Goal: Task Accomplishment & Management: Complete application form

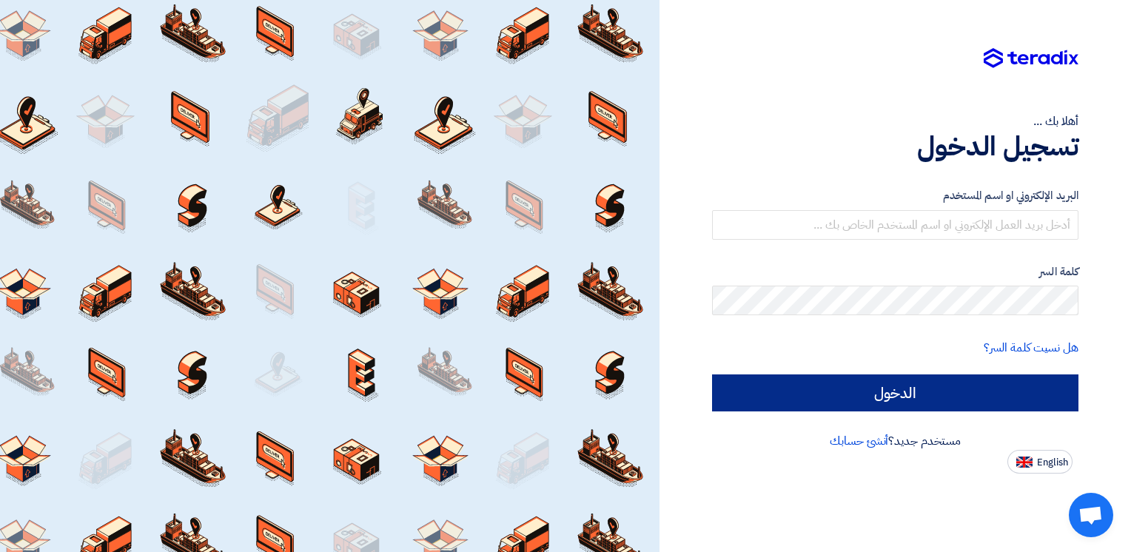
type input "[EMAIL_ADDRESS][DOMAIN_NAME]"
click at [968, 403] on input "الدخول" at bounding box center [895, 392] width 366 height 37
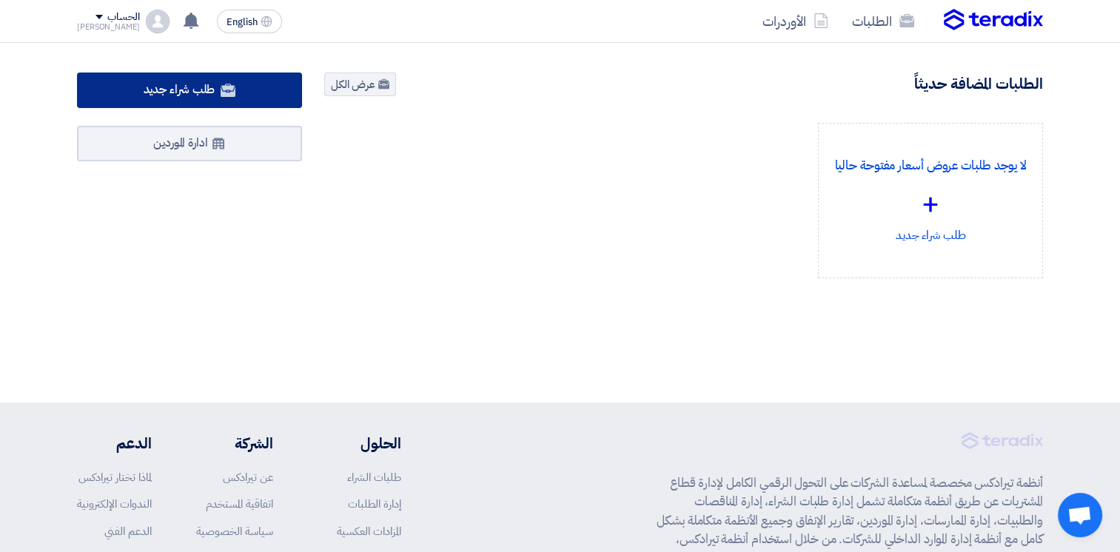
click at [197, 97] on span "طلب شراء جديد" at bounding box center [180, 90] width 72 height 18
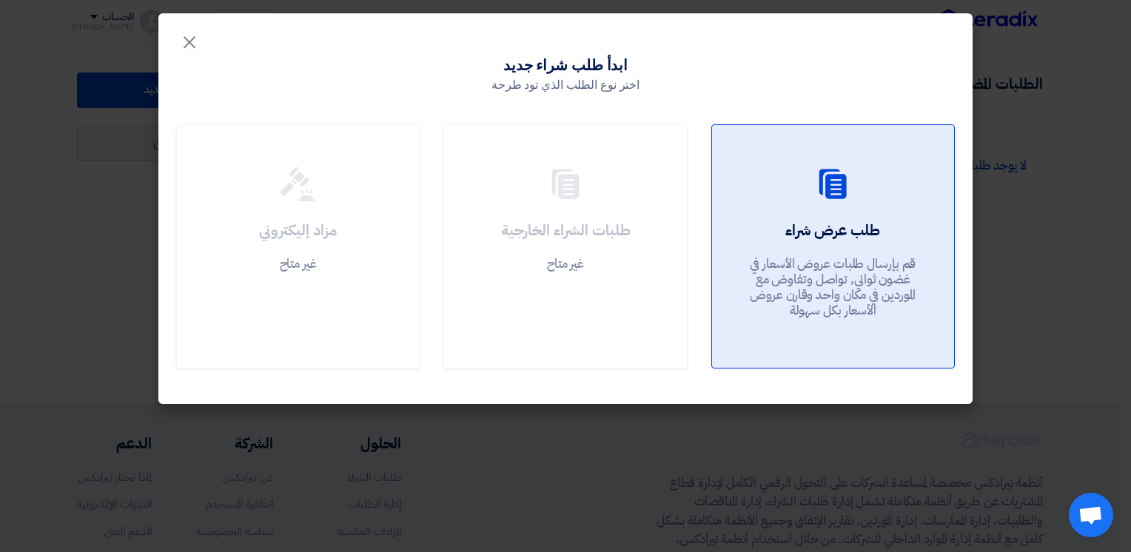
click at [811, 235] on h2 "طلب عرض شراء" at bounding box center [832, 230] width 95 height 21
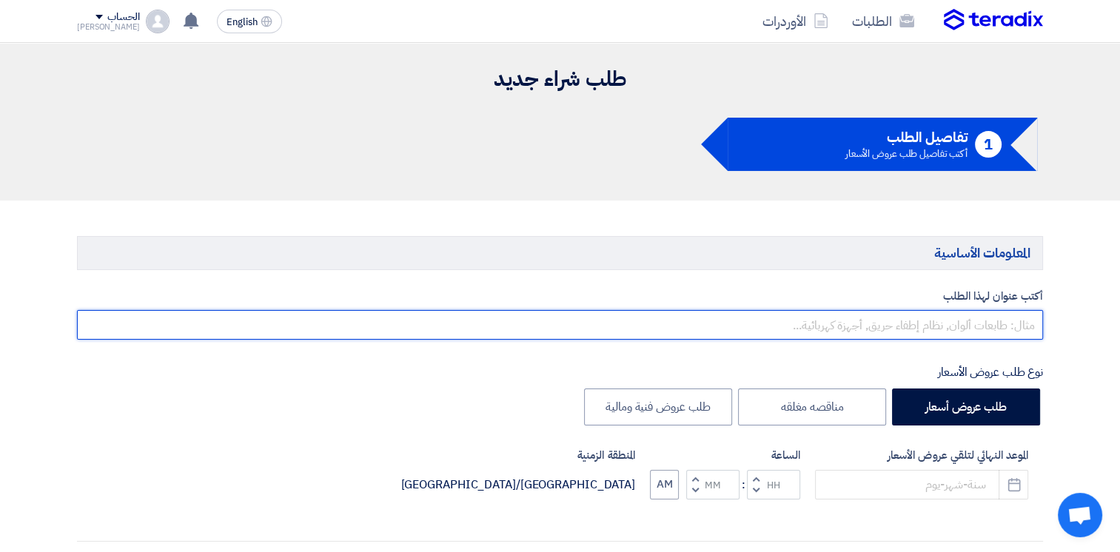
click at [966, 321] on input "text" at bounding box center [560, 325] width 966 height 30
type input "c"
click at [984, 312] on input "text" at bounding box center [560, 325] width 966 height 30
paste input "10007939"
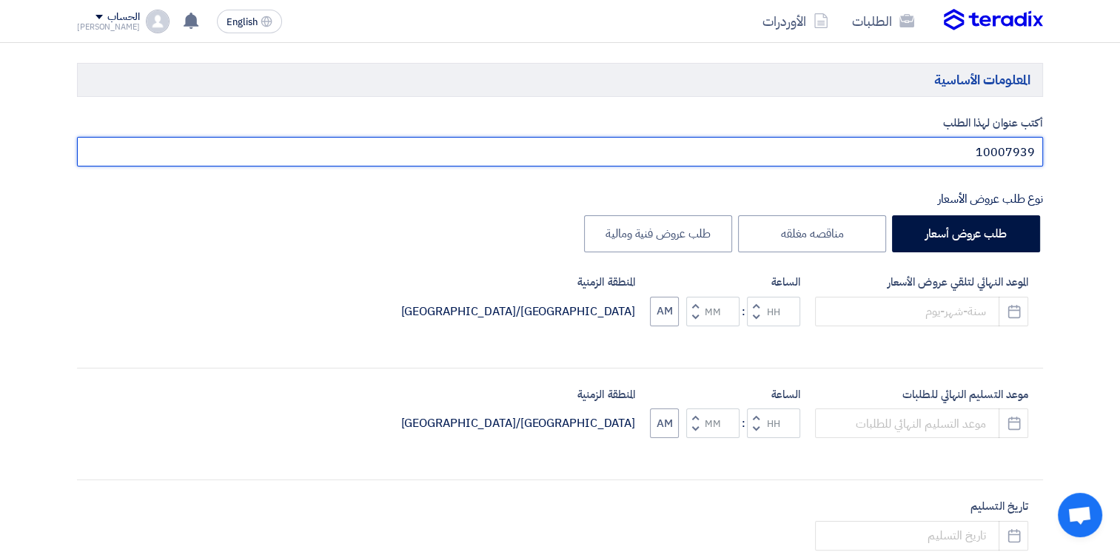
scroll to position [370, 0]
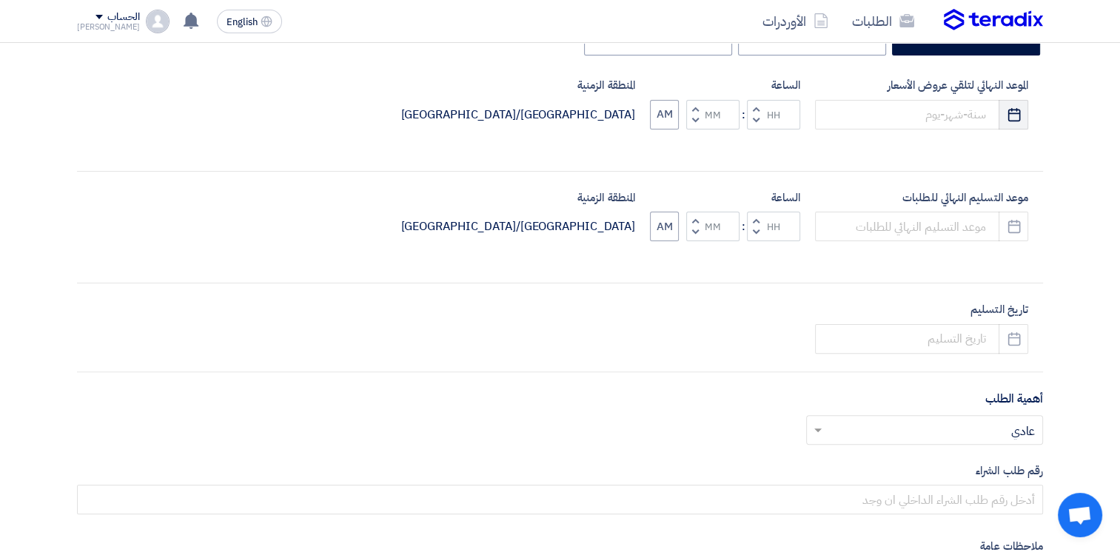
type input "10007939"
click at [1013, 111] on icon "Pick a date" at bounding box center [1013, 114] width 15 height 15
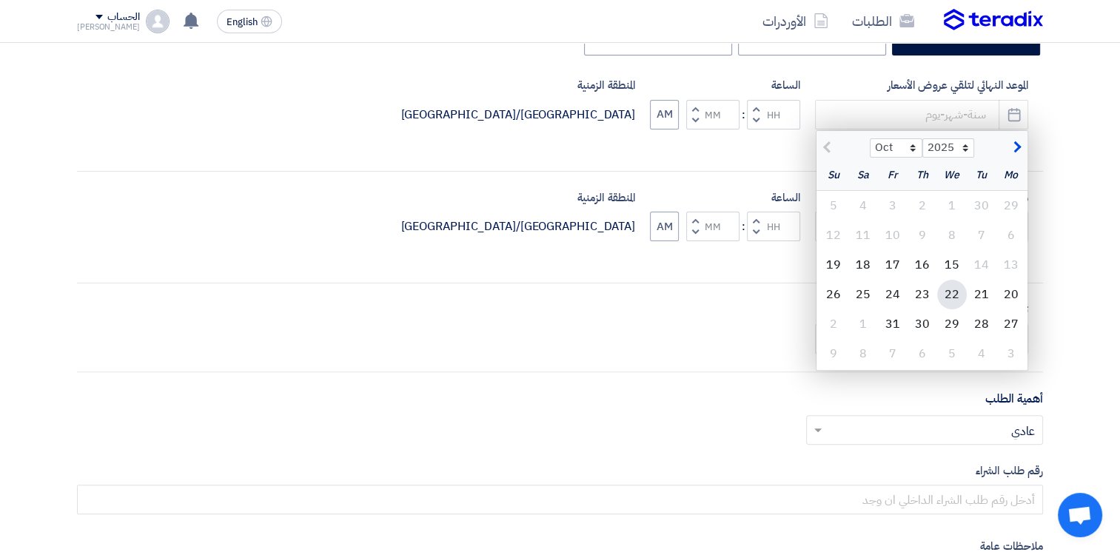
click at [952, 297] on div "22" at bounding box center [952, 295] width 30 height 30
type input "10/22/2025"
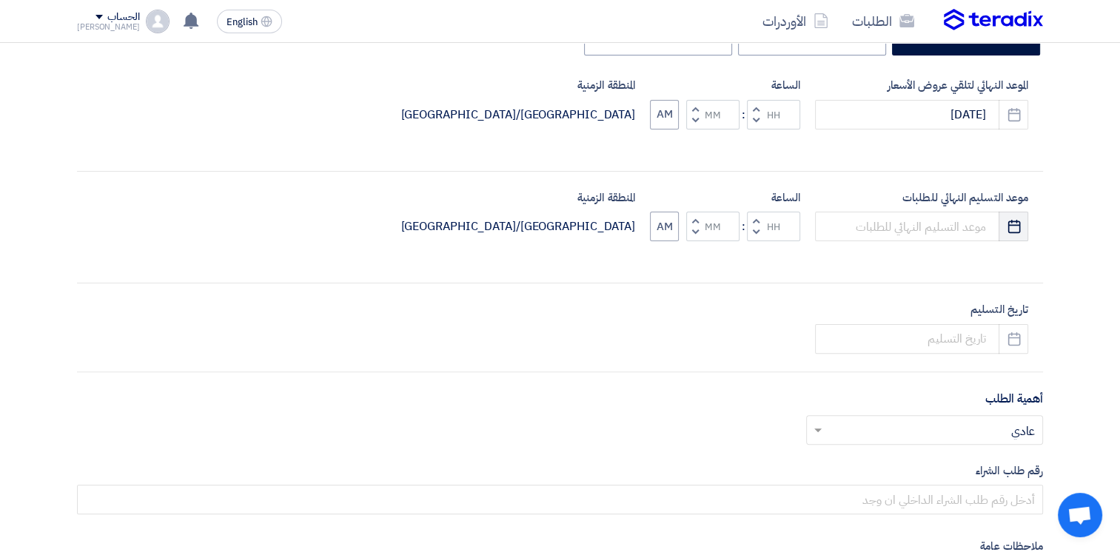
click at [1010, 229] on icon "Pick a date" at bounding box center [1013, 226] width 15 height 15
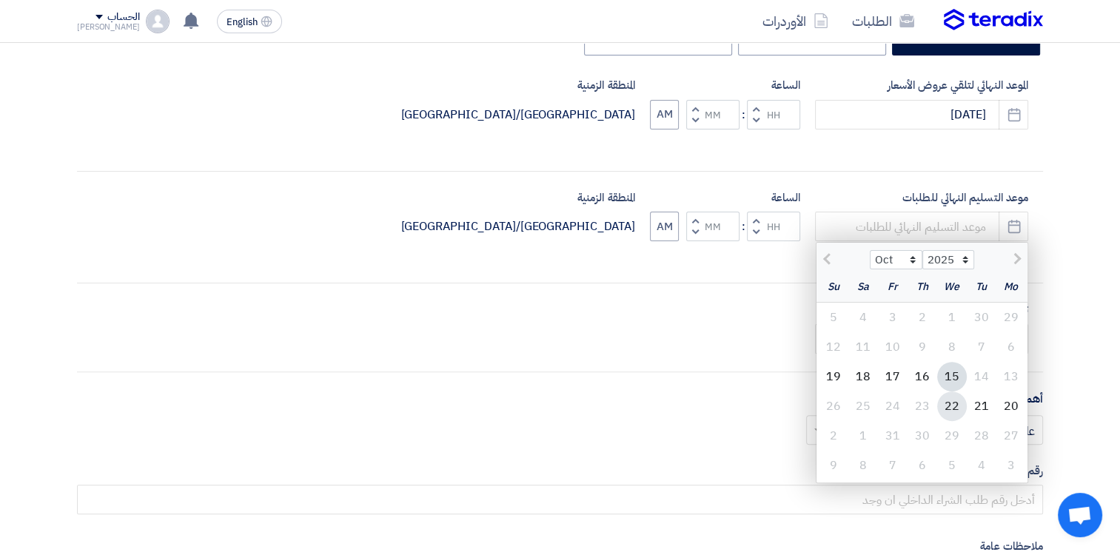
click at [950, 402] on div "22" at bounding box center [952, 406] width 30 height 30
type input "10/22/2025"
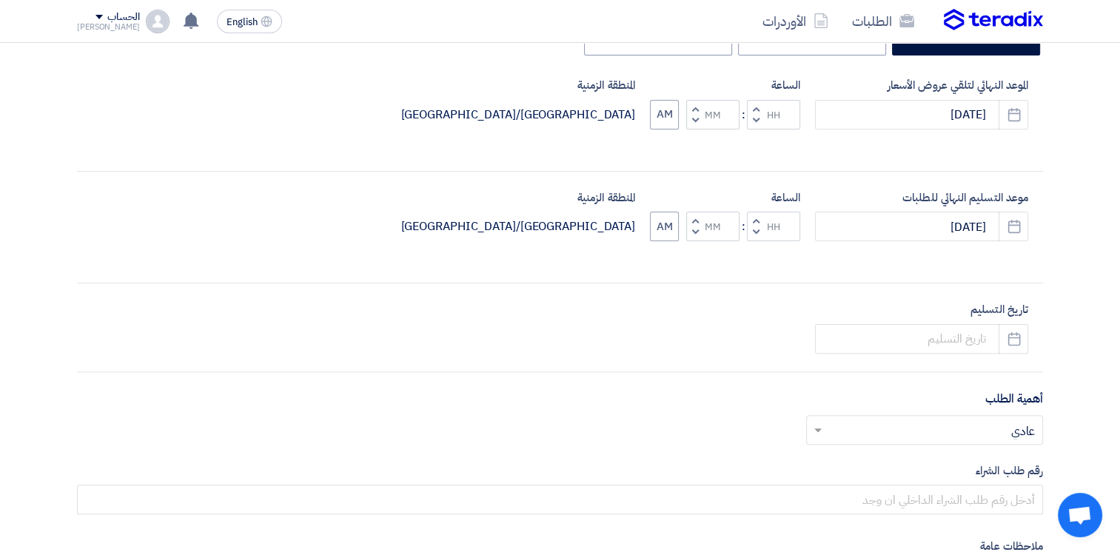
click at [753, 115] on span "button" at bounding box center [755, 120] width 5 height 11
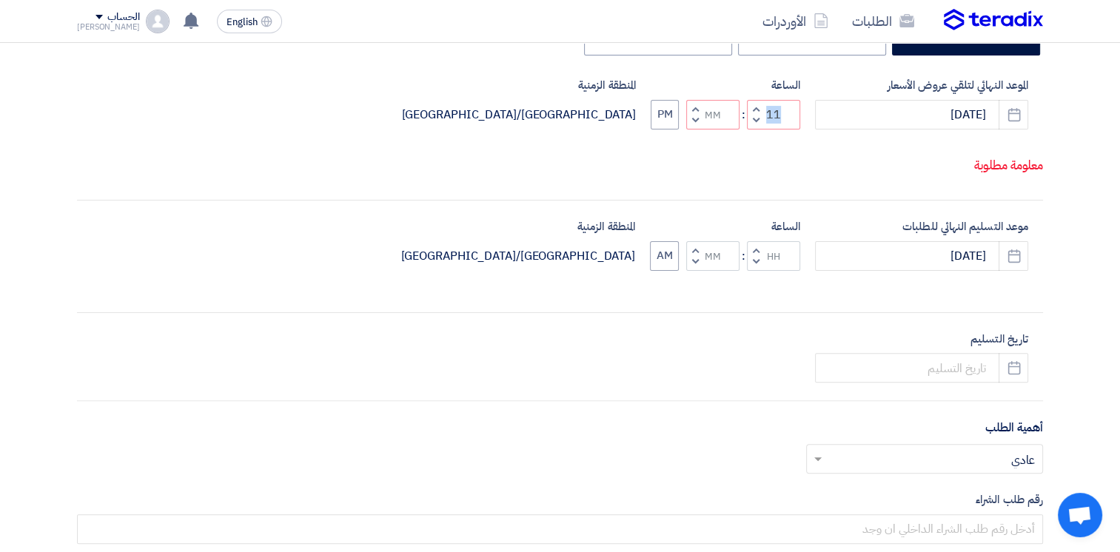
click at [753, 115] on div "الساعة Increment hours 11 Decrement hours : Increment minutes Decrement minutes…" at bounding box center [724, 103] width 149 height 53
drag, startPoint x: 753, startPoint y: 115, endPoint x: 755, endPoint y: 138, distance: 22.3
click at [755, 126] on span "button" at bounding box center [755, 120] width 5 height 11
type input "10"
click at [753, 267] on span "button" at bounding box center [755, 261] width 5 height 11
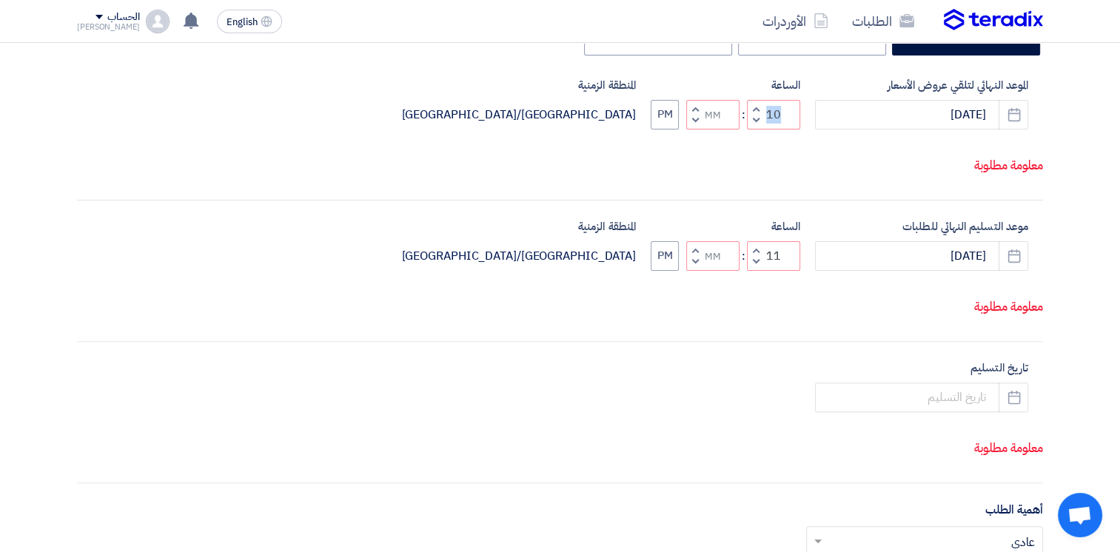
click at [753, 255] on span "button" at bounding box center [755, 249] width 5 height 11
drag, startPoint x: 753, startPoint y: 298, endPoint x: 757, endPoint y: 317, distance: 19.0
click at [757, 267] on span "button" at bounding box center [755, 261] width 5 height 11
drag, startPoint x: 757, startPoint y: 317, endPoint x: 695, endPoint y: 312, distance: 62.4
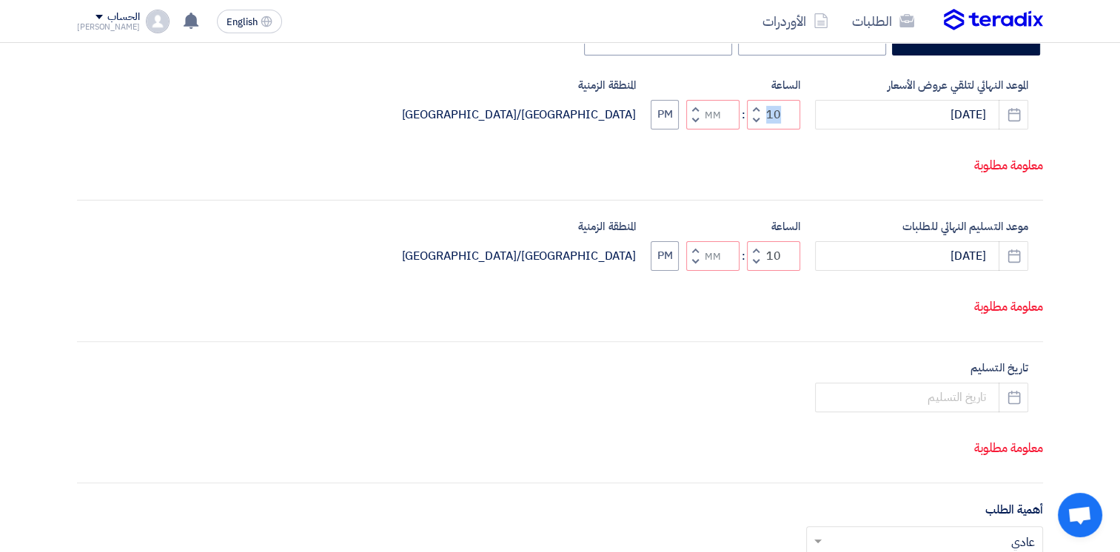
click at [695, 267] on span "button" at bounding box center [695, 261] width 5 height 11
type input "09"
type input "59"
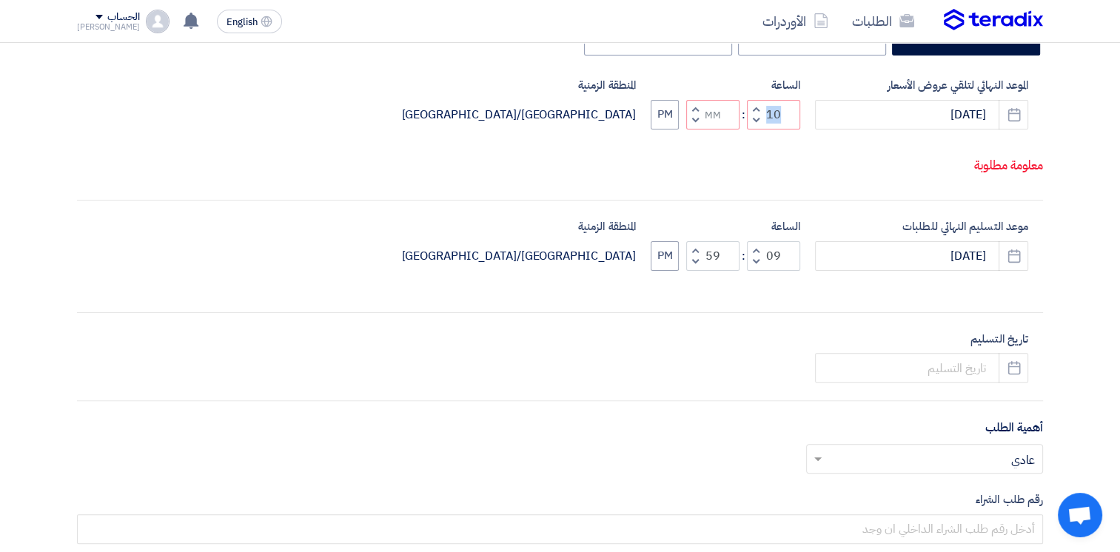
click at [693, 255] on span "button" at bounding box center [695, 249] width 5 height 11
type input "10"
type input "00"
click at [696, 126] on span "button" at bounding box center [695, 120] width 5 height 11
type input "09"
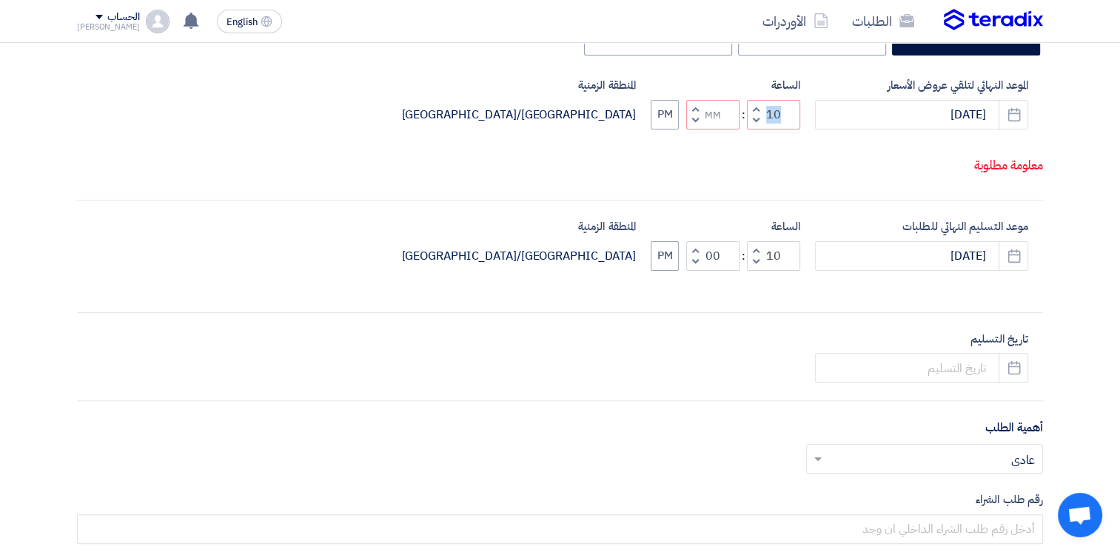
type input "59"
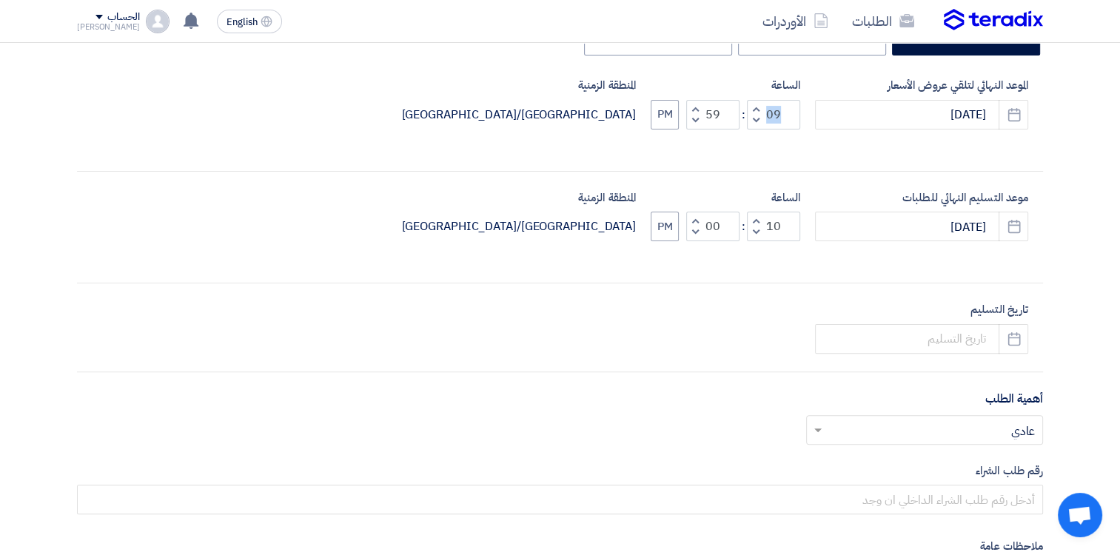
click at [697, 107] on button "Increment minutes" at bounding box center [695, 109] width 18 height 19
type input "10"
type input "00"
click at [659, 113] on button "PM" at bounding box center [664, 115] width 28 height 30
click at [661, 232] on button "PM" at bounding box center [664, 227] width 28 height 30
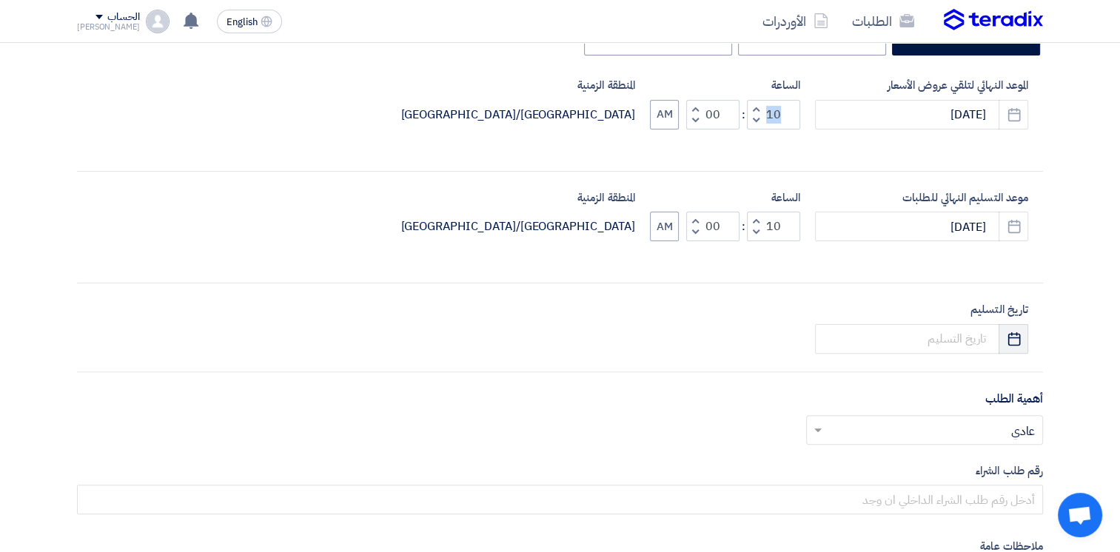
click at [1015, 346] on button "Pick a date" at bounding box center [1013, 339] width 30 height 30
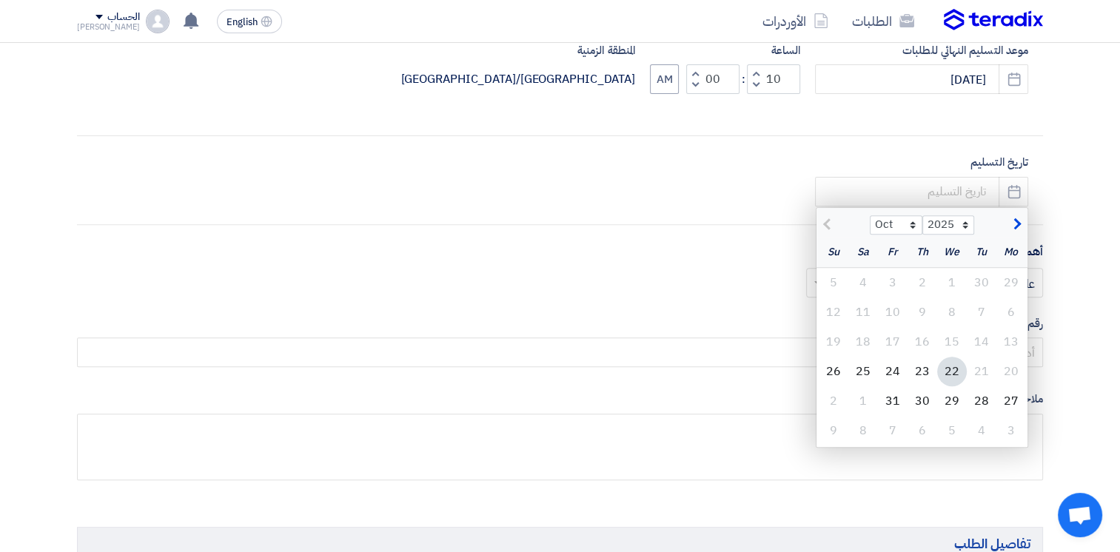
scroll to position [518, 0]
click at [948, 430] on div "5" at bounding box center [952, 430] width 30 height 30
type input "11/5/2025"
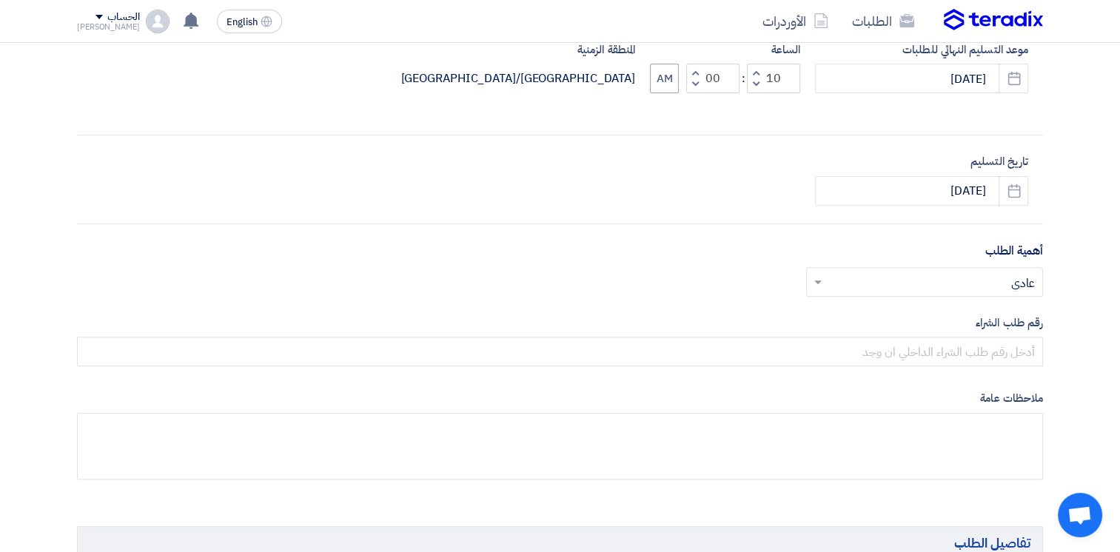
click at [938, 281] on input "text" at bounding box center [932, 283] width 207 height 24
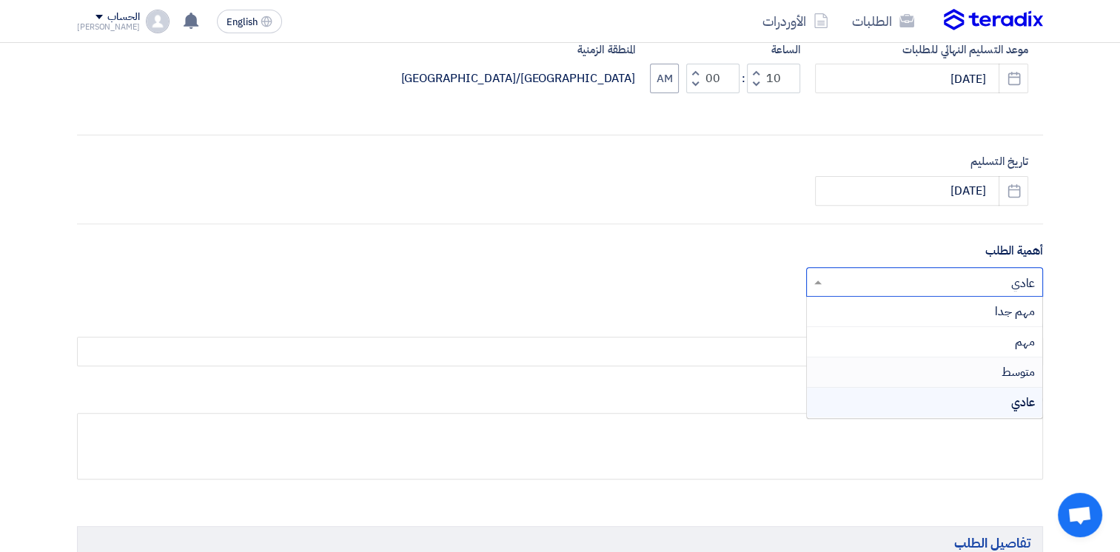
click at [981, 370] on div "متوسط" at bounding box center [924, 372] width 235 height 30
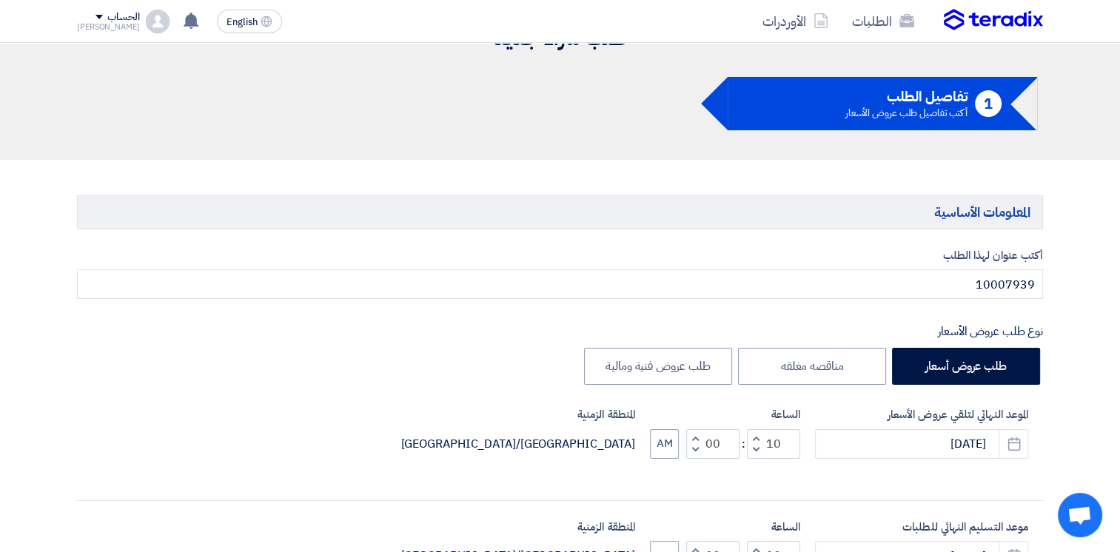
scroll to position [0, 0]
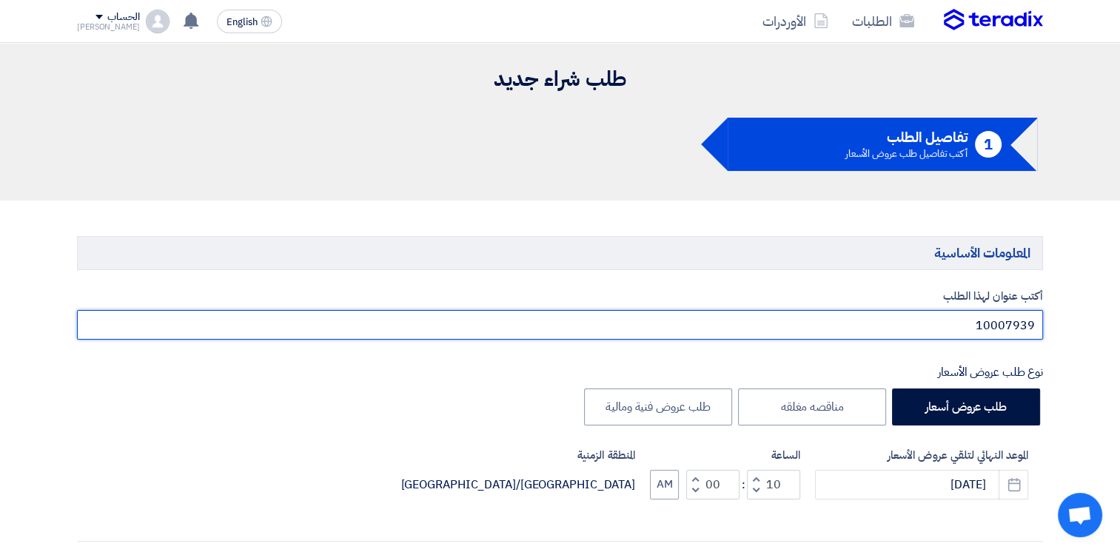
drag, startPoint x: 978, startPoint y: 326, endPoint x: 1075, endPoint y: 314, distance: 97.7
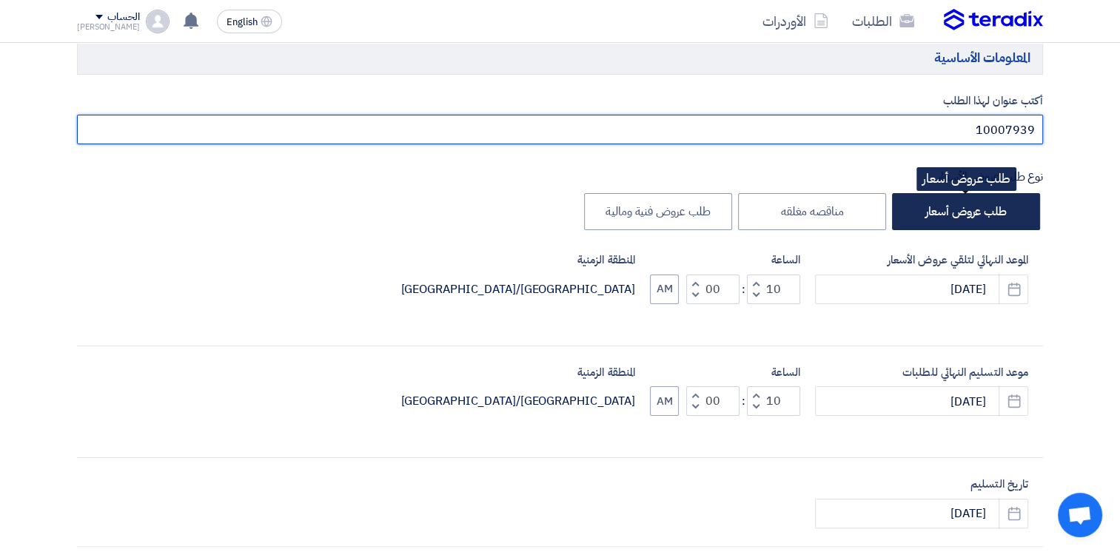
scroll to position [444, 0]
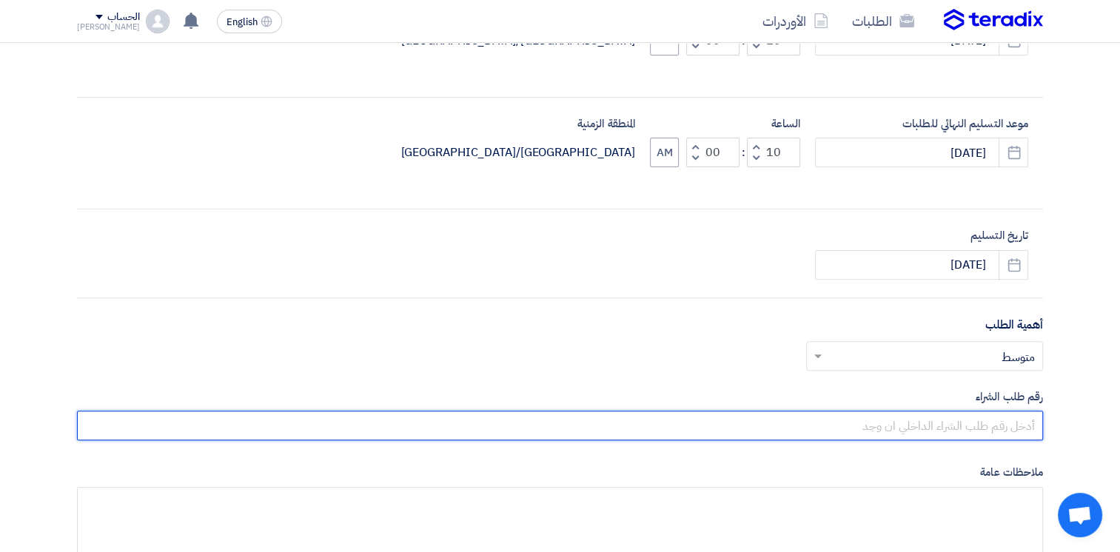
click at [978, 425] on input "text" at bounding box center [560, 426] width 966 height 30
paste input "10007939"
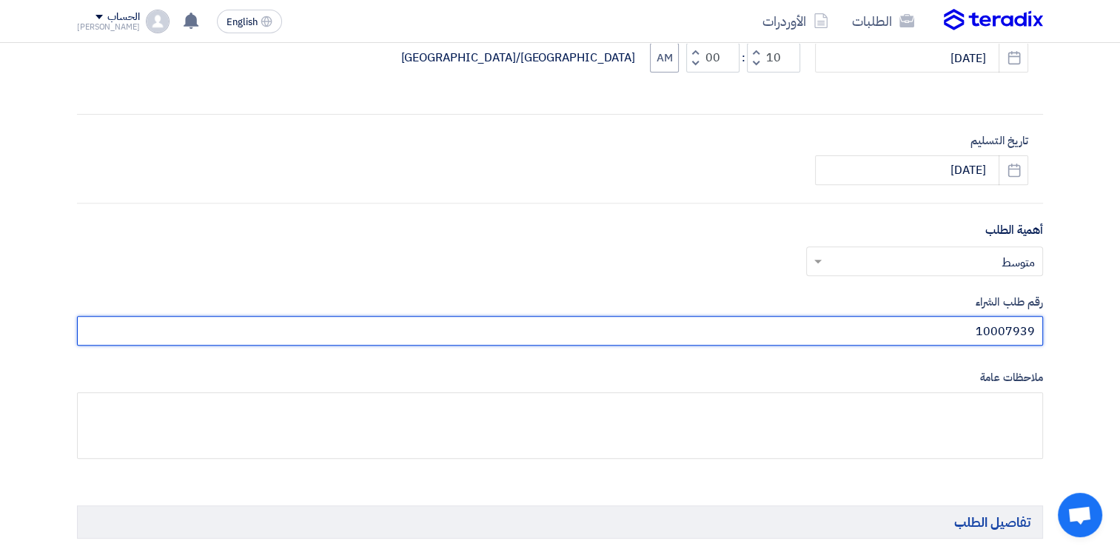
scroll to position [666, 0]
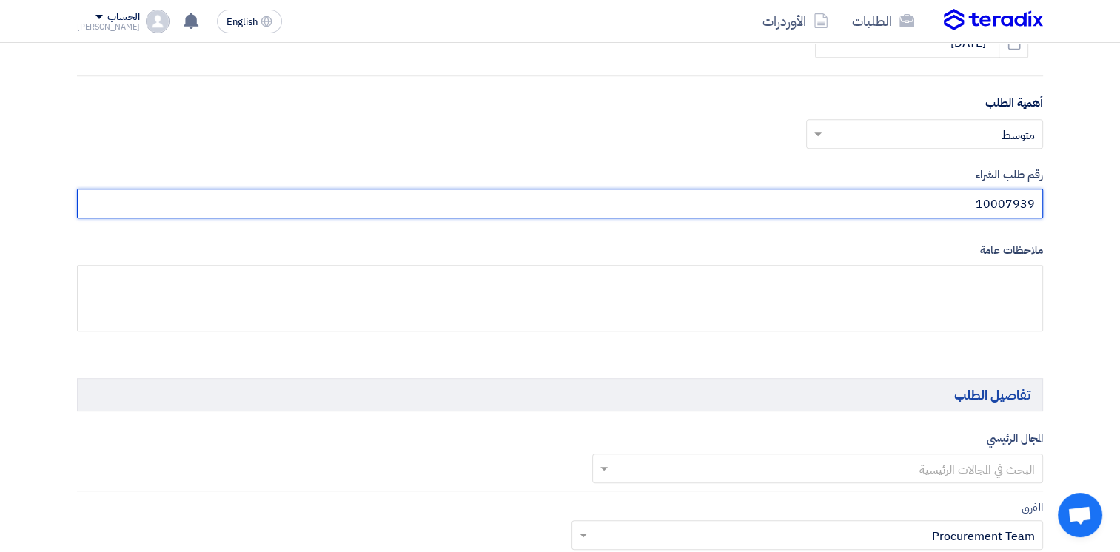
type input "10007939"
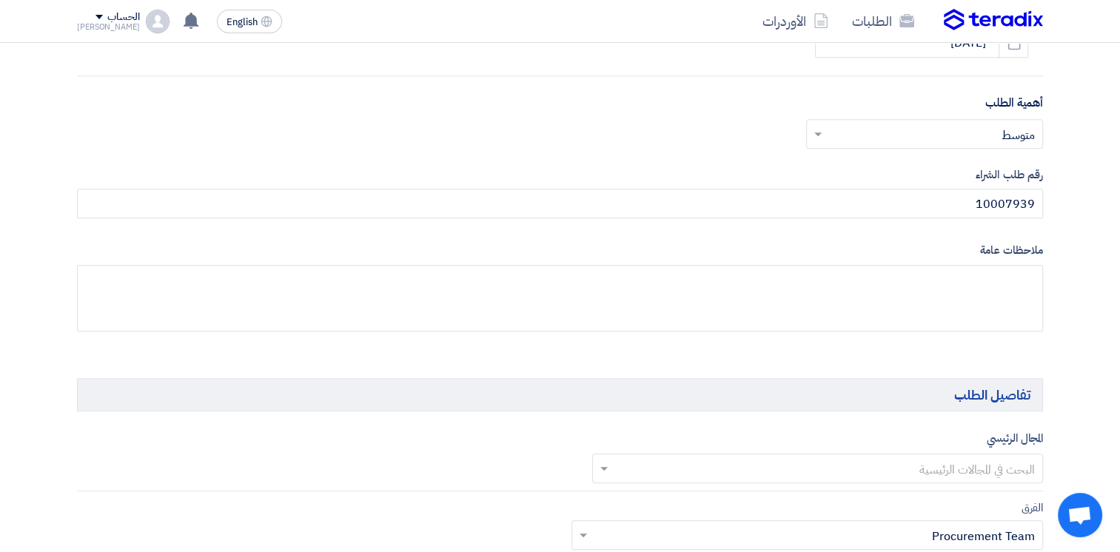
click at [957, 127] on input "text" at bounding box center [932, 135] width 207 height 24
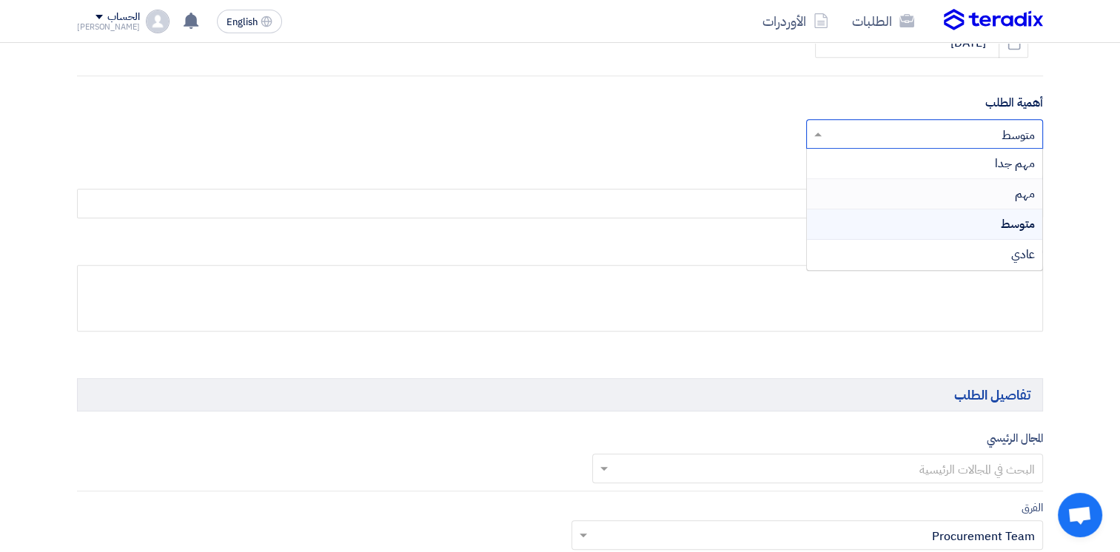
click at [998, 197] on div "مهم" at bounding box center [924, 194] width 235 height 30
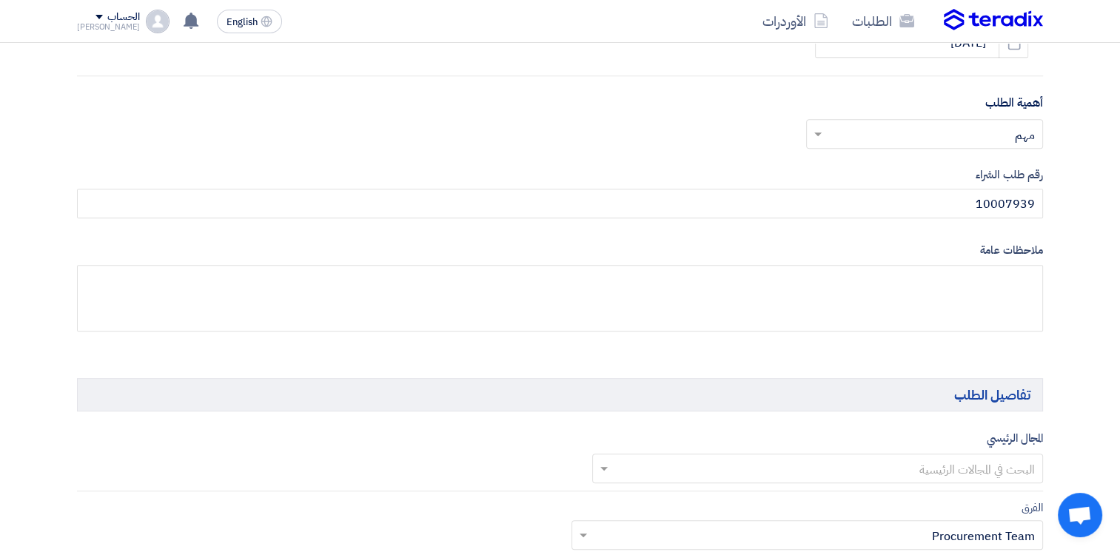
scroll to position [888, 0]
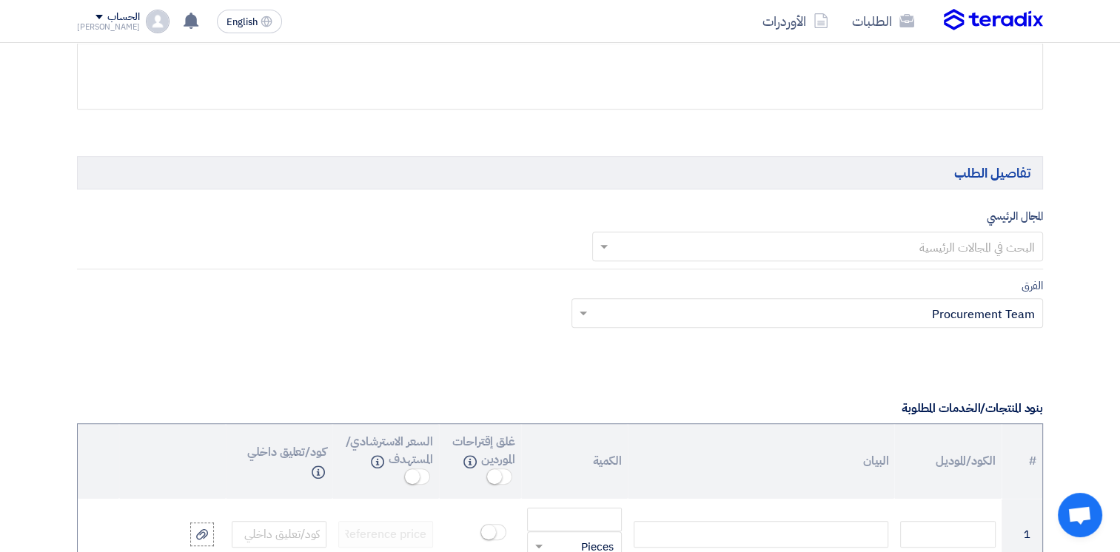
click at [924, 246] on input "text" at bounding box center [826, 248] width 422 height 24
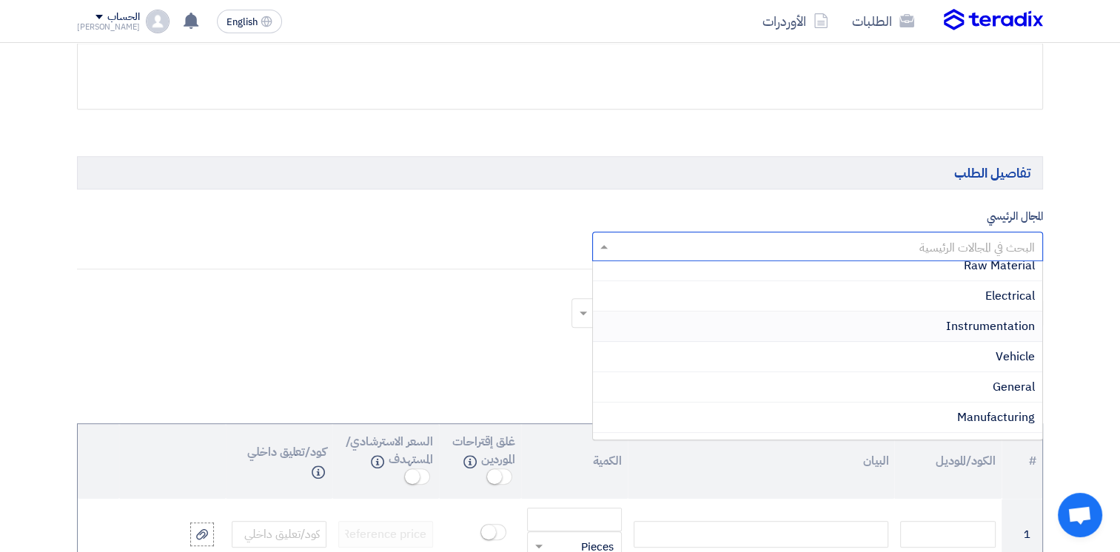
scroll to position [592, 0]
click at [1018, 322] on span "Manufacturing" at bounding box center [996, 321] width 78 height 18
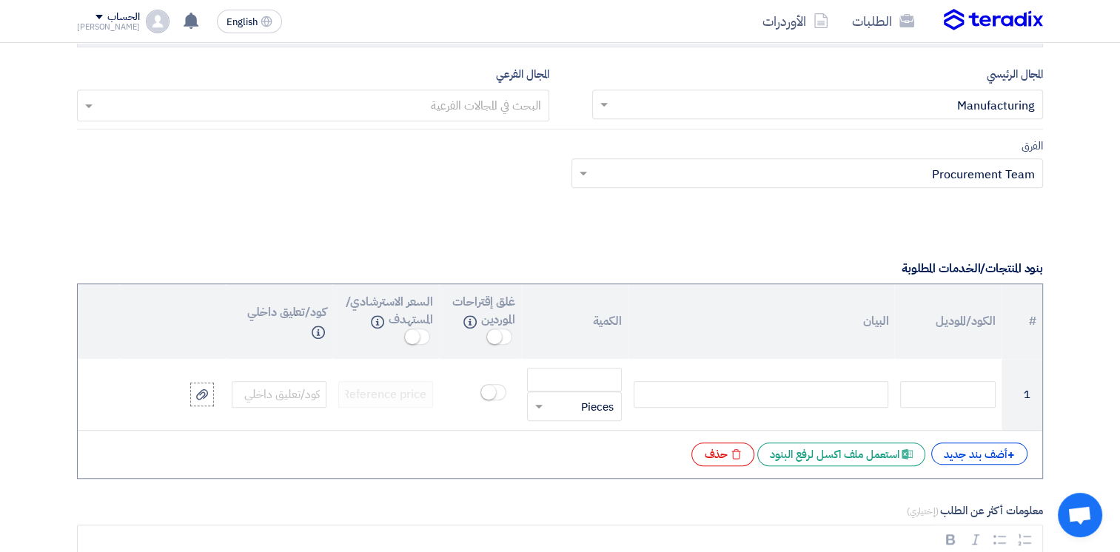
scroll to position [1036, 0]
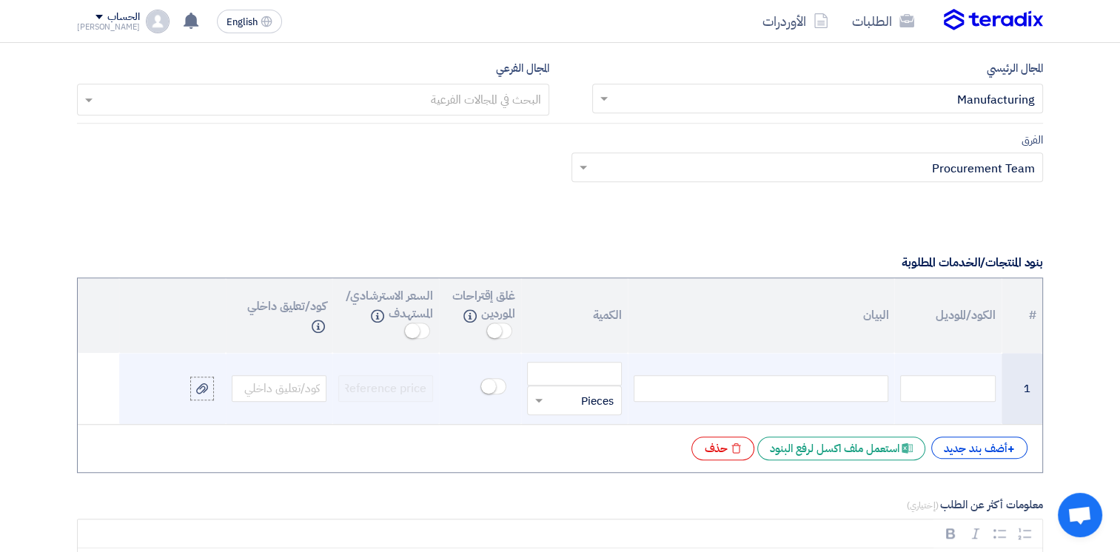
click at [736, 386] on div at bounding box center [760, 388] width 255 height 27
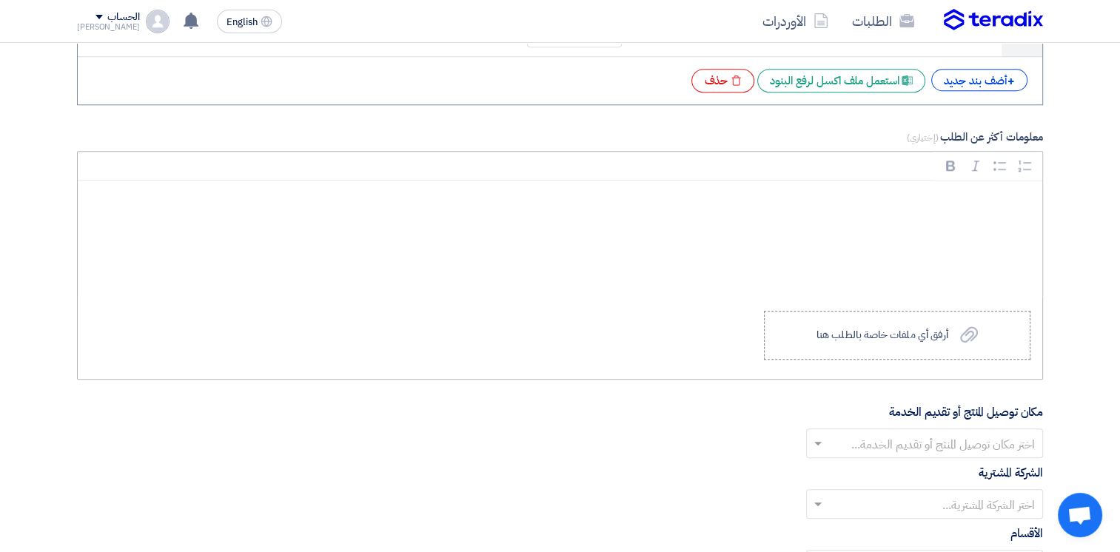
scroll to position [1406, 0]
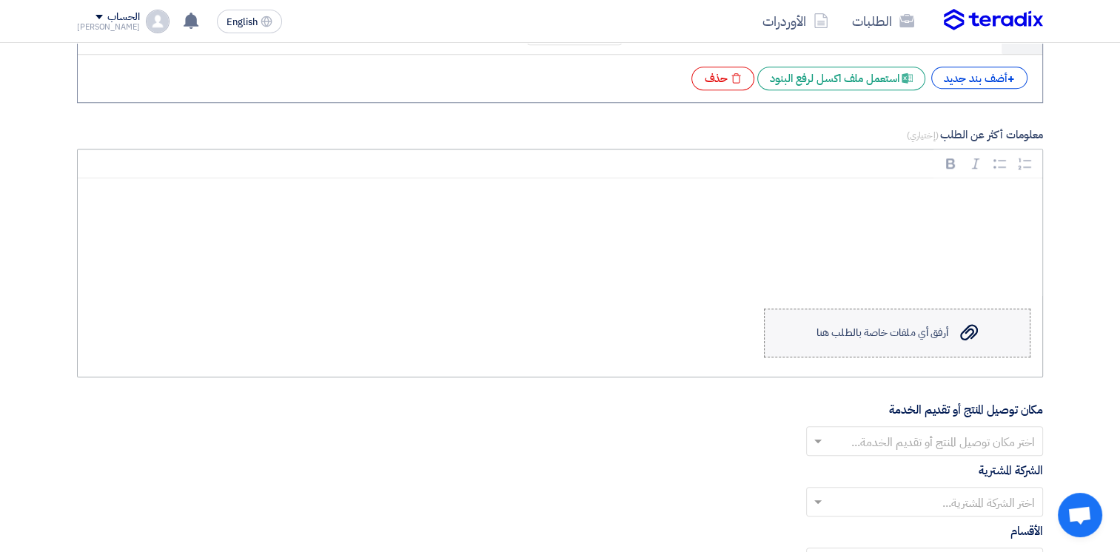
click at [887, 327] on div "أرفق أي ملفات خاصة بالطلب هنا" at bounding box center [882, 333] width 132 height 12
click at [0, 0] on input "Upload a file أرفق أي ملفات خاصة بالطلب هنا" at bounding box center [0, 0] width 0 height 0
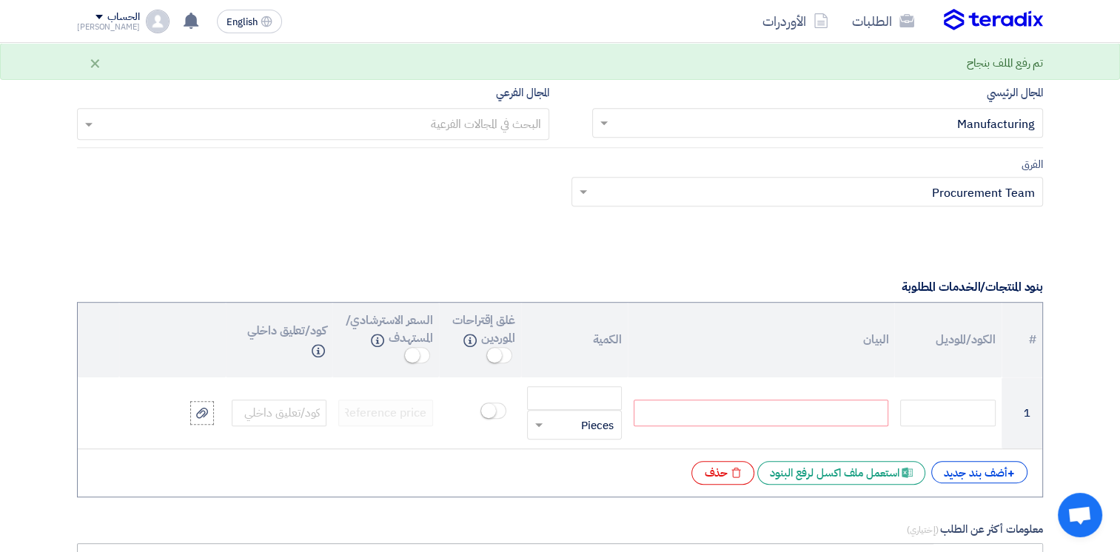
scroll to position [1258, 0]
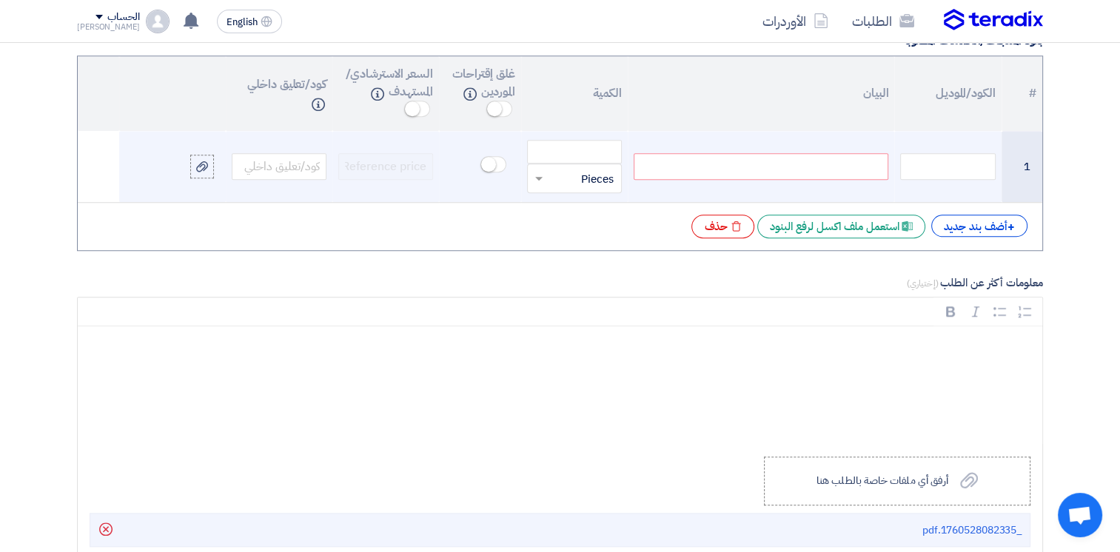
click at [807, 175] on div at bounding box center [760, 166] width 255 height 27
paste div
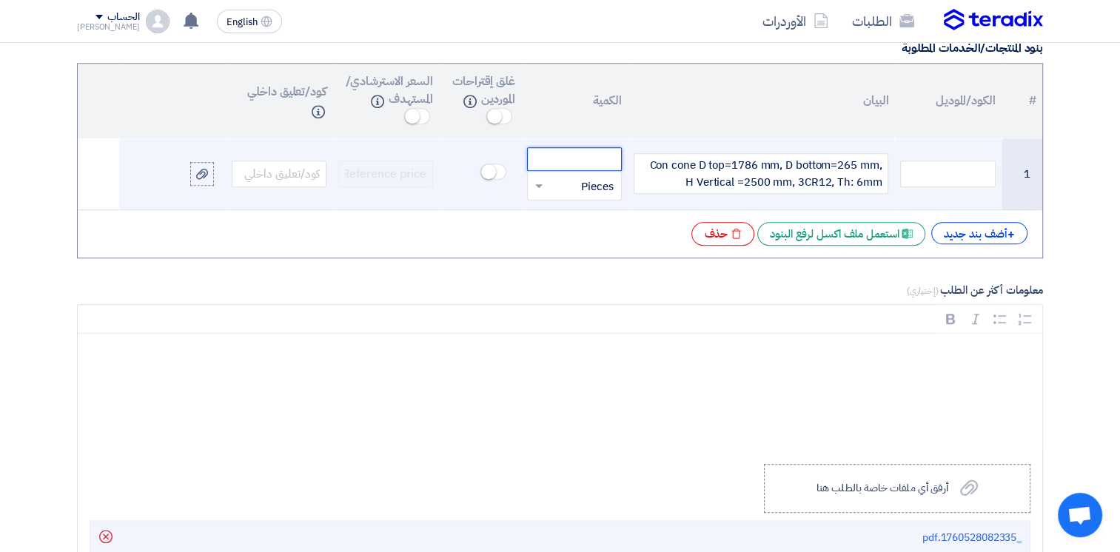
click at [588, 160] on input "number" at bounding box center [574, 159] width 95 height 24
drag, startPoint x: 589, startPoint y: 149, endPoint x: 619, endPoint y: 149, distance: 29.6
click at [619, 149] on input "number" at bounding box center [574, 159] width 95 height 24
type input "2"
click at [596, 185] on input "text" at bounding box center [584, 186] width 62 height 24
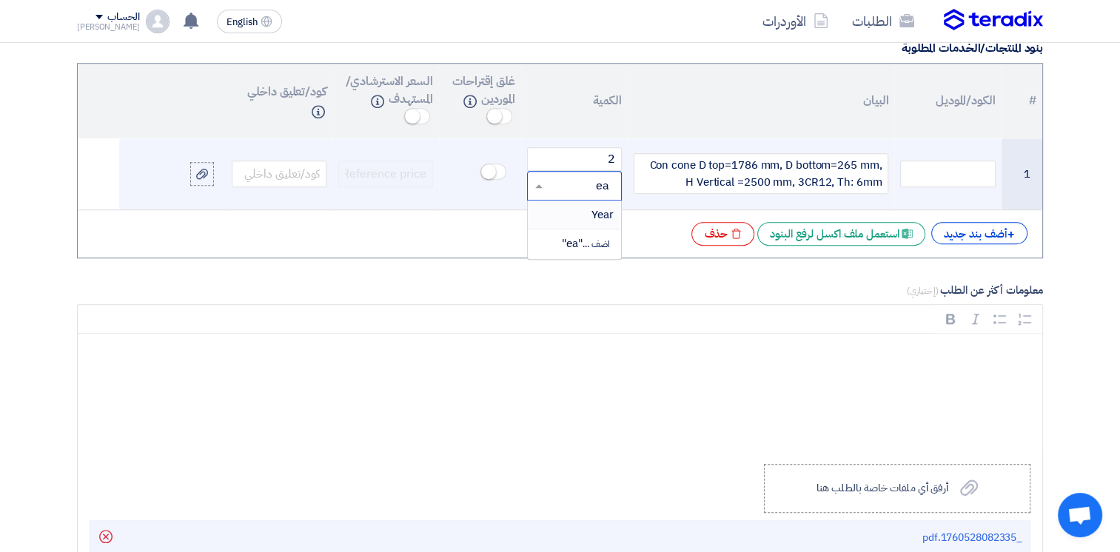
type input "e"
type input "pi"
click at [596, 207] on span "Pieces" at bounding box center [597, 214] width 33 height 16
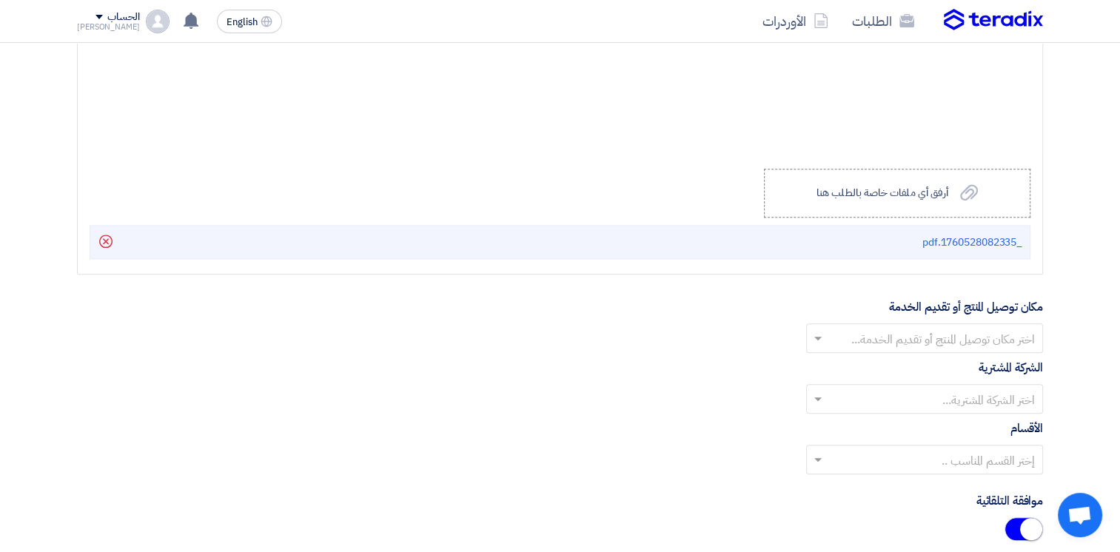
scroll to position [1621, 0]
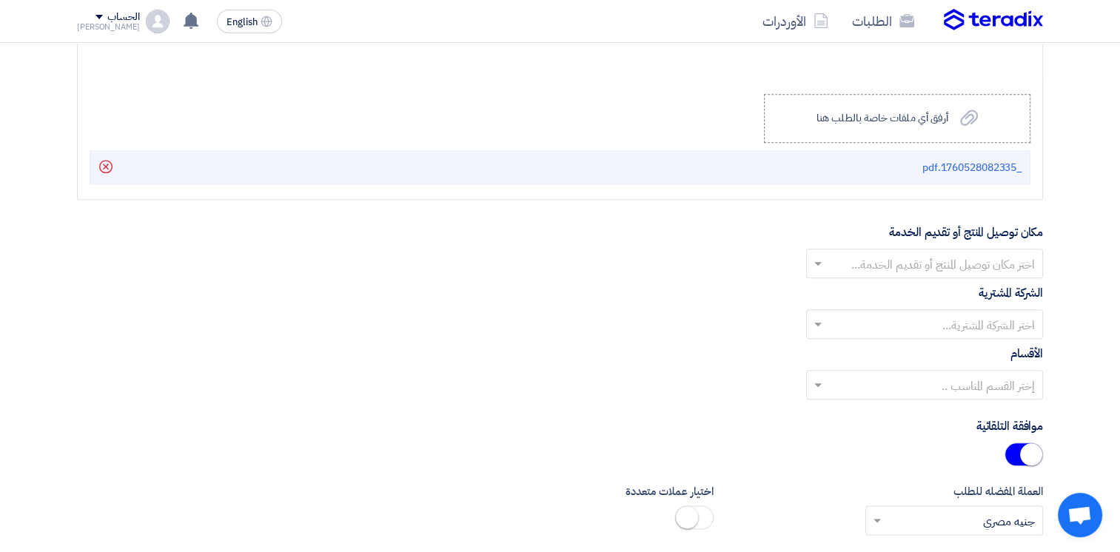
click at [967, 266] on input "text" at bounding box center [932, 264] width 207 height 24
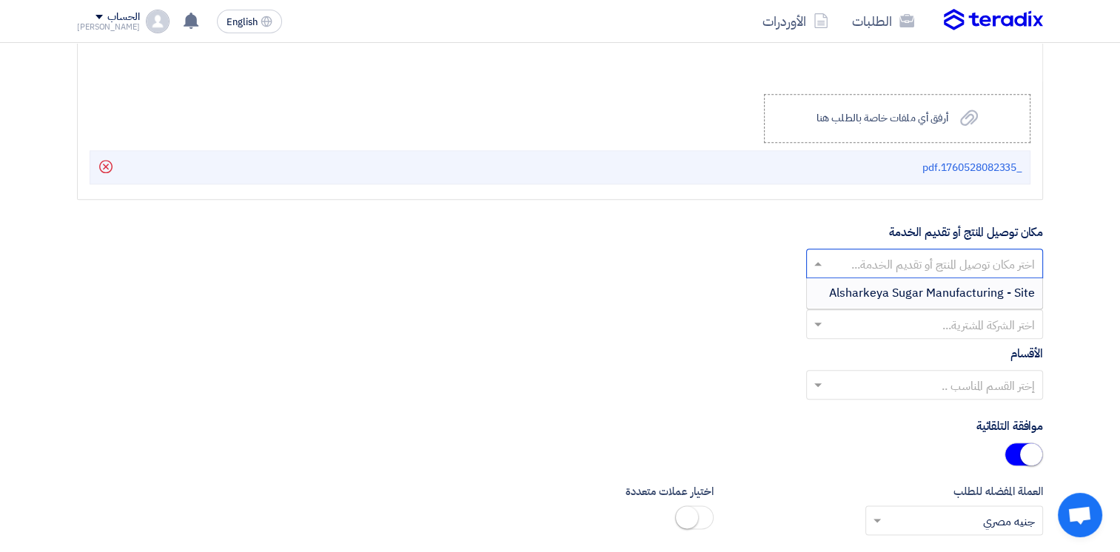
click at [971, 289] on span "Alsharkeya Sugar Manufacturing - Site" at bounding box center [932, 293] width 206 height 18
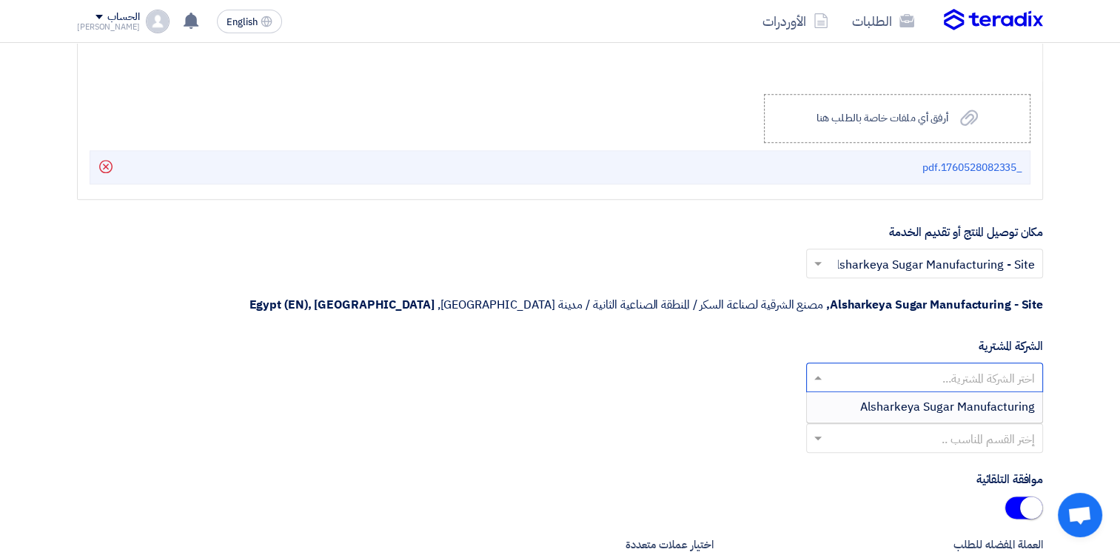
click at [959, 366] on input "text" at bounding box center [932, 378] width 207 height 24
click at [969, 398] on span "Alsharkeya Sugar Manufacturing" at bounding box center [947, 407] width 175 height 18
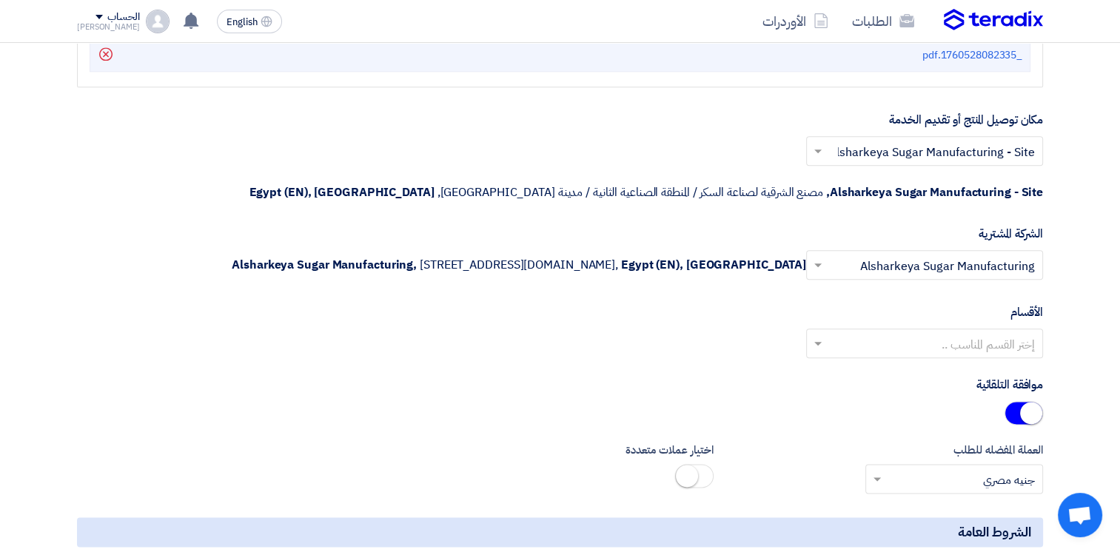
scroll to position [1843, 0]
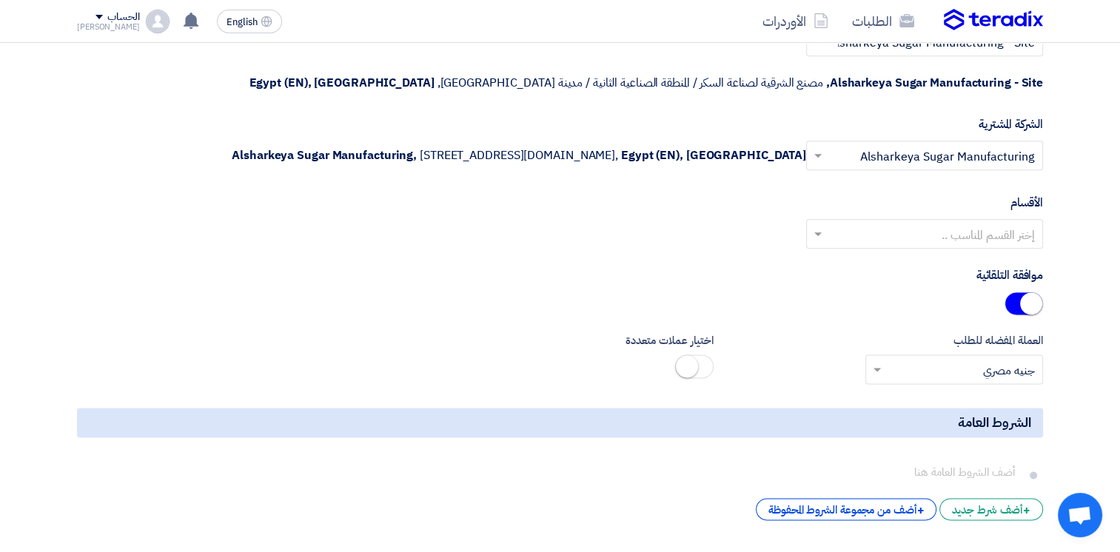
click at [958, 229] on input "text" at bounding box center [932, 235] width 207 height 24
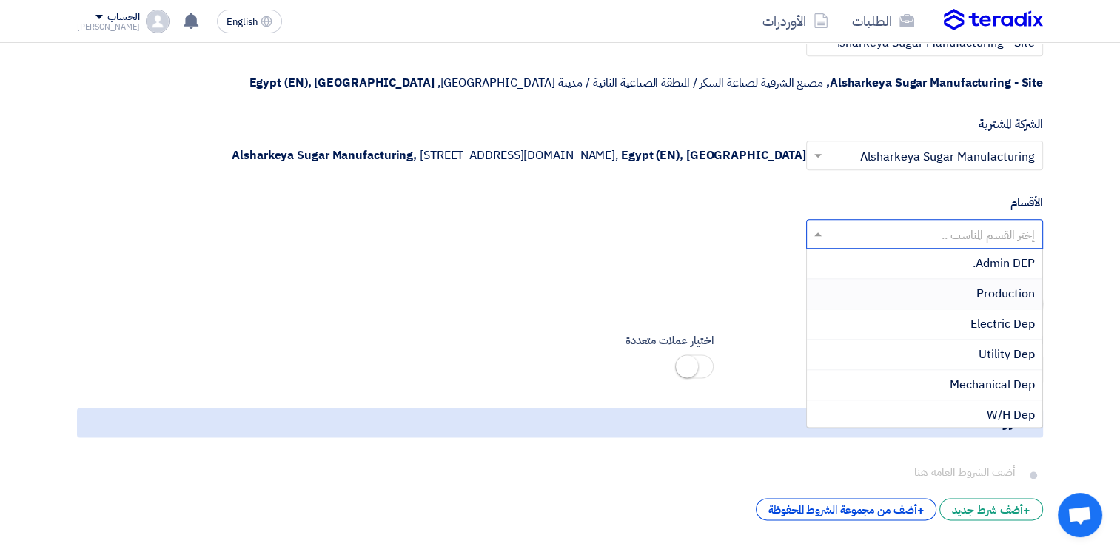
scroll to position [148, 0]
click at [980, 293] on span "Mechanical Dep" at bounding box center [991, 298] width 85 height 18
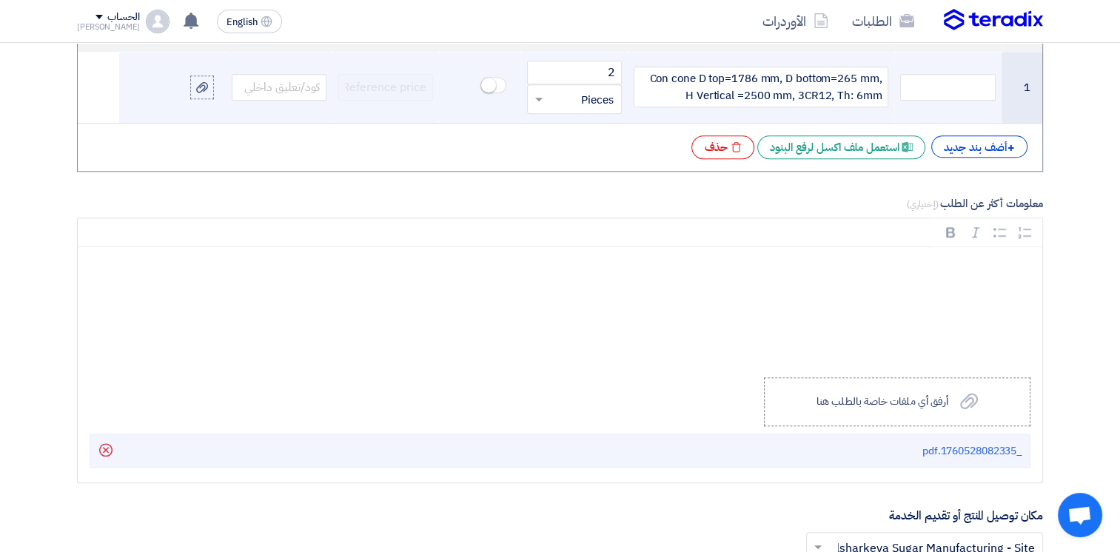
scroll to position [1332, 0]
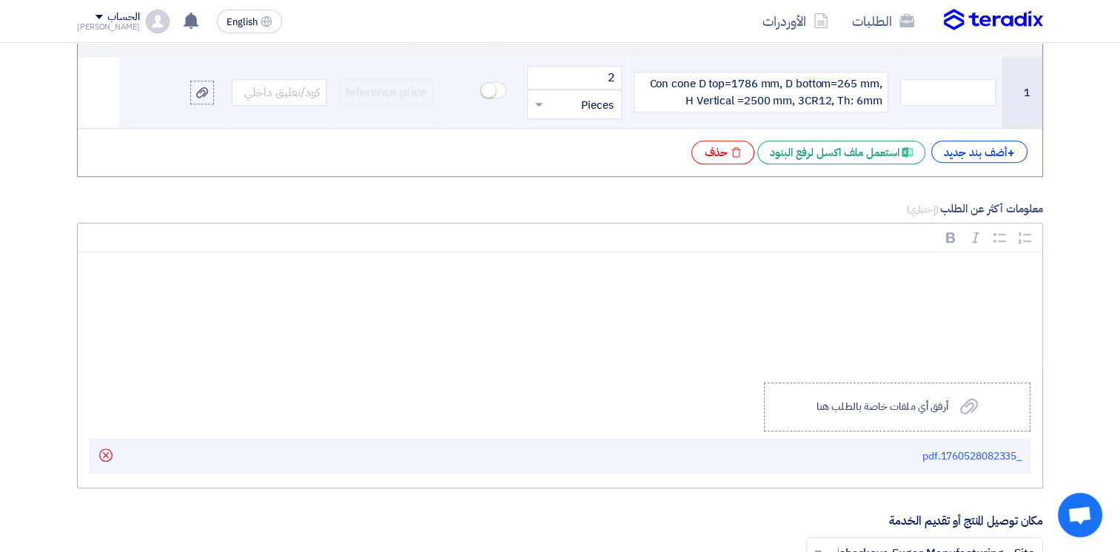
click at [938, 271] on p "Rich Text Editor, main" at bounding box center [564, 272] width 939 height 19
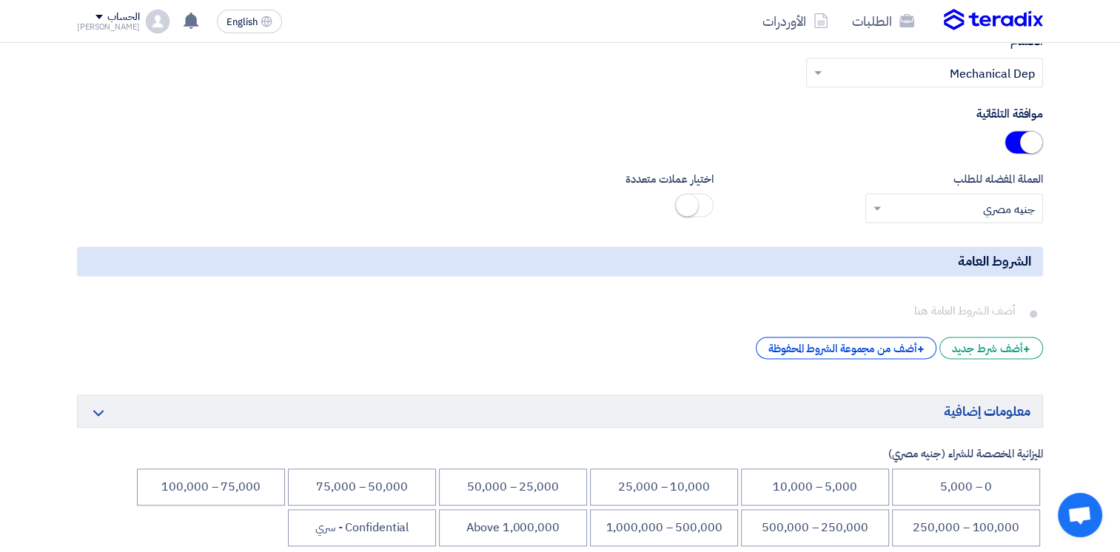
scroll to position [2220, 0]
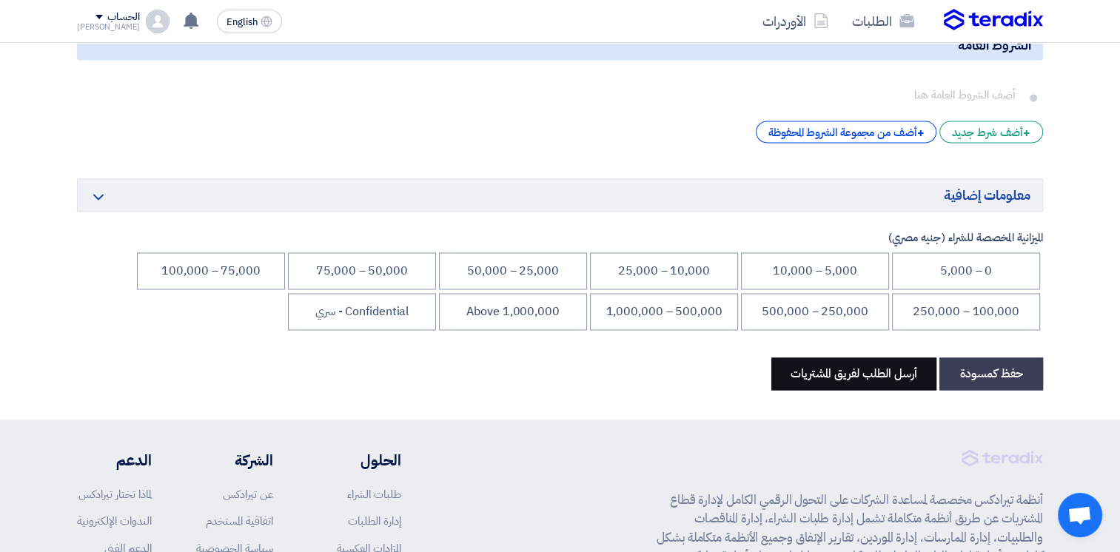
click at [851, 367] on button "أرسل الطلب لفريق المشتريات" at bounding box center [853, 373] width 165 height 33
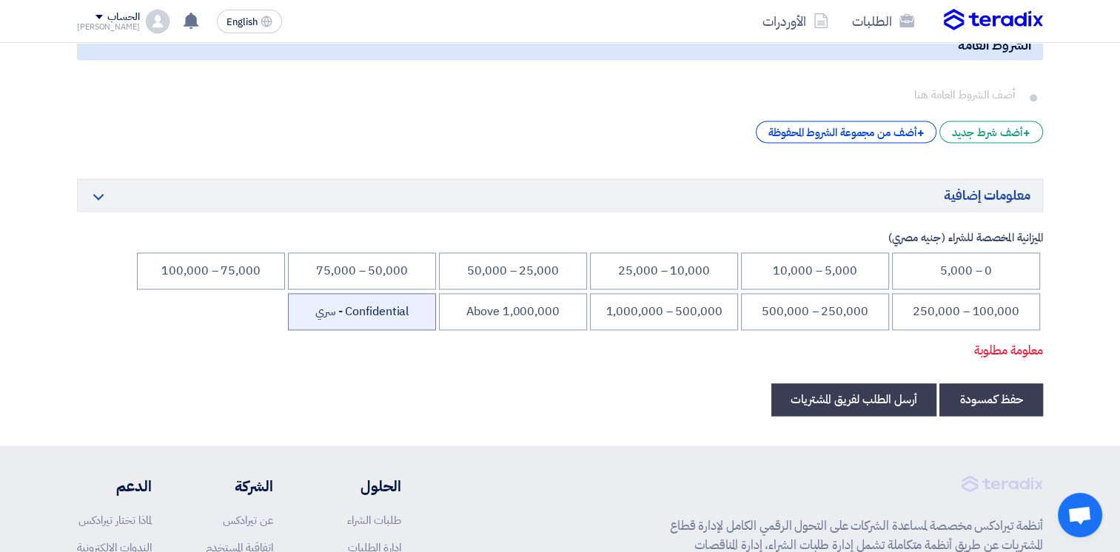
click at [392, 309] on li "Confidential - سري" at bounding box center [362, 311] width 148 height 37
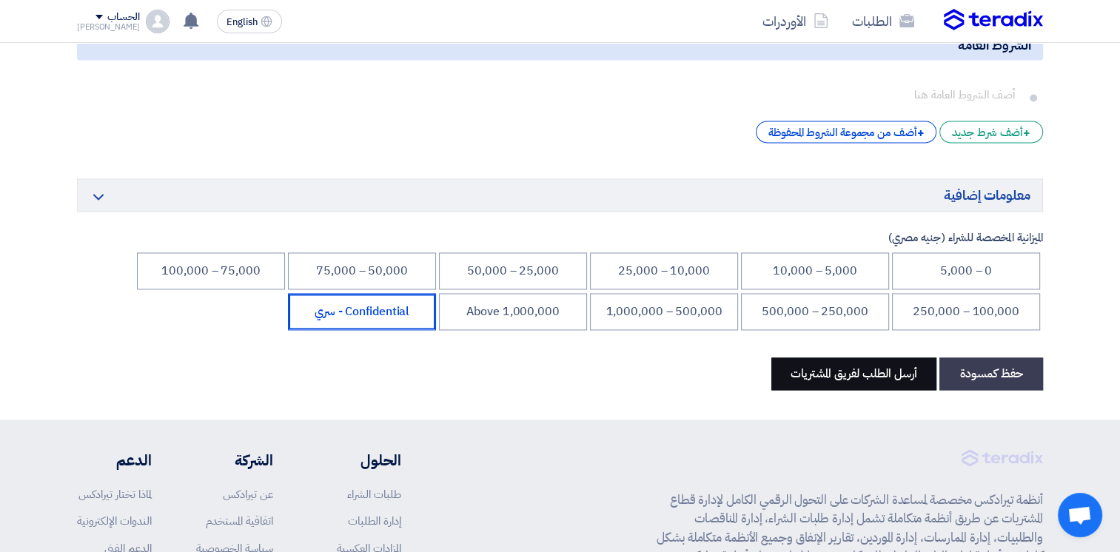
click at [875, 371] on button "أرسل الطلب لفريق المشتريات" at bounding box center [853, 373] width 165 height 33
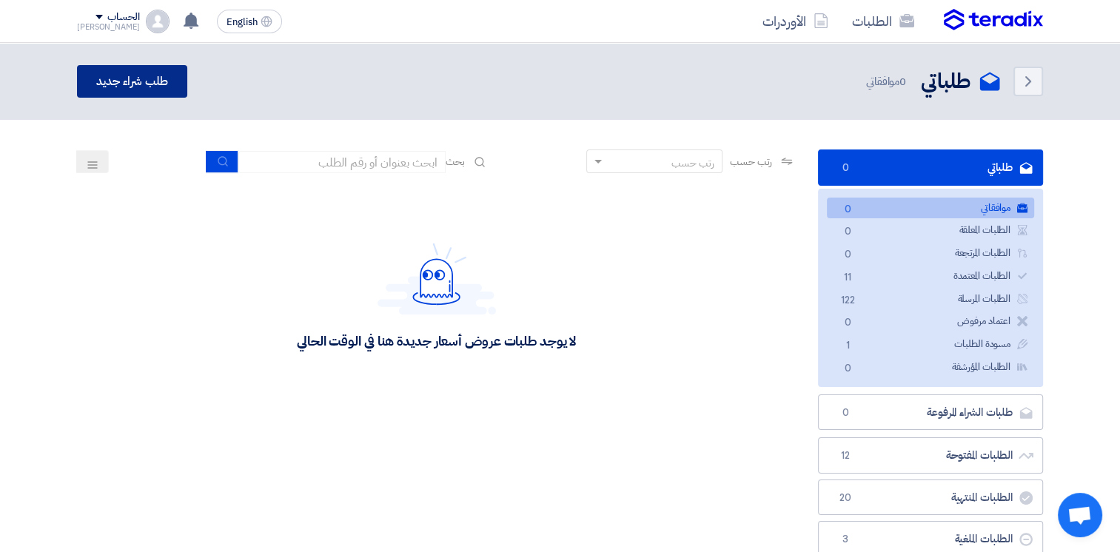
click at [168, 78] on link "طلب شراء جديد" at bounding box center [132, 81] width 110 height 33
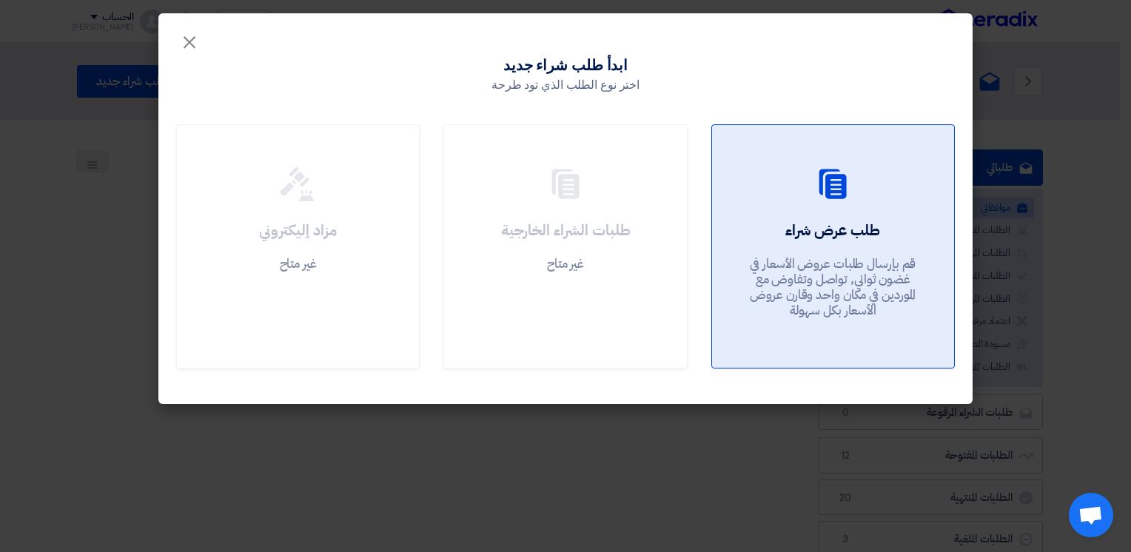
click at [876, 231] on h2 "طلب عرض شراء" at bounding box center [832, 230] width 95 height 21
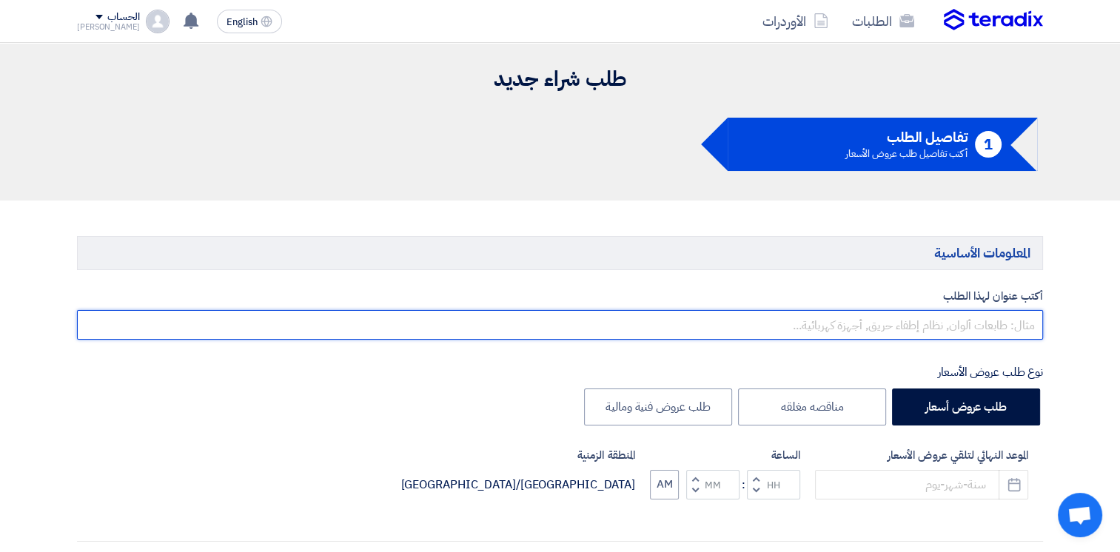
click at [955, 321] on input "text" at bounding box center [560, 325] width 966 height 30
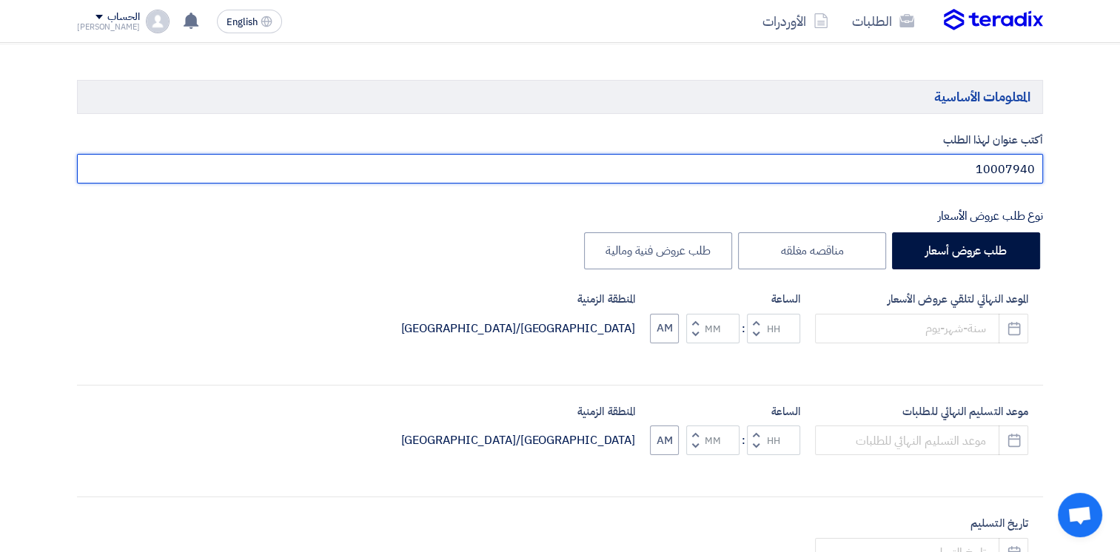
scroll to position [222, 0]
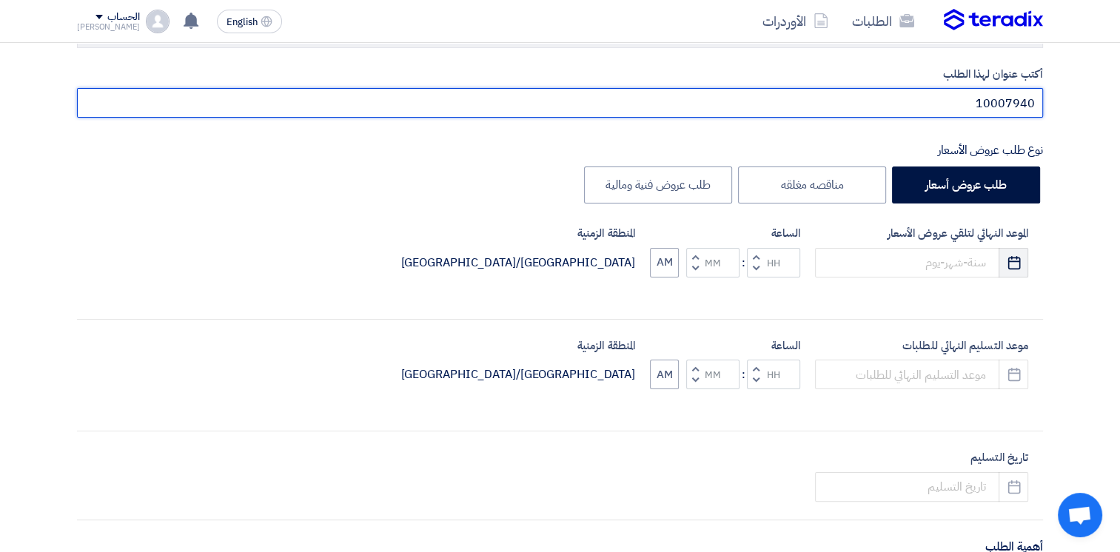
type input "10007940"
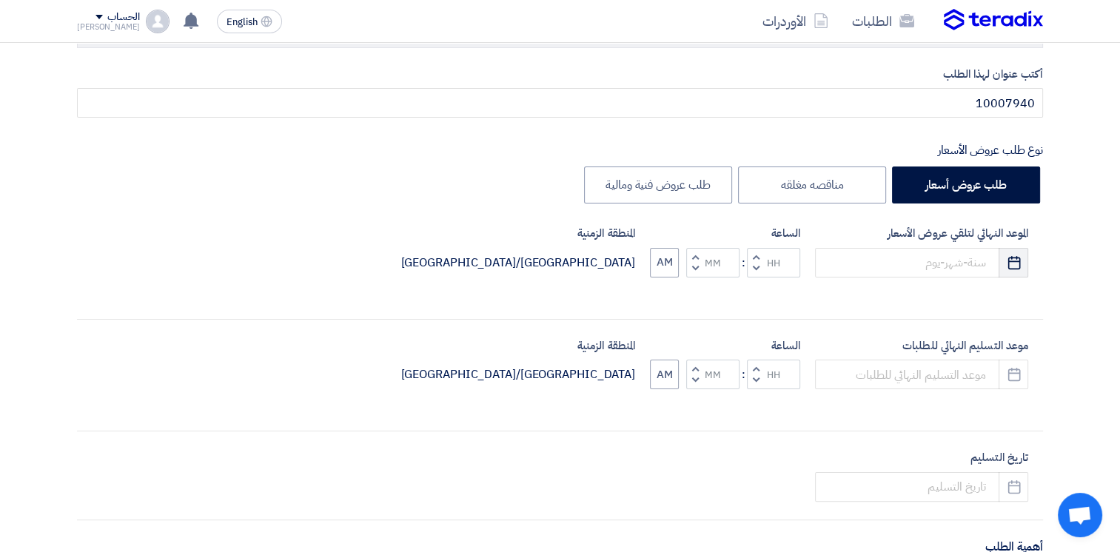
click at [1003, 253] on button "Pick a date" at bounding box center [1013, 263] width 30 height 30
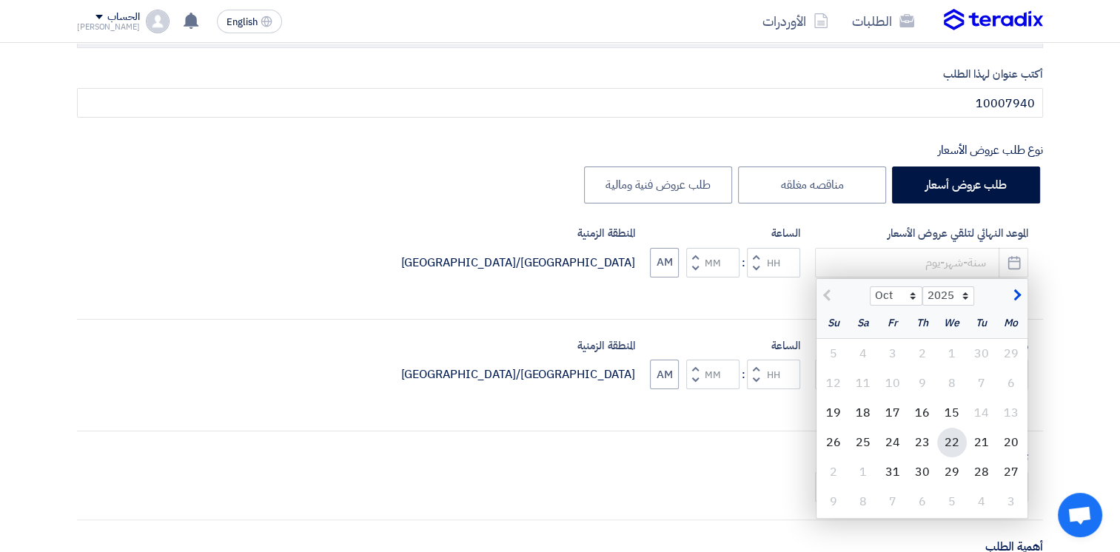
click at [945, 443] on div "22" at bounding box center [952, 443] width 30 height 30
type input "10/22/2025"
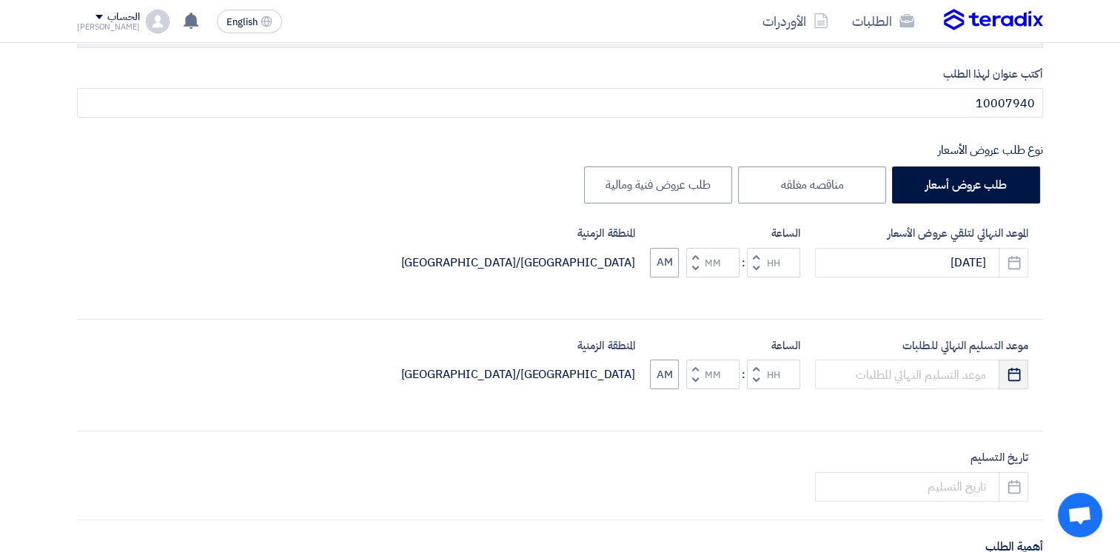
click at [1012, 373] on icon "Pick a date" at bounding box center [1013, 374] width 15 height 15
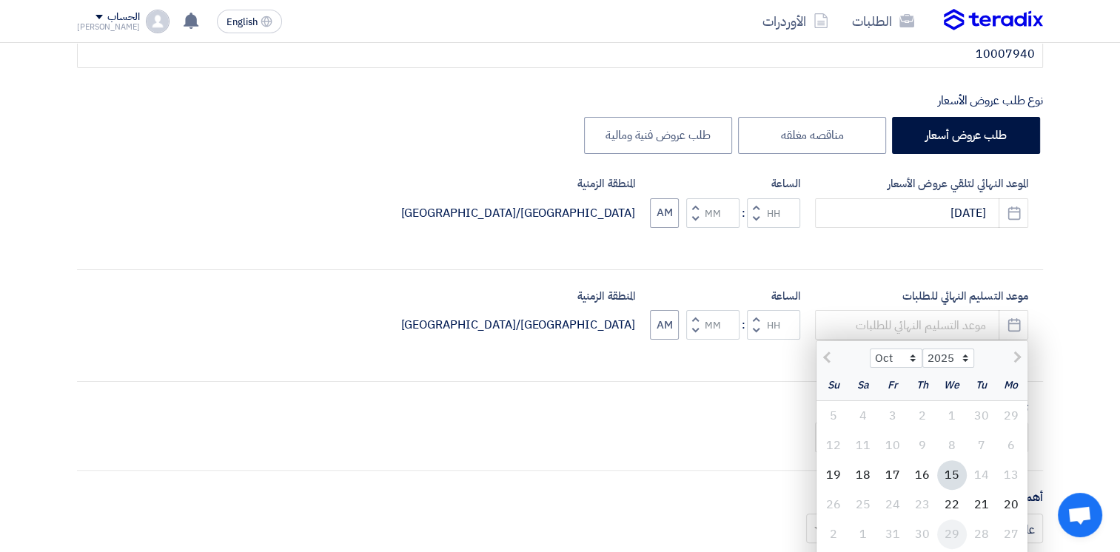
scroll to position [296, 0]
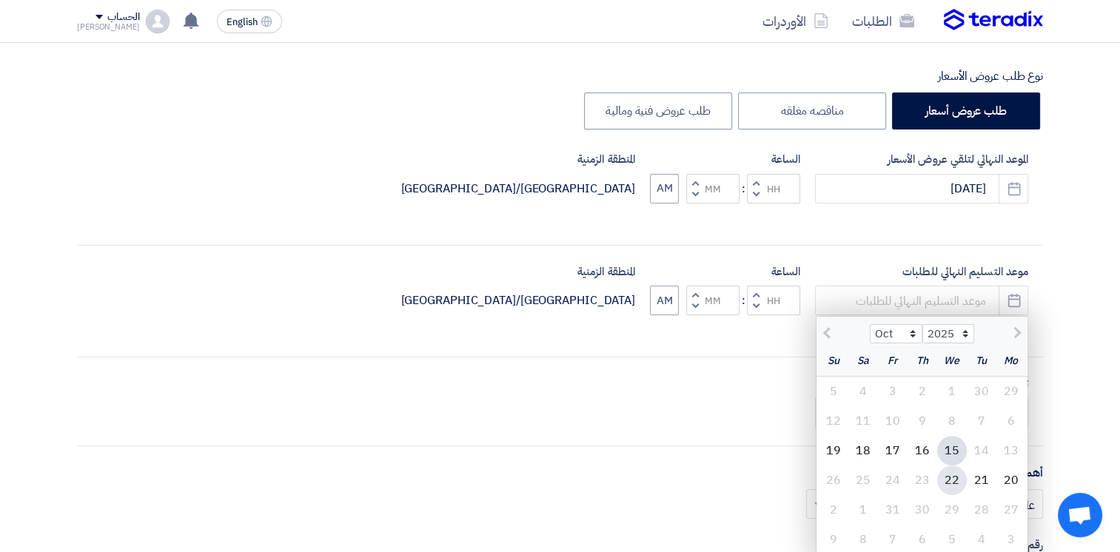
click at [948, 478] on div "22" at bounding box center [952, 480] width 30 height 30
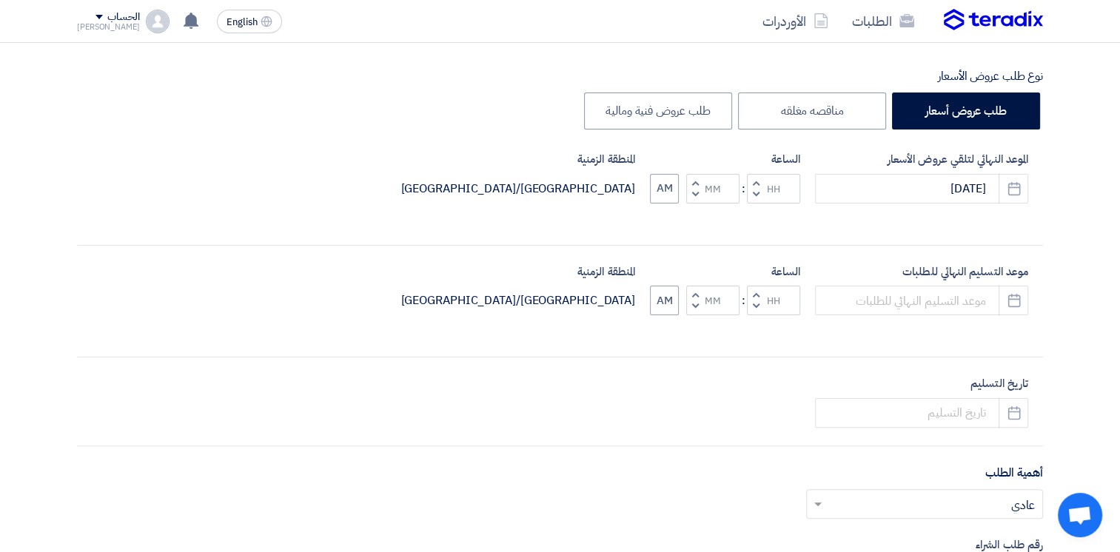
type input "10/22/2025"
click at [753, 194] on button "Decrement hours" at bounding box center [756, 194] width 18 height 19
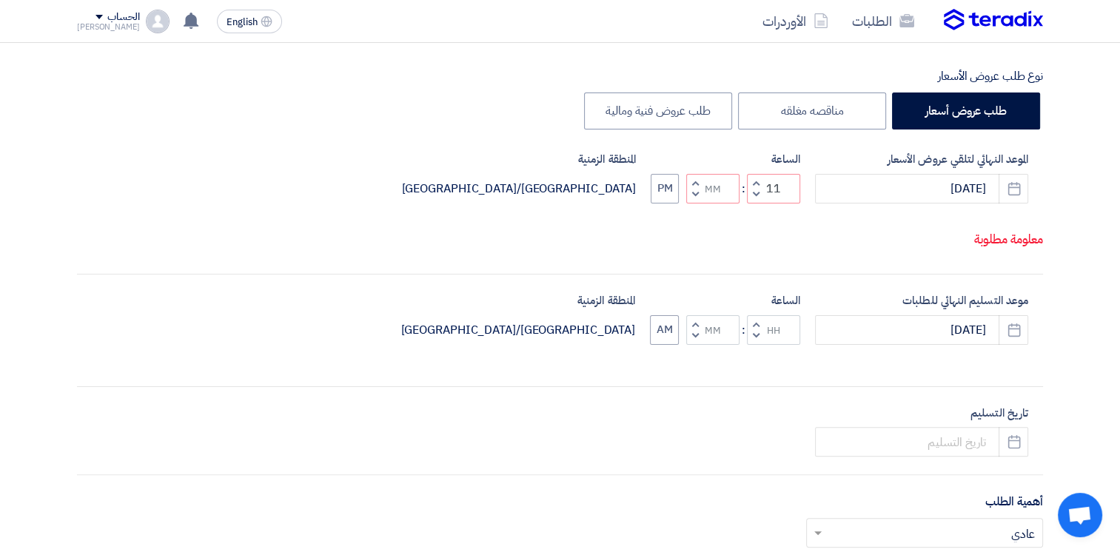
click at [753, 204] on button "Decrement hours" at bounding box center [756, 194] width 18 height 19
type input "10"
click at [758, 345] on button "Decrement hours" at bounding box center [756, 335] width 18 height 19
click at [757, 329] on span "button" at bounding box center [755, 323] width 5 height 11
click at [758, 345] on button "Decrement hours" at bounding box center [756, 335] width 18 height 19
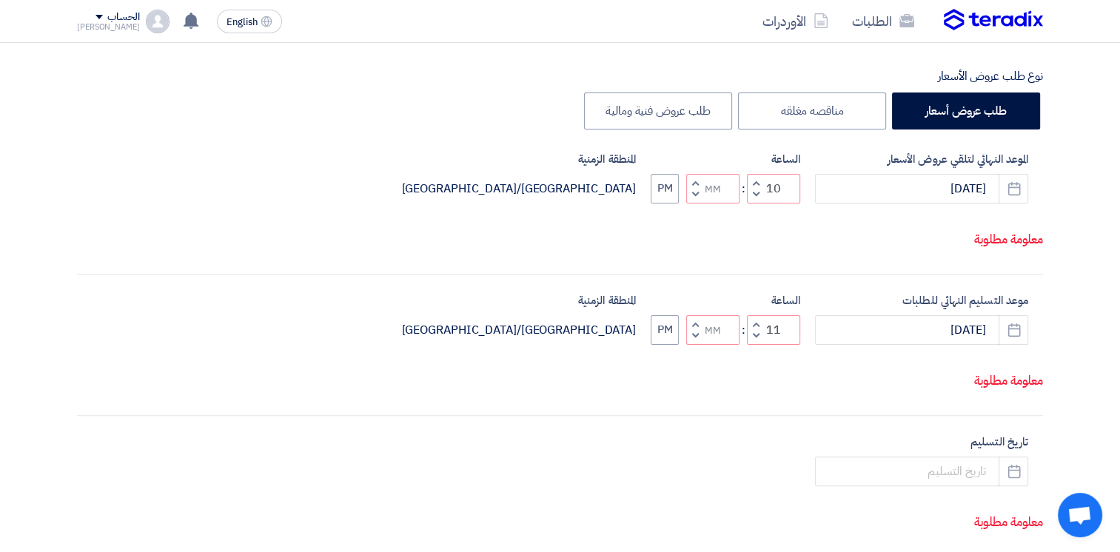
click at [758, 345] on button "Decrement hours" at bounding box center [756, 335] width 18 height 19
click at [693, 341] on span "button" at bounding box center [695, 335] width 5 height 11
type input "09"
type input "59"
click at [696, 329] on span "button" at bounding box center [695, 323] width 5 height 11
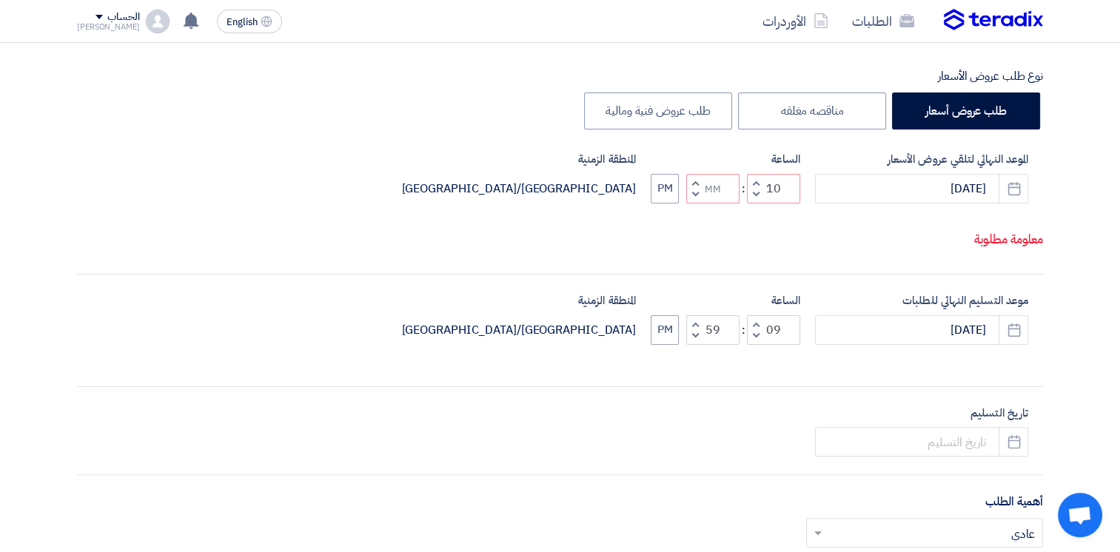
type input "10"
type input "00"
click at [698, 204] on button "Decrement minutes" at bounding box center [695, 194] width 18 height 19
type input "09"
type input "59"
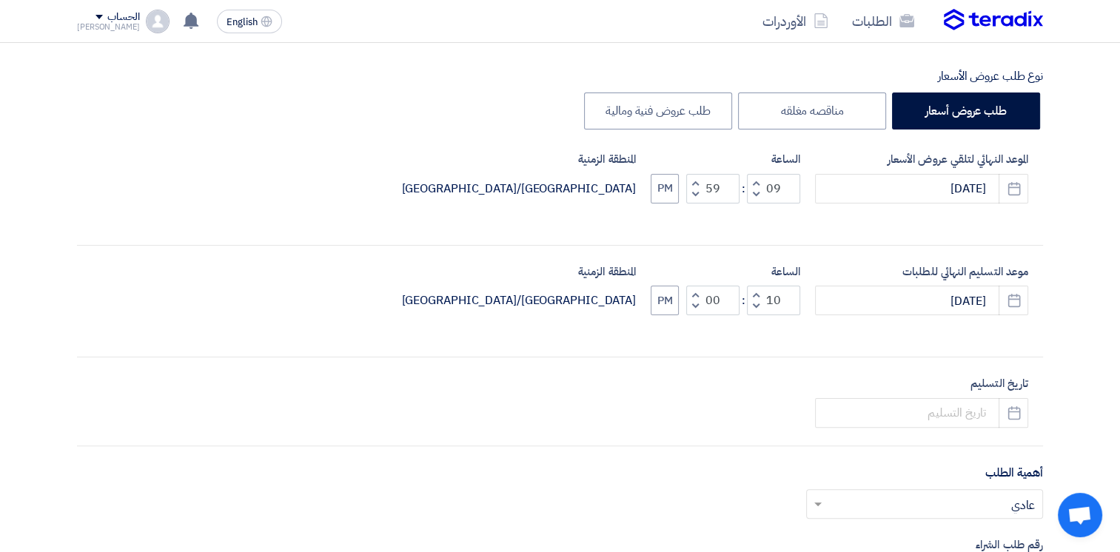
click at [696, 178] on span "button" at bounding box center [695, 182] width 5 height 11
type input "10"
type input "00"
click at [666, 185] on button "PM" at bounding box center [664, 189] width 28 height 30
click at [674, 301] on button "PM" at bounding box center [664, 301] width 28 height 30
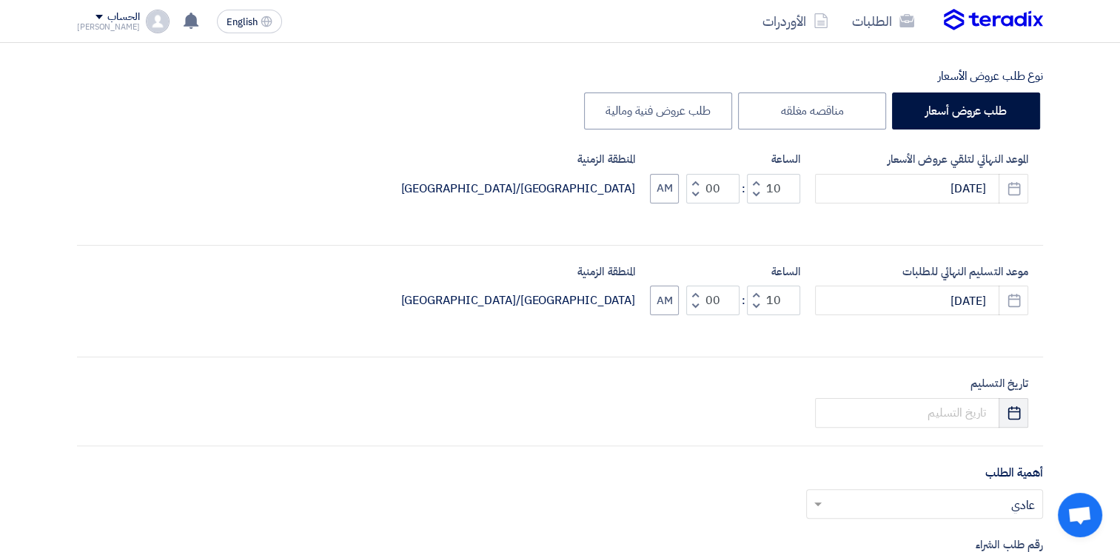
click at [1015, 411] on icon "Pick a date" at bounding box center [1013, 413] width 15 height 15
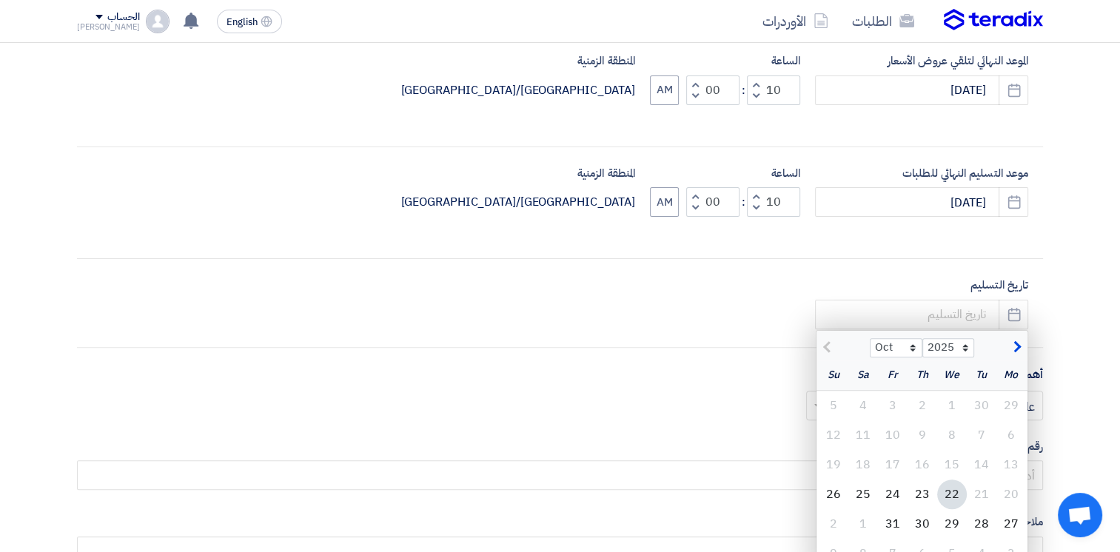
scroll to position [592, 0]
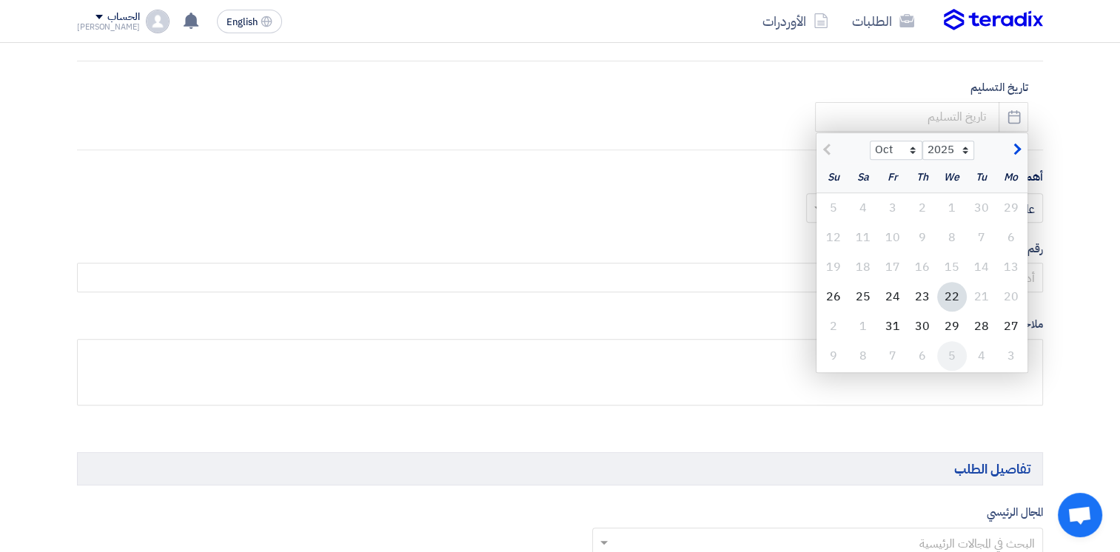
click at [945, 354] on div "5" at bounding box center [952, 356] width 30 height 30
type input "11/5/2025"
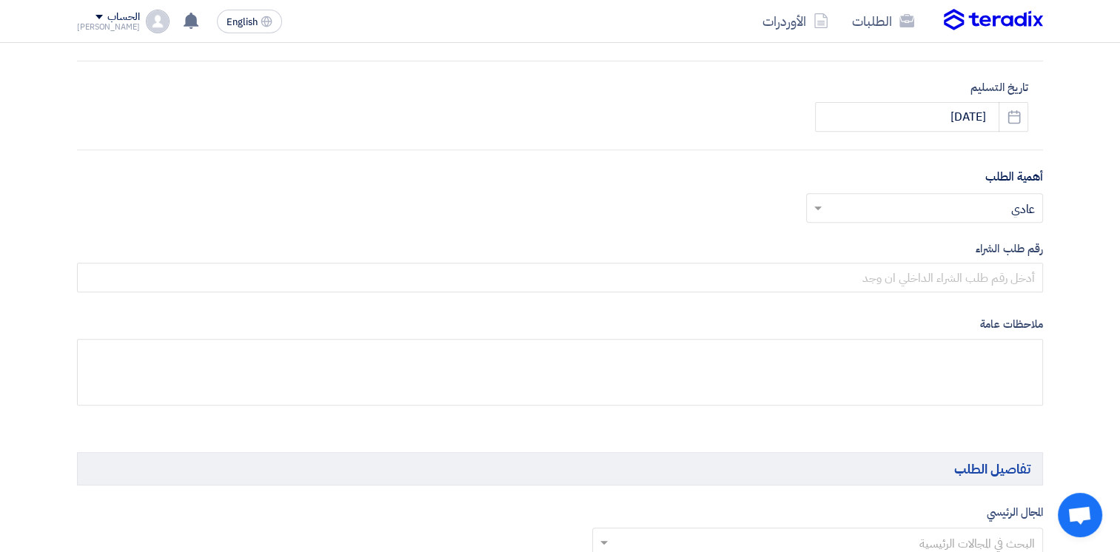
click at [1000, 206] on input "text" at bounding box center [932, 209] width 207 height 24
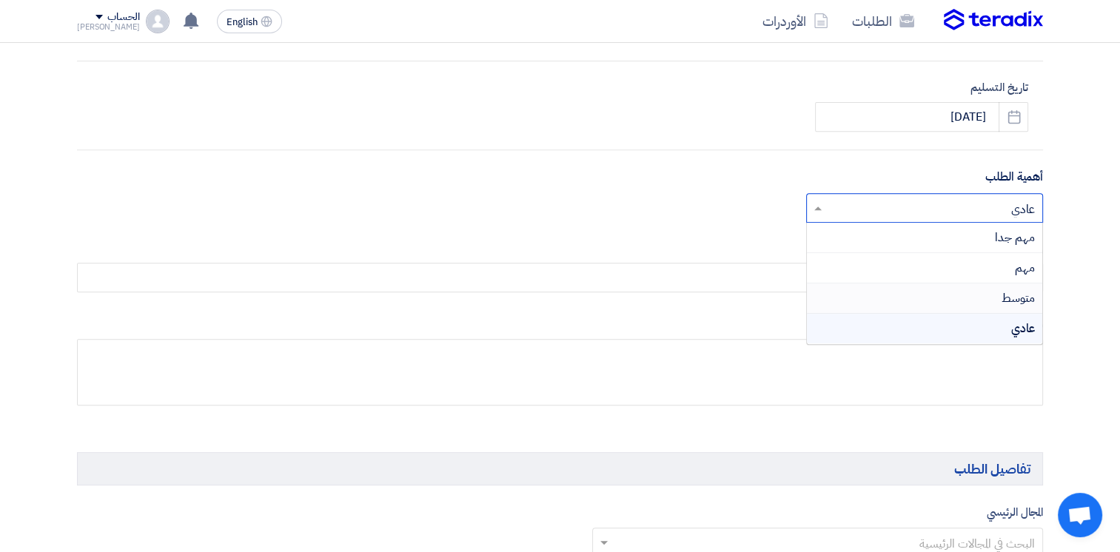
click at [1003, 295] on span "متوسط" at bounding box center [1017, 298] width 33 height 18
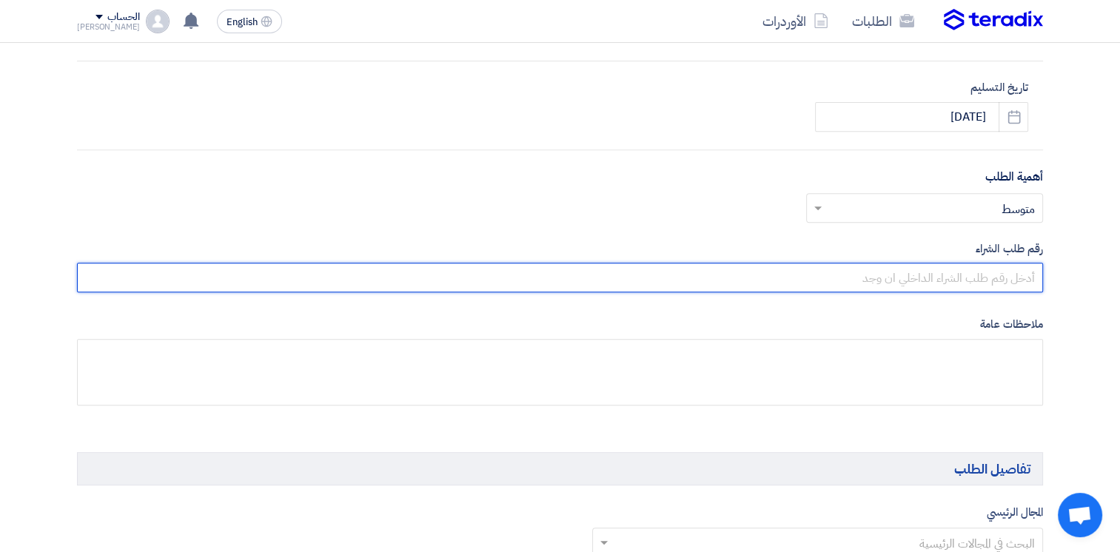
click at [1001, 275] on input "text" at bounding box center [560, 278] width 966 height 30
paste input "Con cone D top=1786 mm, D bottom=265 mm, H Vertical =2500 mm, 3CR12, Th: 6mm"
drag, startPoint x: 574, startPoint y: 279, endPoint x: 1057, endPoint y: 287, distance: 482.6
type input "C"
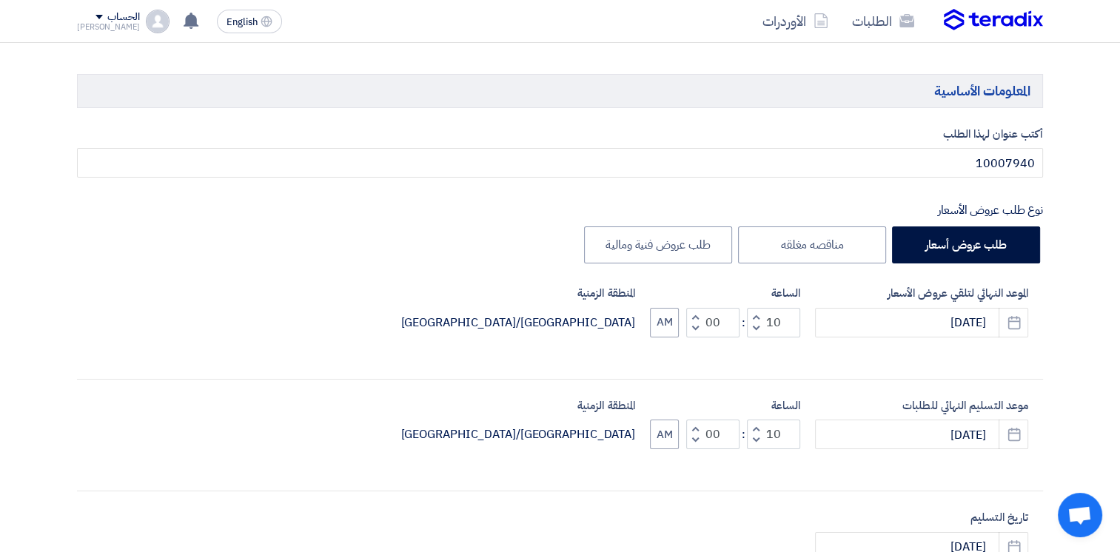
scroll to position [148, 0]
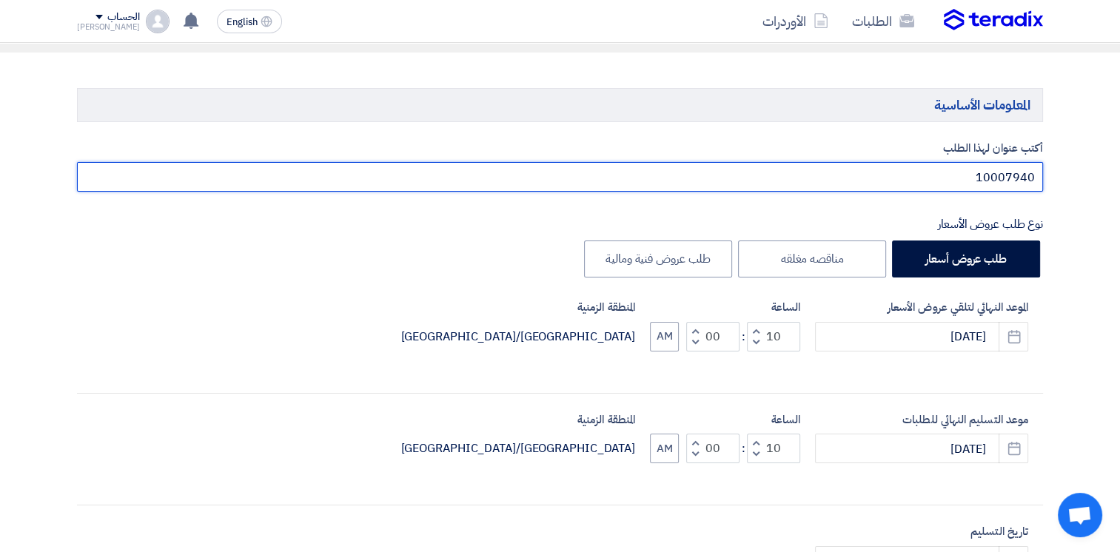
click at [1006, 162] on input "10007940" at bounding box center [560, 177] width 966 height 30
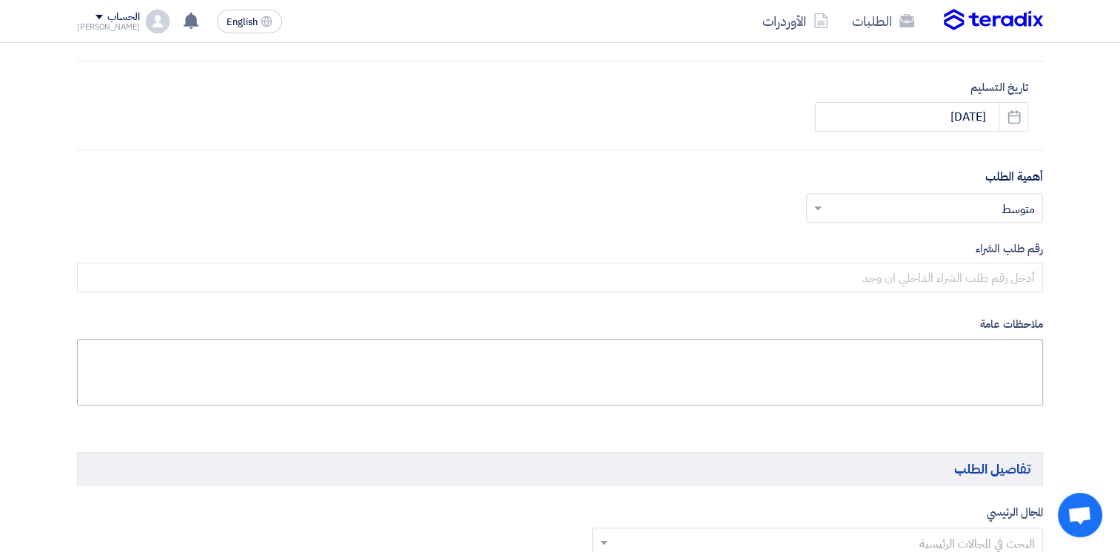
scroll to position [666, 0]
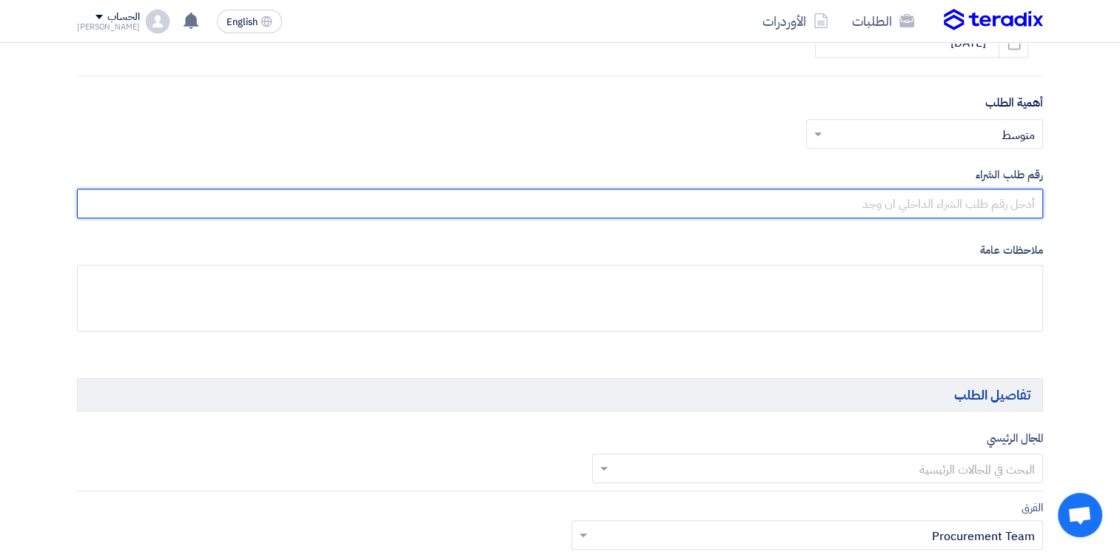
click at [964, 192] on input "text" at bounding box center [560, 204] width 966 height 30
paste input "10007940"
type input "10007940"
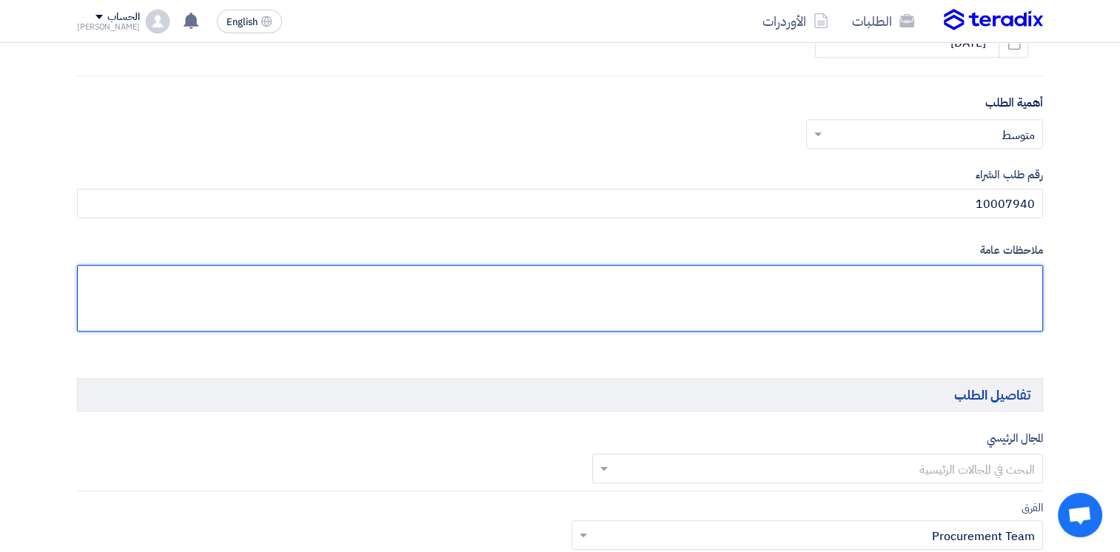
click at [956, 286] on textarea at bounding box center [560, 298] width 966 height 67
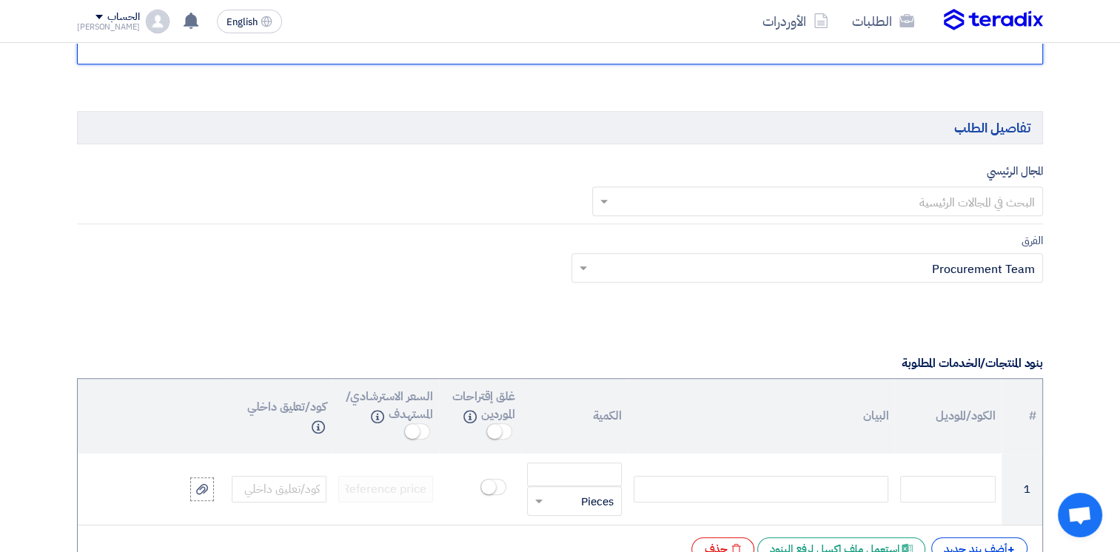
scroll to position [962, 0]
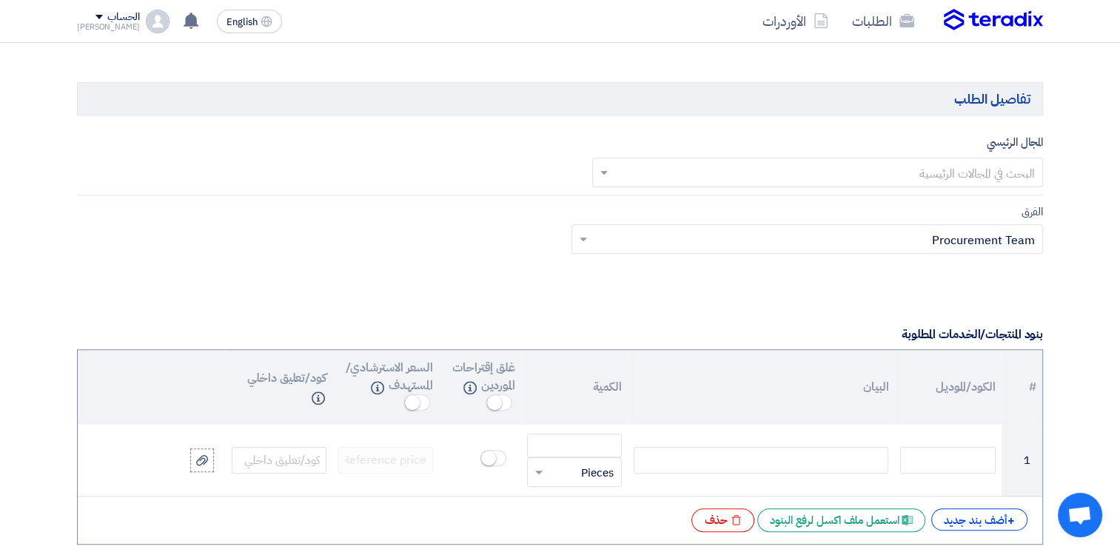
click at [978, 172] on input "text" at bounding box center [826, 174] width 422 height 24
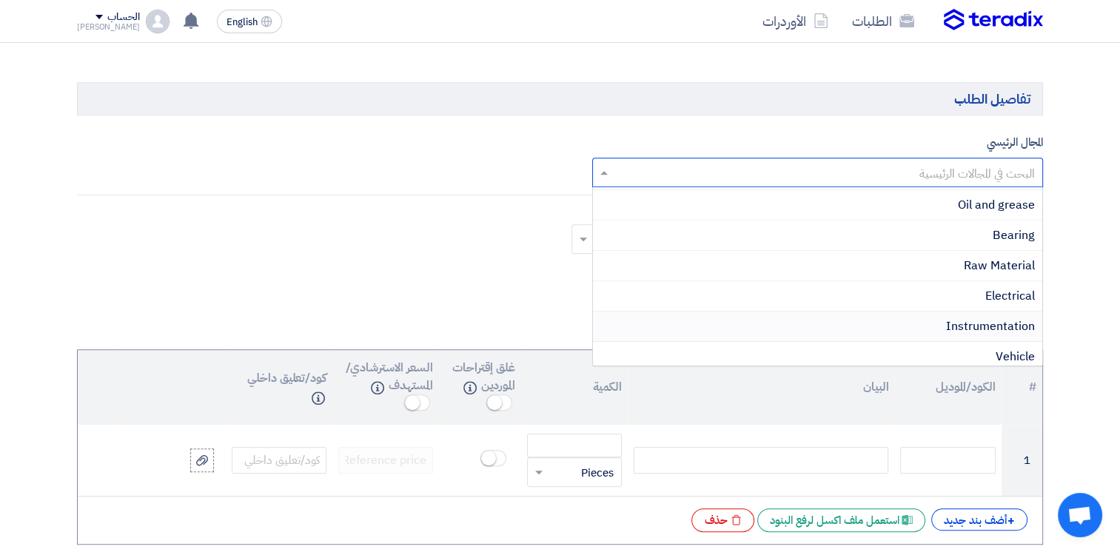
scroll to position [336, 0]
click at [1096, 139] on section "المعلومات الأساسية أكتب عنوان لهذا الطلب 10007940 نوع طلب عروض الأسعار طلب عروض…" at bounding box center [560, 403] width 1120 height 2328
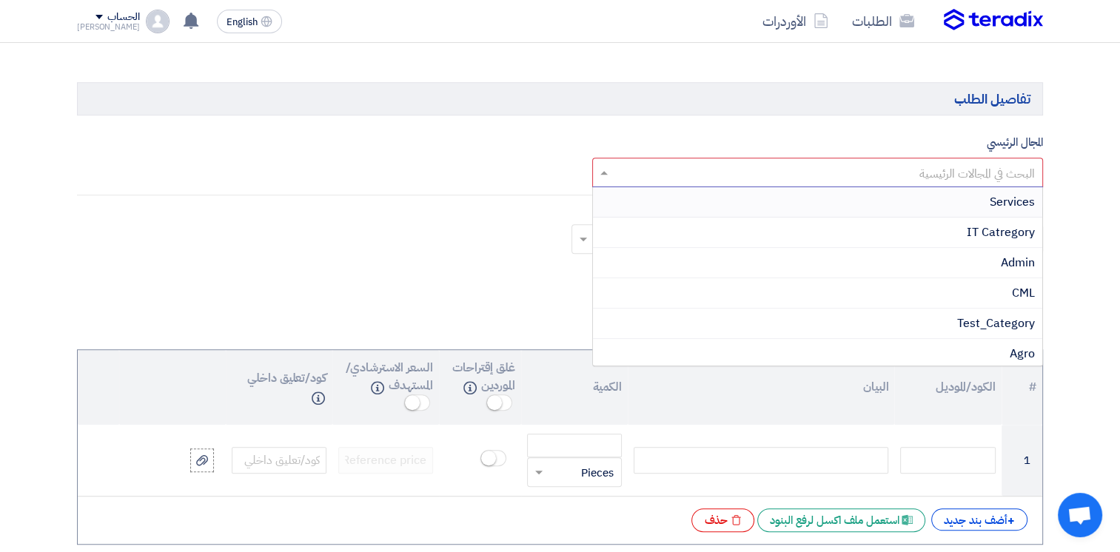
click at [867, 182] on input "text" at bounding box center [826, 174] width 422 height 24
click at [1089, 197] on section "المعلومات الأساسية أكتب عنوان لهذا الطلب 10007940 نوع طلب عروض الأسعار طلب عروض…" at bounding box center [560, 403] width 1120 height 2328
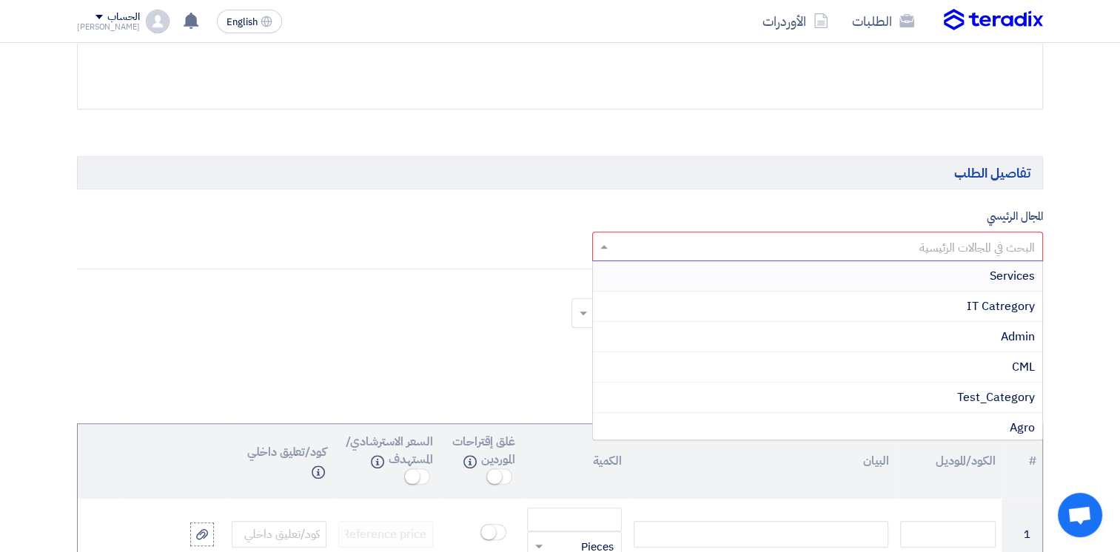
click at [979, 255] on input "text" at bounding box center [826, 248] width 422 height 24
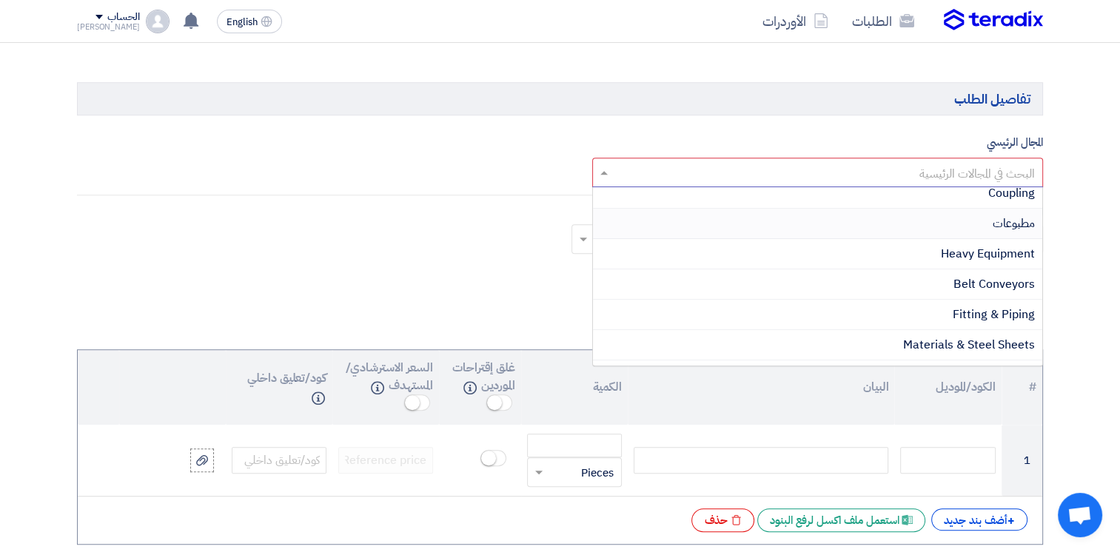
scroll to position [1036, 0]
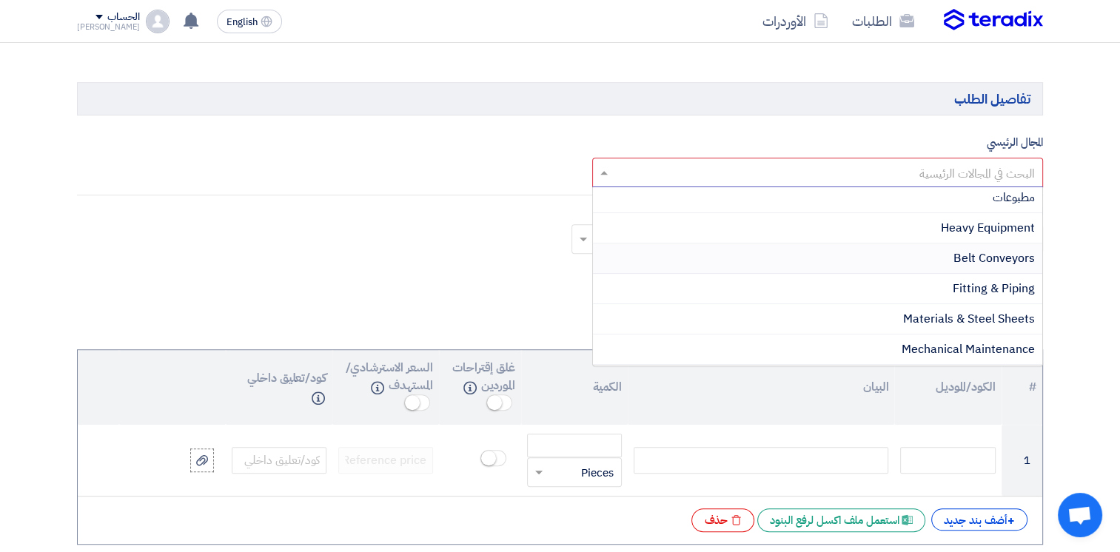
click at [992, 257] on span "Belt Conveyors" at bounding box center [993, 258] width 81 height 18
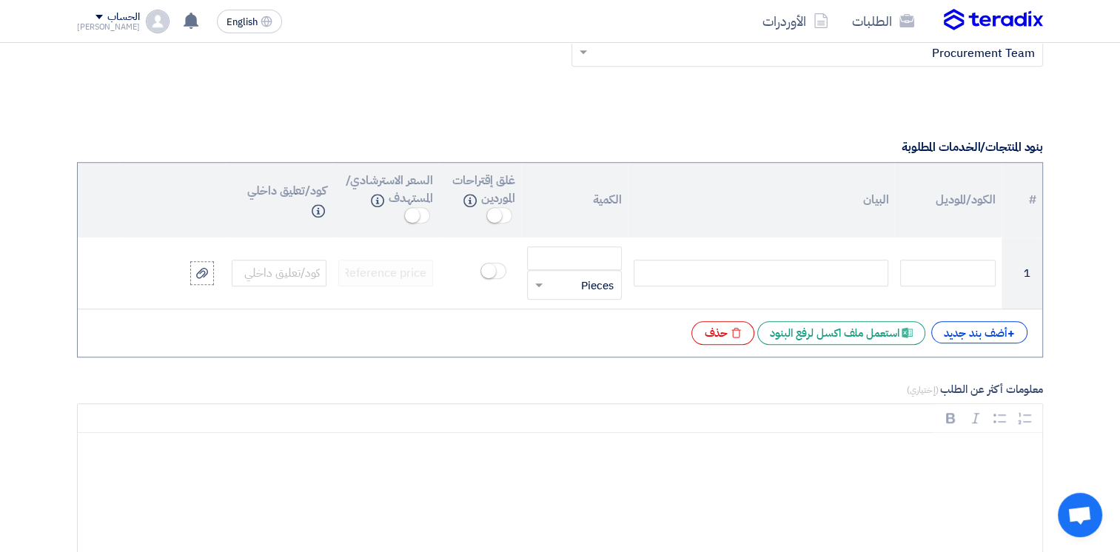
scroll to position [1184, 0]
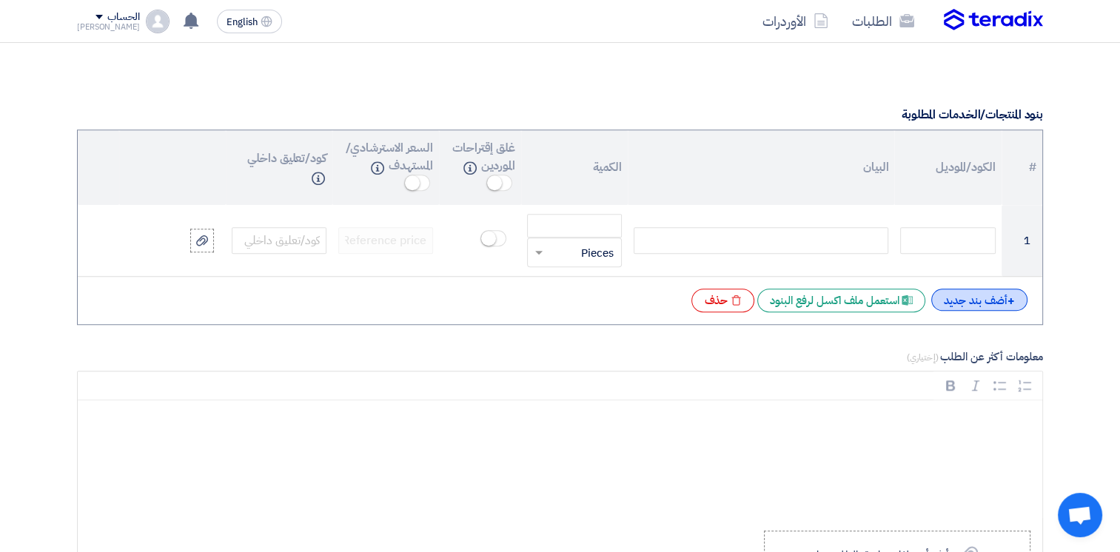
click at [982, 295] on div "+ أضف بند جديد" at bounding box center [979, 300] width 96 height 22
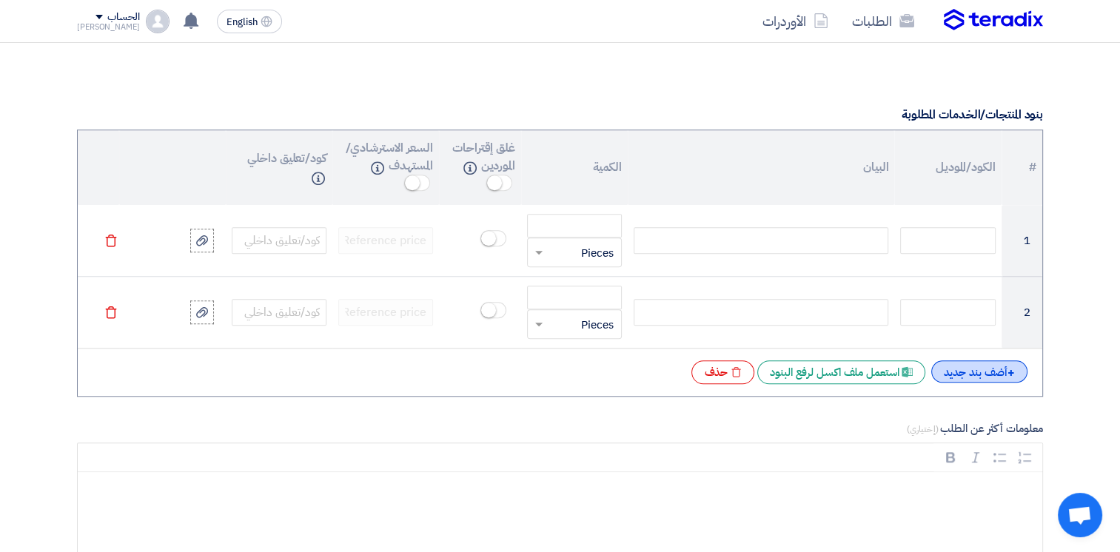
click at [975, 368] on div "+ أضف بند جديد" at bounding box center [979, 371] width 96 height 22
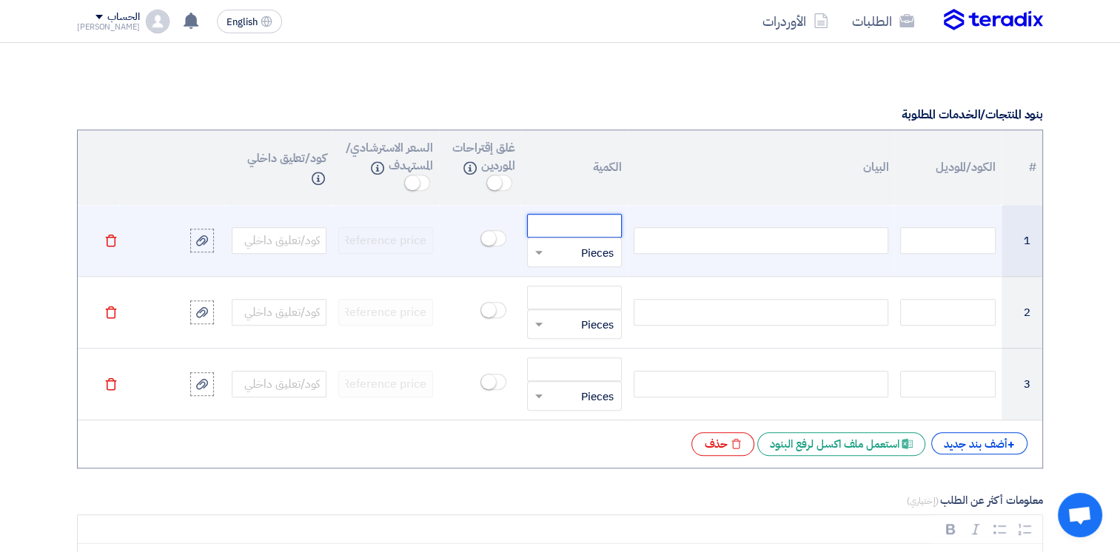
click at [559, 221] on input "number" at bounding box center [574, 226] width 95 height 24
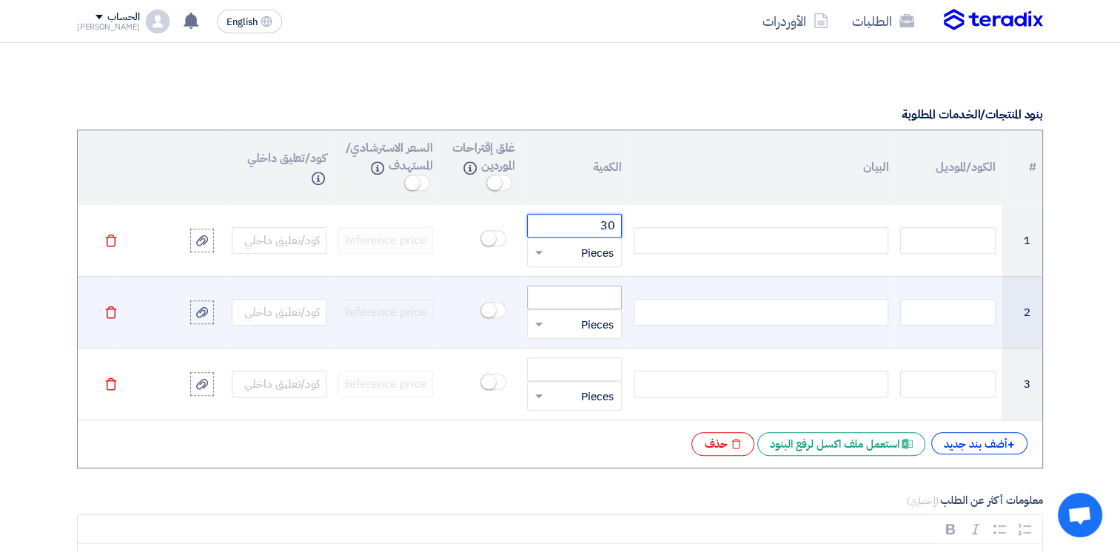
type input "30"
click at [576, 295] on input "number" at bounding box center [574, 298] width 95 height 24
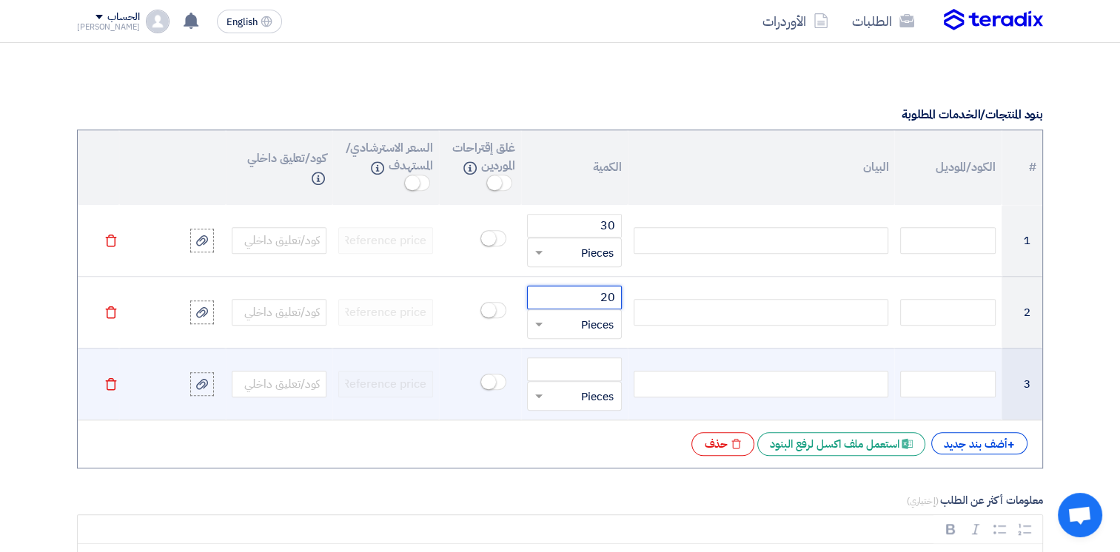
type input "20"
click at [580, 354] on td "قطعة × Pieces" at bounding box center [574, 384] width 107 height 72
click at [582, 358] on input "number" at bounding box center [574, 369] width 95 height 24
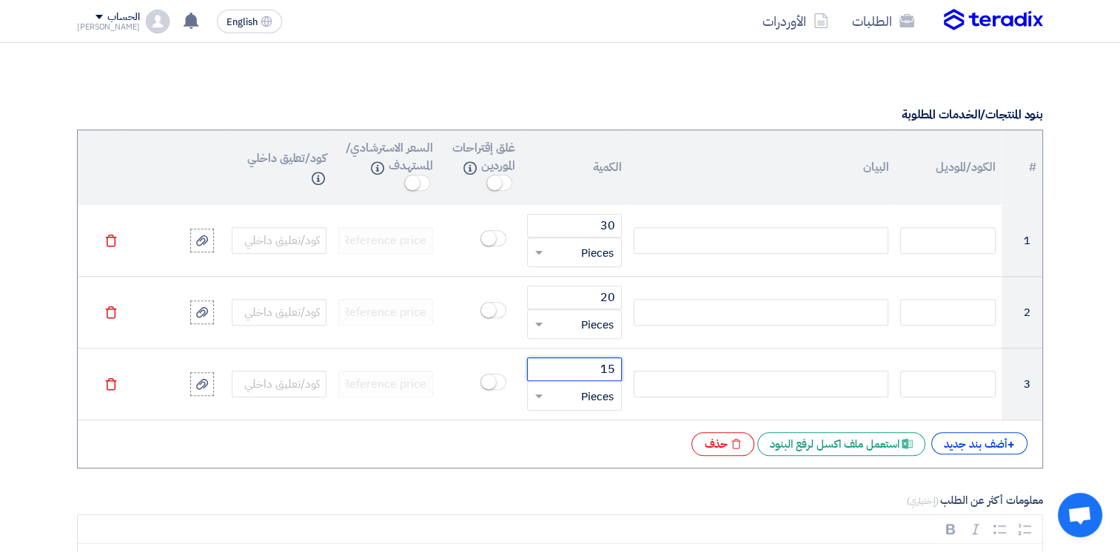
type input "15"
click at [474, 421] on div "# الكود/الموديل البيان الكمية غلق إقتراحات الموردين Info السعر الاسترشادي/المست…" at bounding box center [560, 299] width 966 height 339
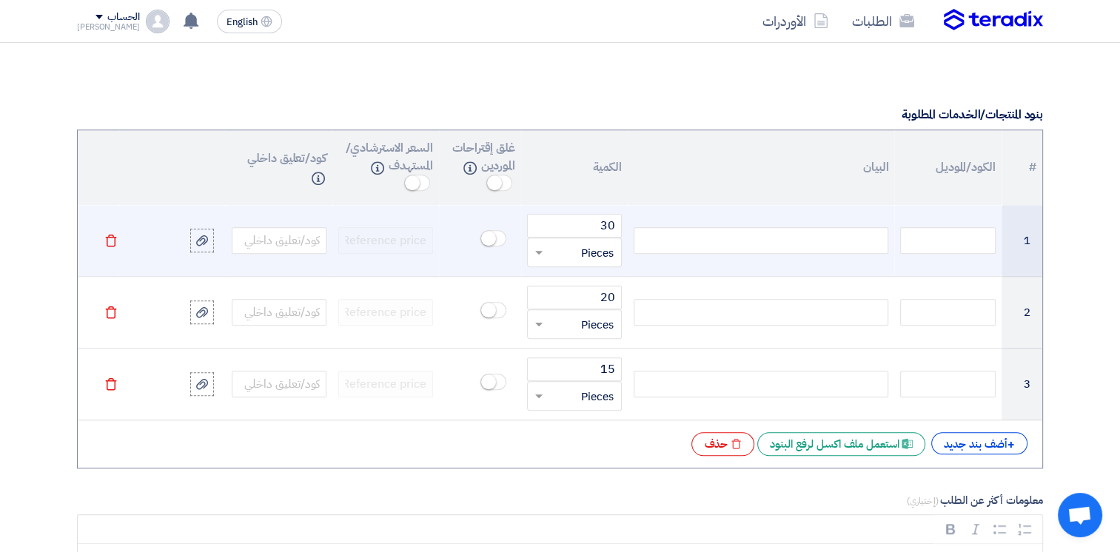
click at [764, 244] on div at bounding box center [760, 240] width 255 height 27
click at [748, 229] on div at bounding box center [760, 240] width 255 height 27
click at [784, 238] on div "electro coated idler" at bounding box center [760, 240] width 255 height 27
drag, startPoint x: 703, startPoint y: 237, endPoint x: 663, endPoint y: 239, distance: 40.0
click at [663, 239] on div "electro coated idler 108/388/d20/406VH14" at bounding box center [760, 240] width 255 height 27
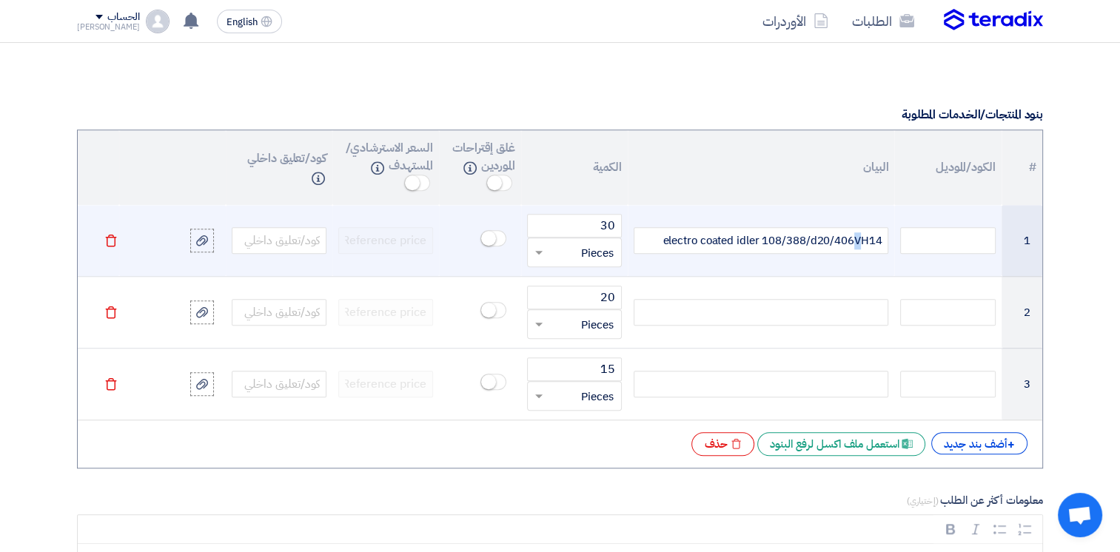
click at [855, 241] on div "electro coated idler 108/388/d20/406VH14" at bounding box center [760, 240] width 255 height 27
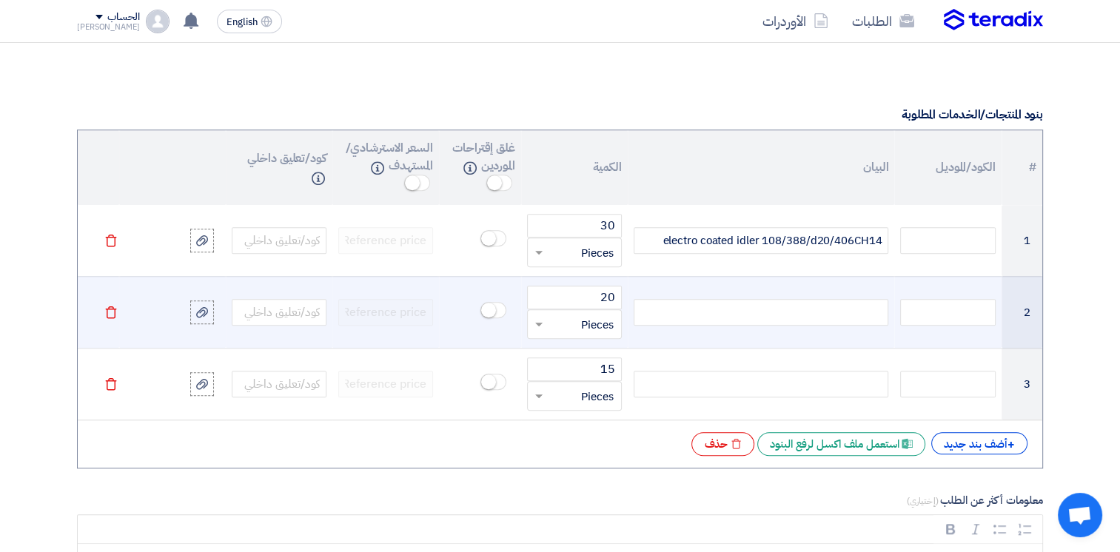
click at [830, 283] on td at bounding box center [761, 312] width 266 height 72
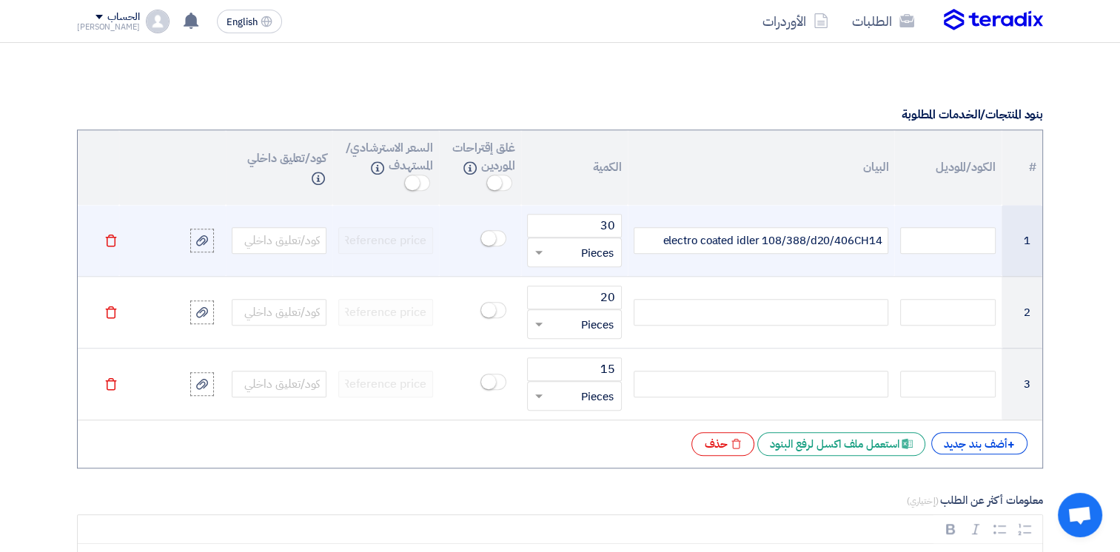
click at [734, 234] on div "electro coated idler 108/388/d20/406CH14" at bounding box center [760, 240] width 255 height 27
copy div "electro coated idler 108/388/d20/406CH14"
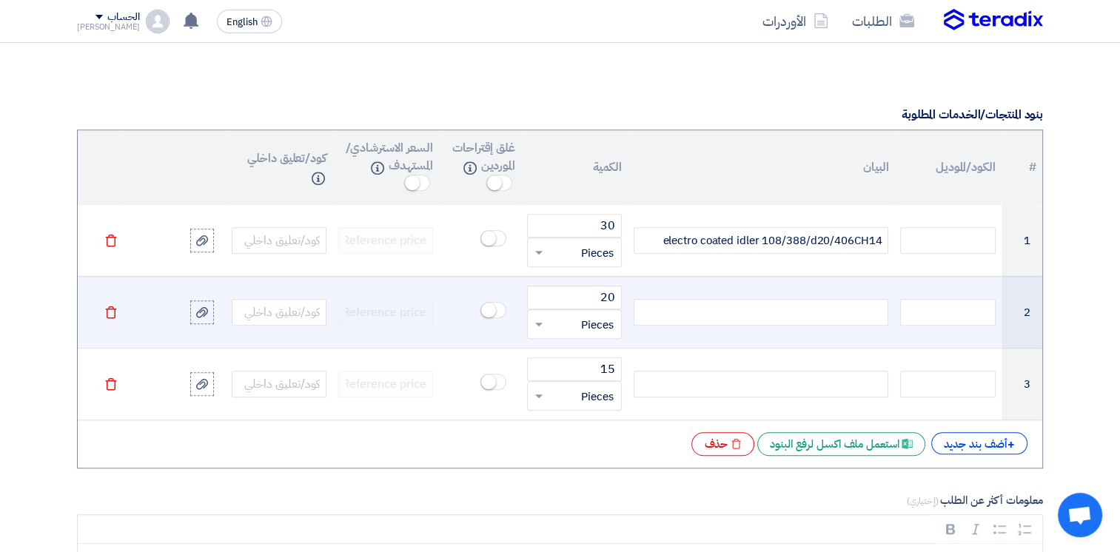
click at [748, 289] on td at bounding box center [761, 312] width 266 height 72
click at [747, 306] on div at bounding box center [760, 312] width 255 height 27
paste div
drag, startPoint x: 666, startPoint y: 309, endPoint x: 734, endPoint y: 312, distance: 68.1
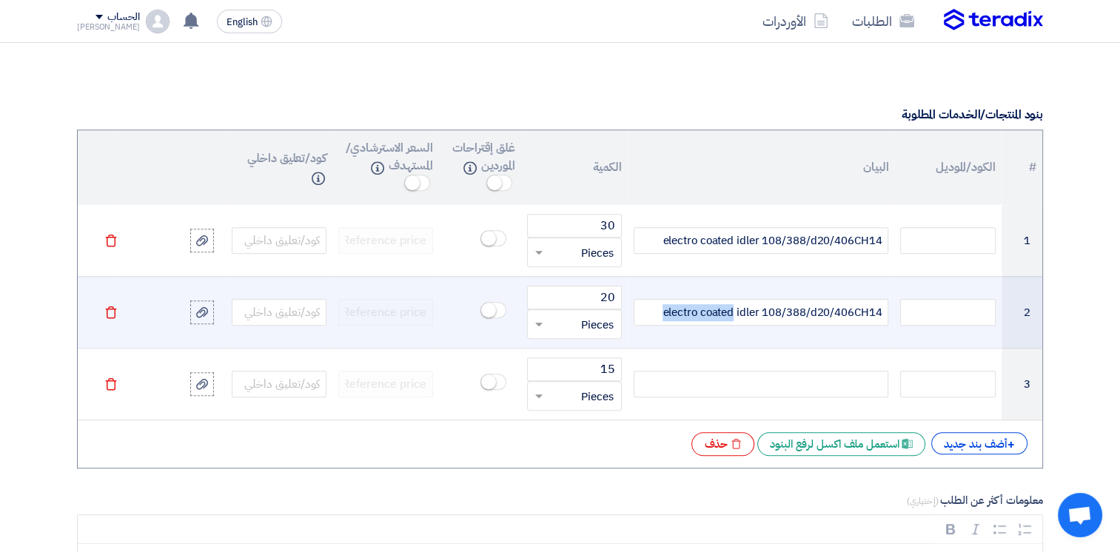
click at [734, 312] on span "electro coated idler 108/388/d20/406CH14" at bounding box center [771, 312] width 219 height 17
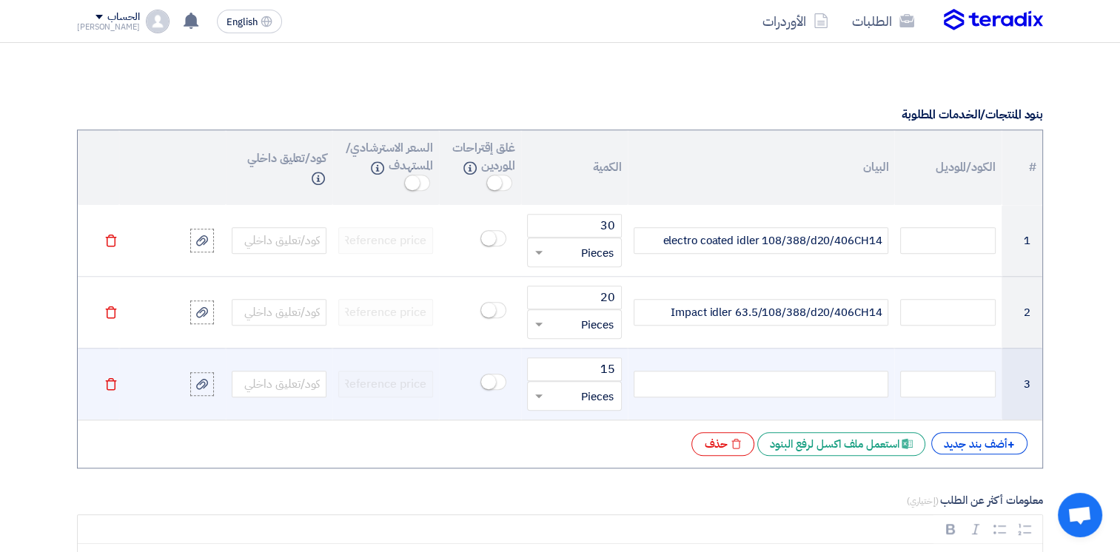
click at [749, 387] on div at bounding box center [760, 384] width 255 height 27
click at [705, 377] on div at bounding box center [760, 384] width 255 height 27
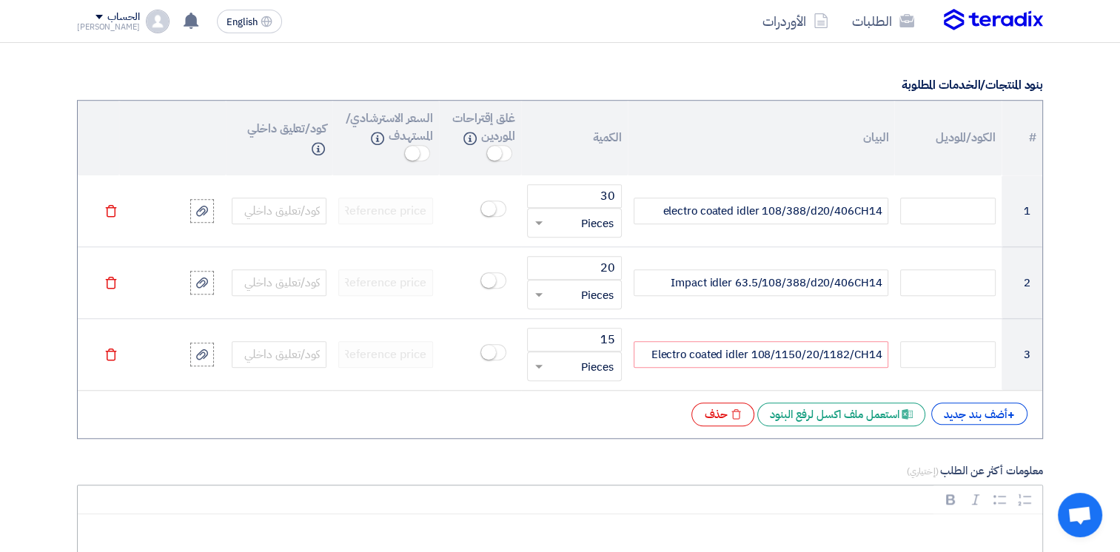
scroll to position [1406, 0]
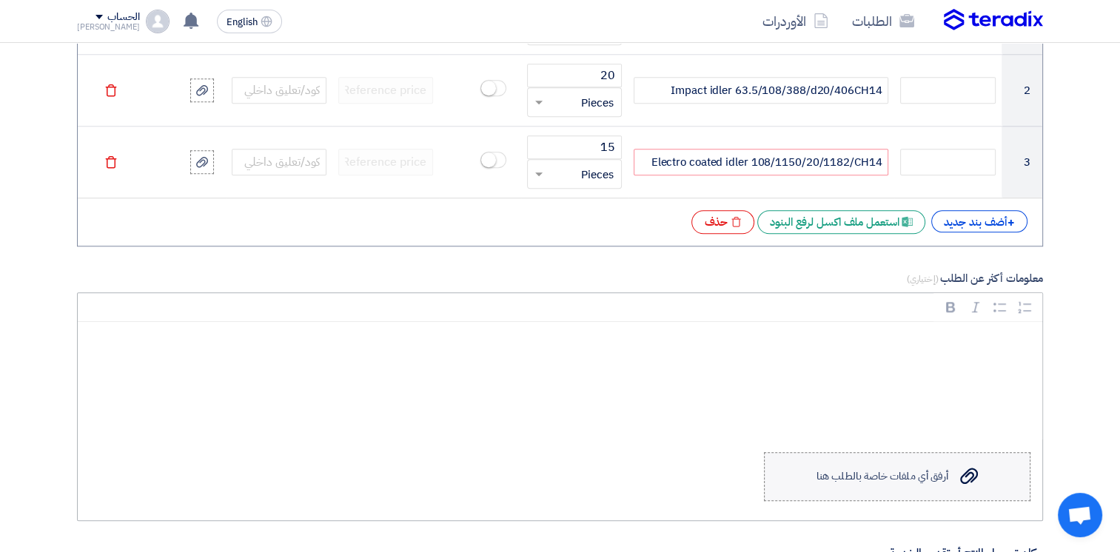
click at [916, 488] on label "Upload a file أرفق أي ملفات خاصة بالطلب هنا" at bounding box center [897, 476] width 266 height 49
click at [0, 0] on input "Upload a file أرفق أي ملفات خاصة بالطلب هنا" at bounding box center [0, 0] width 0 height 0
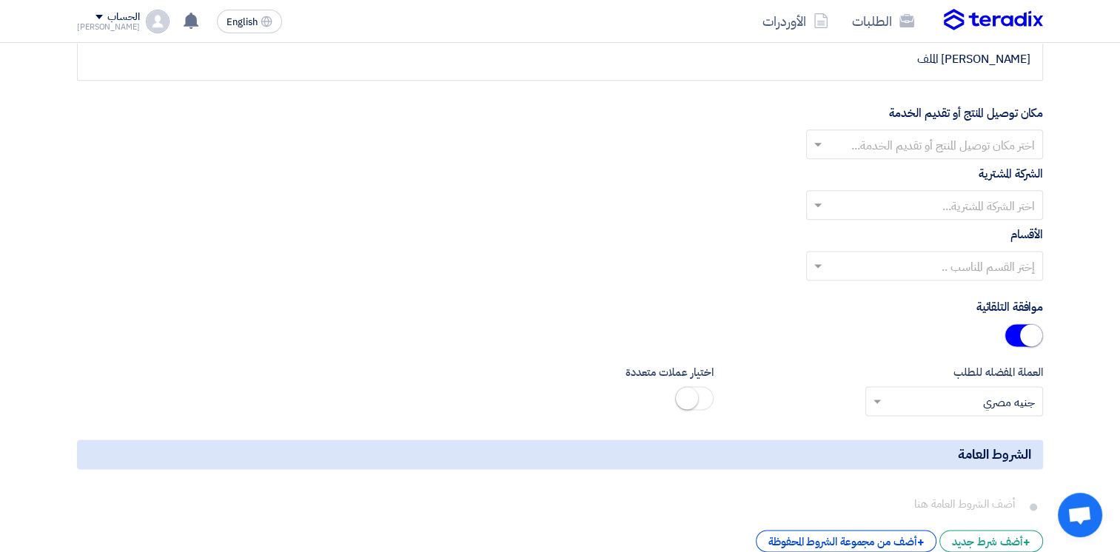
scroll to position [1776, 0]
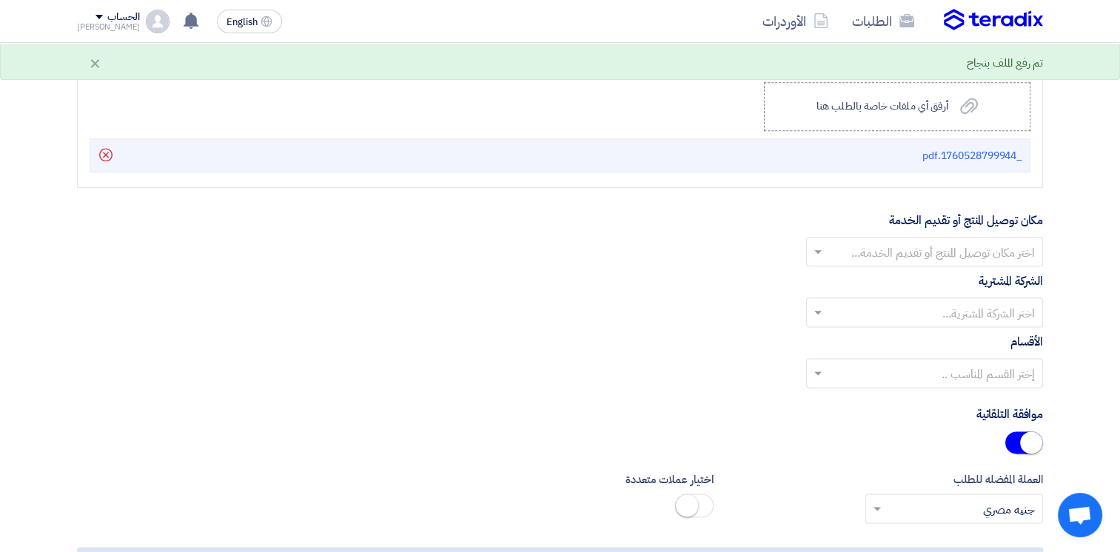
click at [977, 250] on input "text" at bounding box center [932, 253] width 207 height 24
click at [965, 278] on span "Alsharkeya Sugar Manufacturing - Site" at bounding box center [932, 281] width 206 height 18
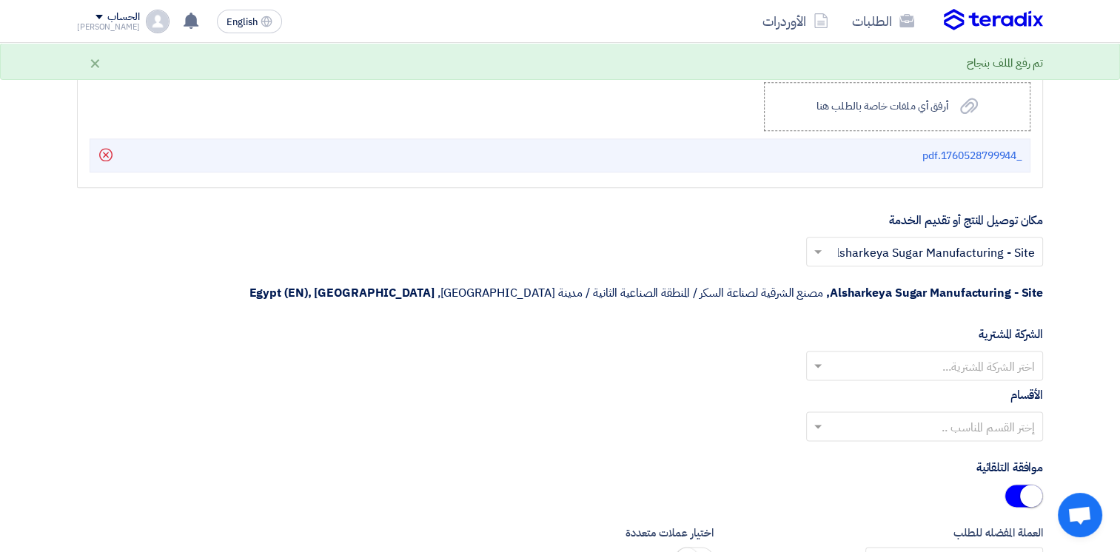
click at [958, 354] on input "text" at bounding box center [932, 366] width 207 height 24
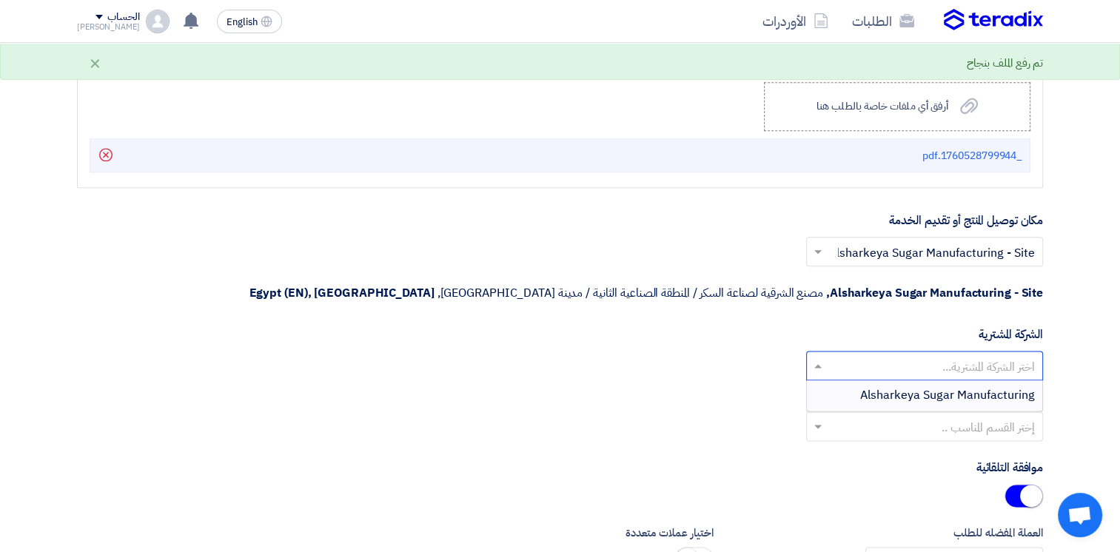
click at [965, 386] on span "Alsharkeya Sugar Manufacturing" at bounding box center [947, 395] width 175 height 18
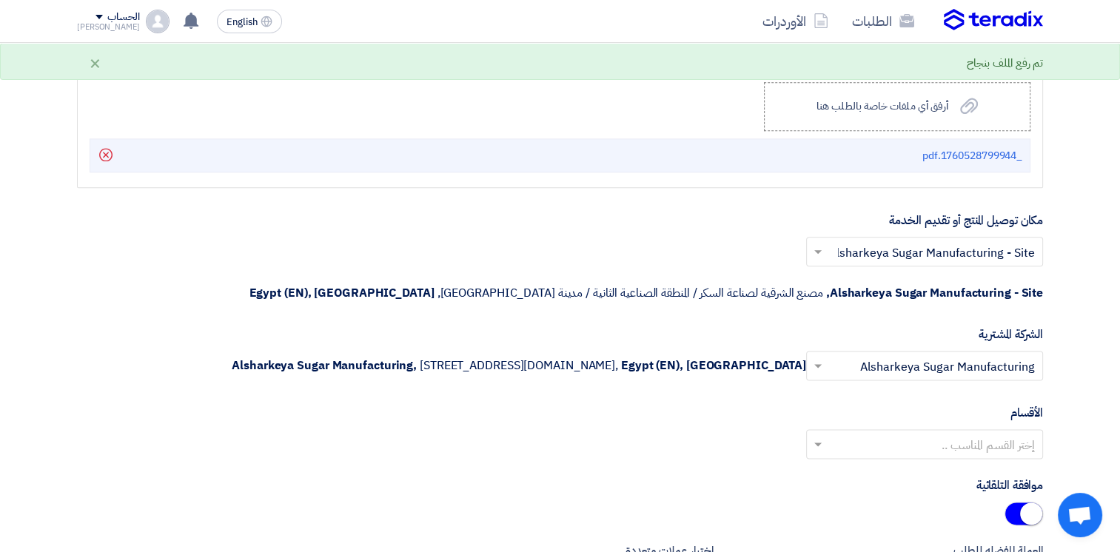
click at [943, 444] on input "text" at bounding box center [932, 445] width 207 height 24
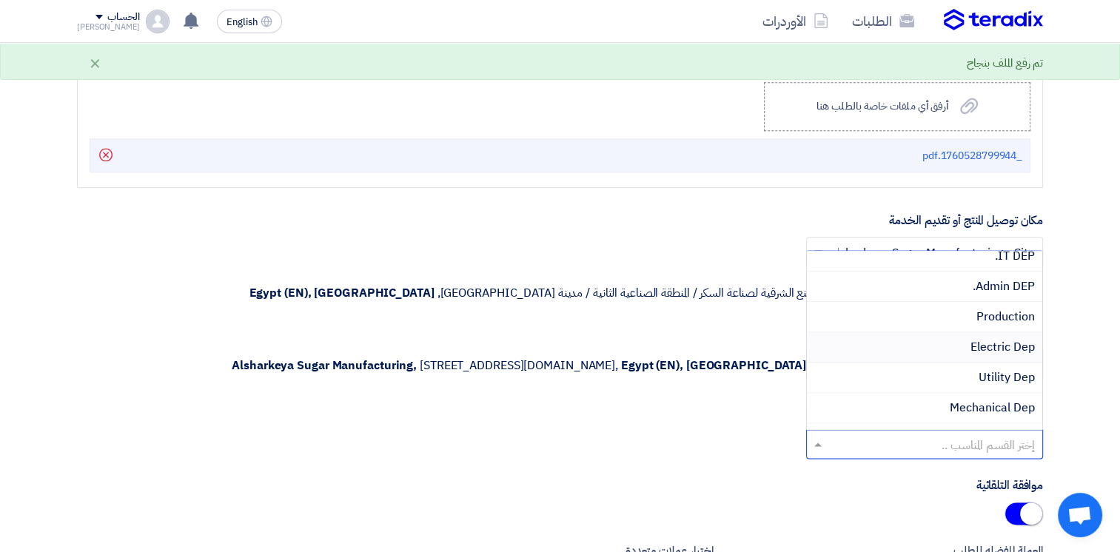
scroll to position [74, 0]
click at [973, 369] on span "Mechanical Dep" at bounding box center [991, 374] width 85 height 18
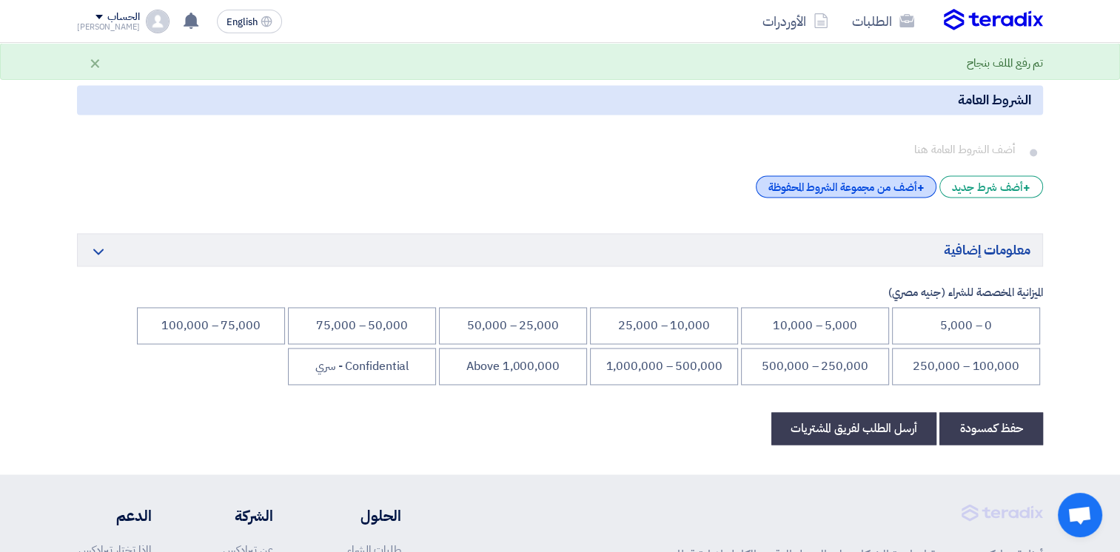
scroll to position [2442, 0]
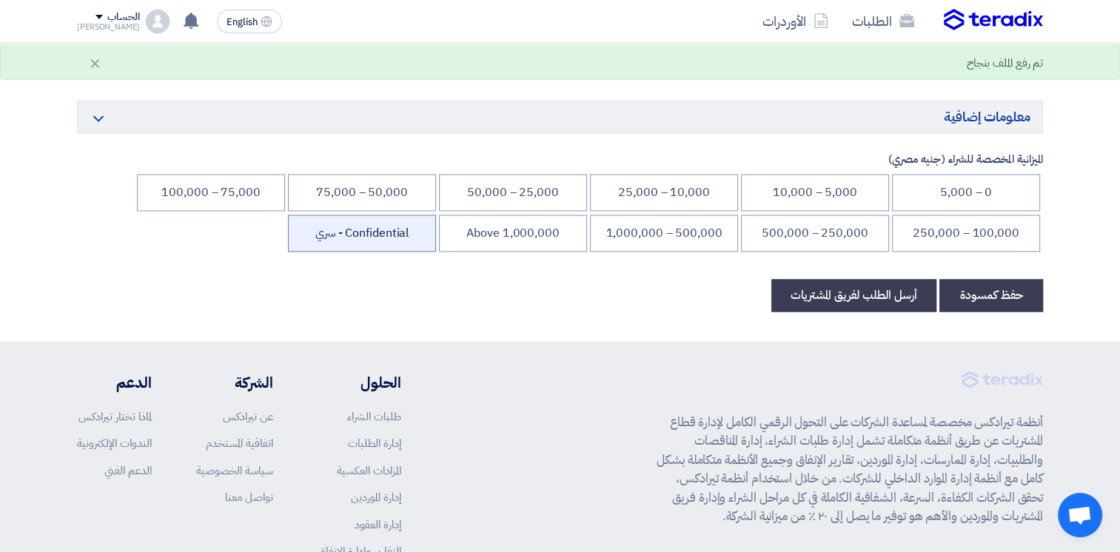
click at [300, 231] on li "Confidential - سري" at bounding box center [362, 233] width 148 height 37
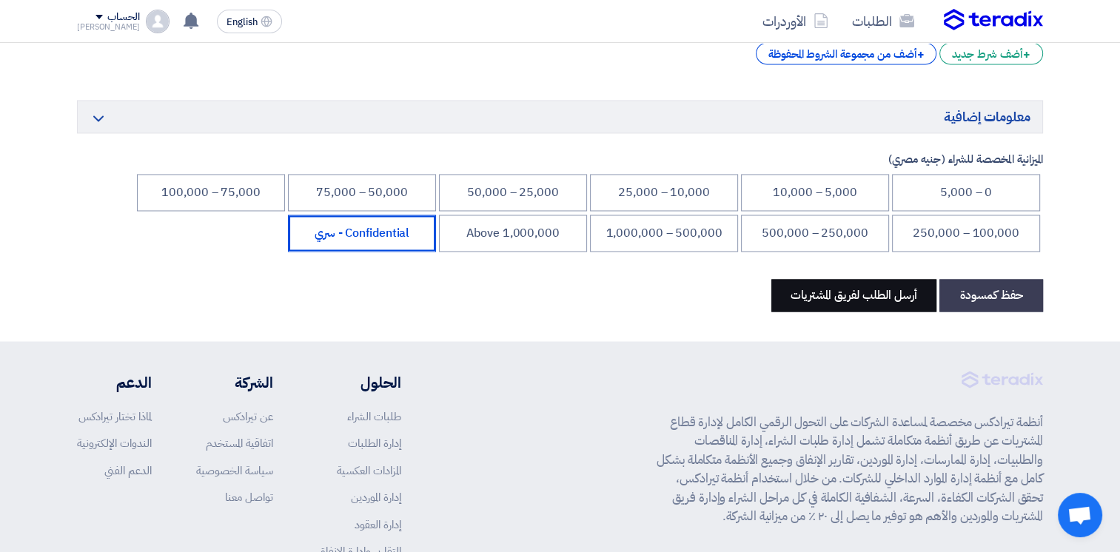
click at [854, 286] on button "أرسل الطلب لفريق المشتريات" at bounding box center [853, 295] width 165 height 33
